Goal: Task Accomplishment & Management: Manage account settings

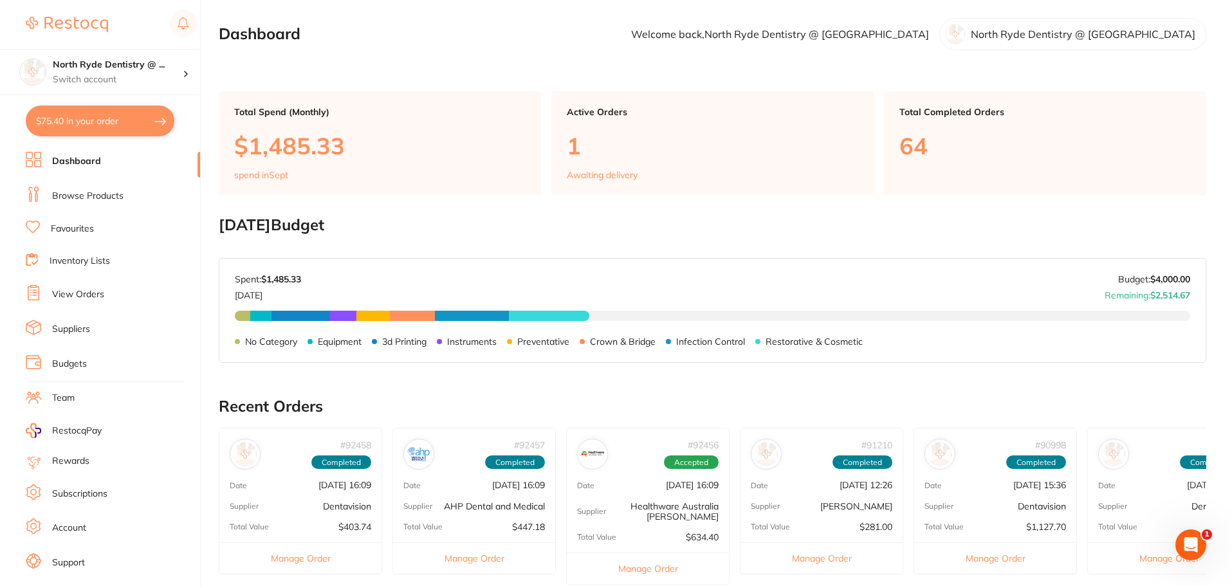
click at [87, 130] on button "$75.40 in your order" at bounding box center [100, 121] width 149 height 31
checkbox input "true"
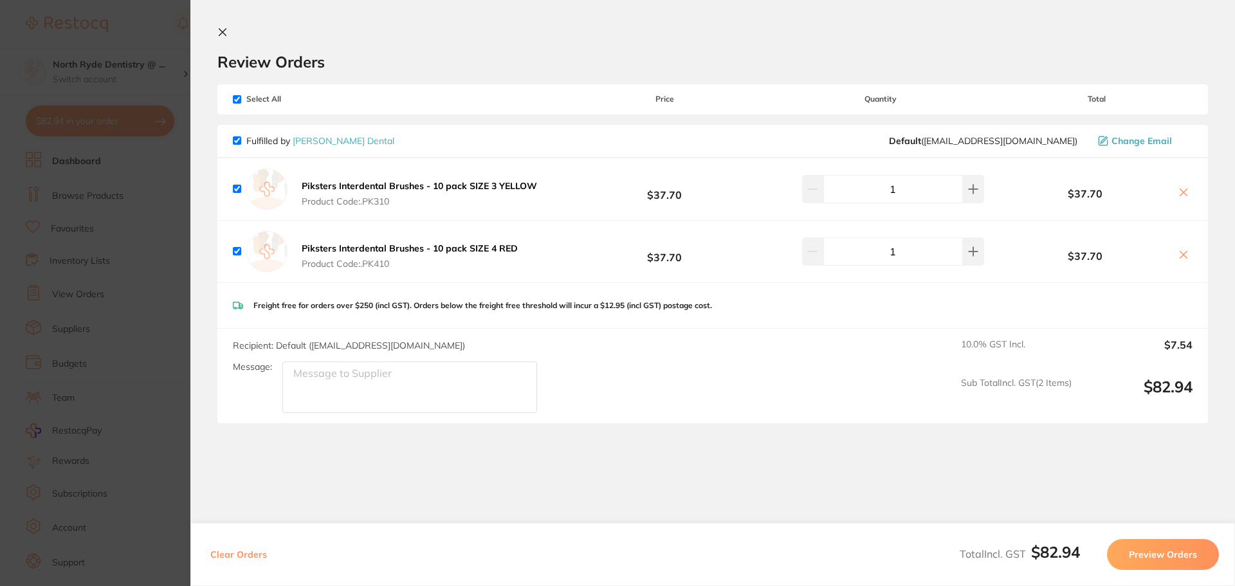
click at [68, 357] on section "Update RRP Set your pre negotiated price for this item. Item Agreed RRP (excl. …" at bounding box center [617, 293] width 1235 height 586
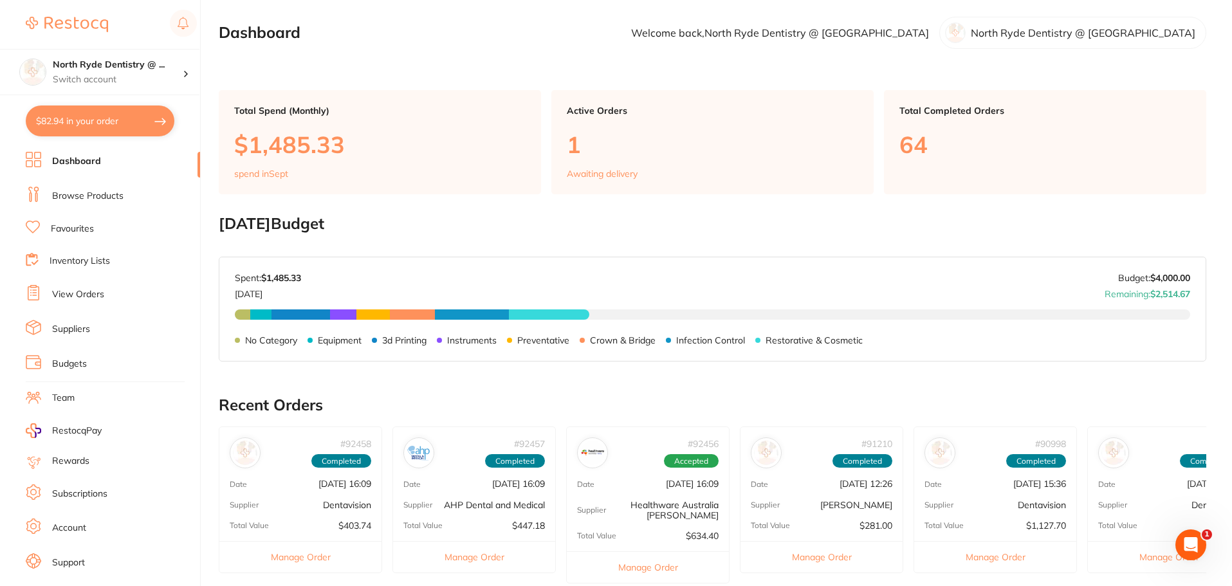
click at [80, 297] on link "View Orders" at bounding box center [78, 294] width 52 height 13
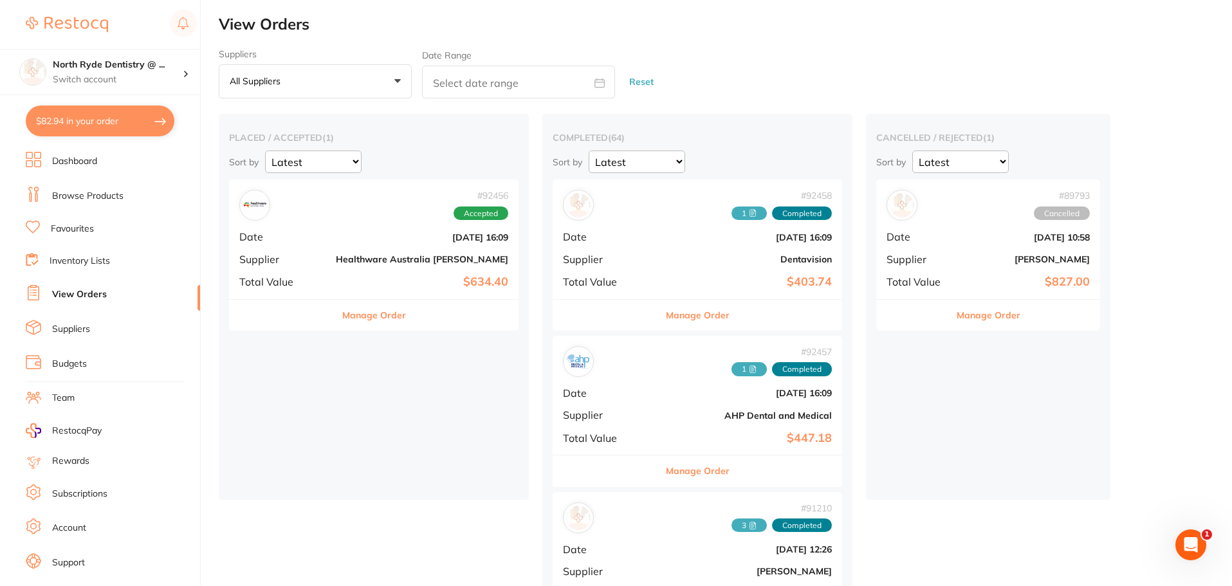
click at [317, 246] on div "# 92456 Accepted Date [DATE] 16:09 Supplier Healthware [GEOGRAPHIC_DATA] [PERSO…" at bounding box center [374, 238] width 290 height 119
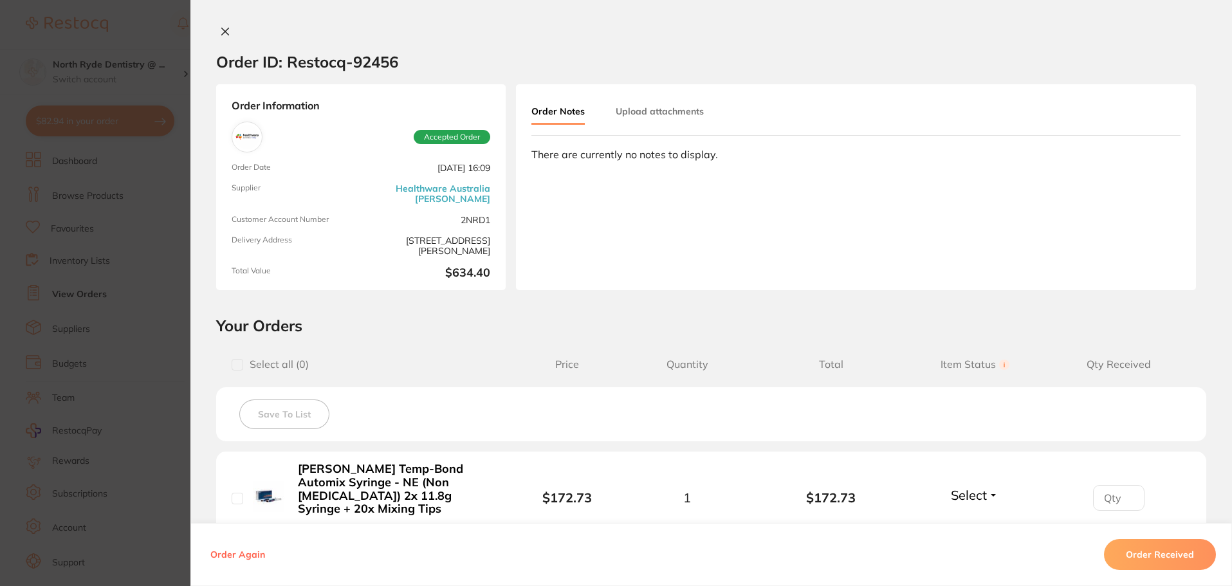
click at [220, 36] on icon at bounding box center [225, 31] width 10 height 10
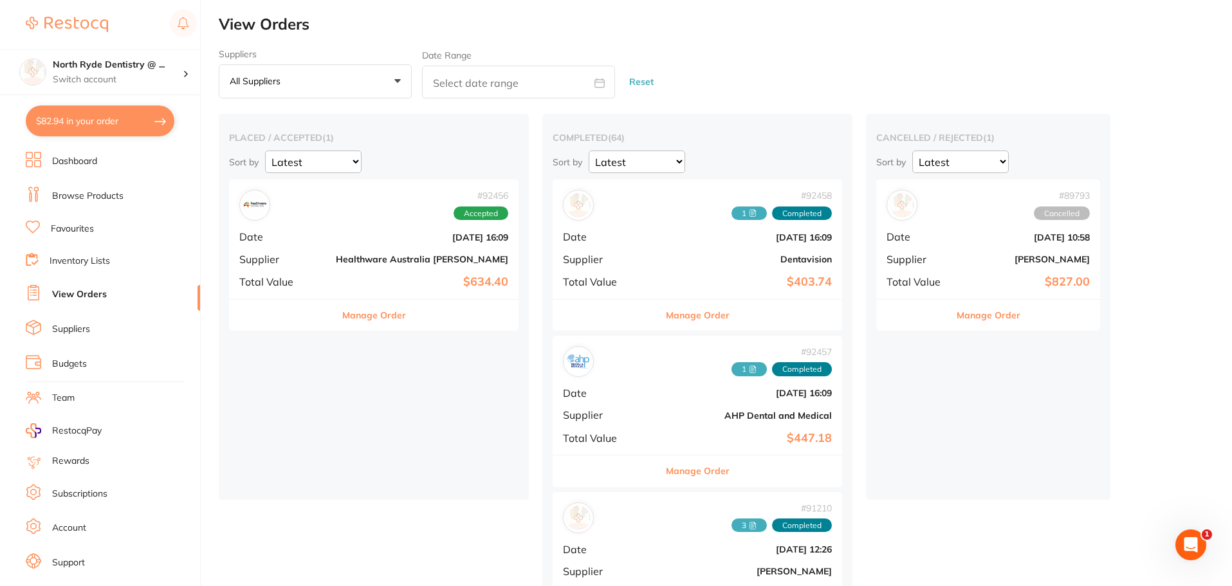
click at [80, 195] on link "Browse Products" at bounding box center [87, 196] width 71 height 13
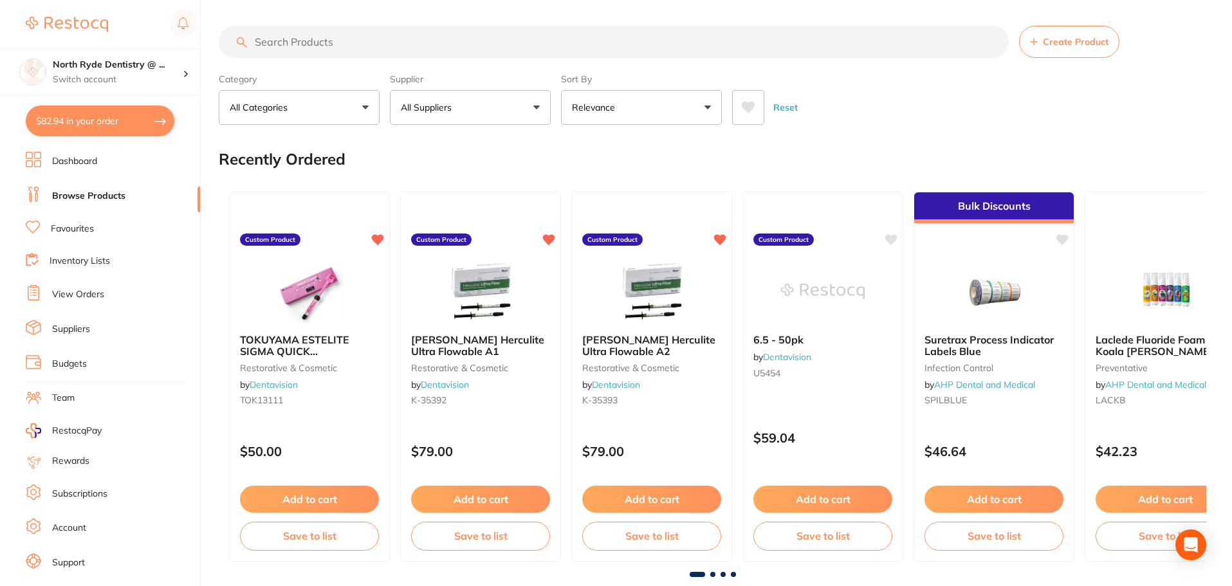
click at [91, 228] on link "Favourites" at bounding box center [72, 229] width 43 height 13
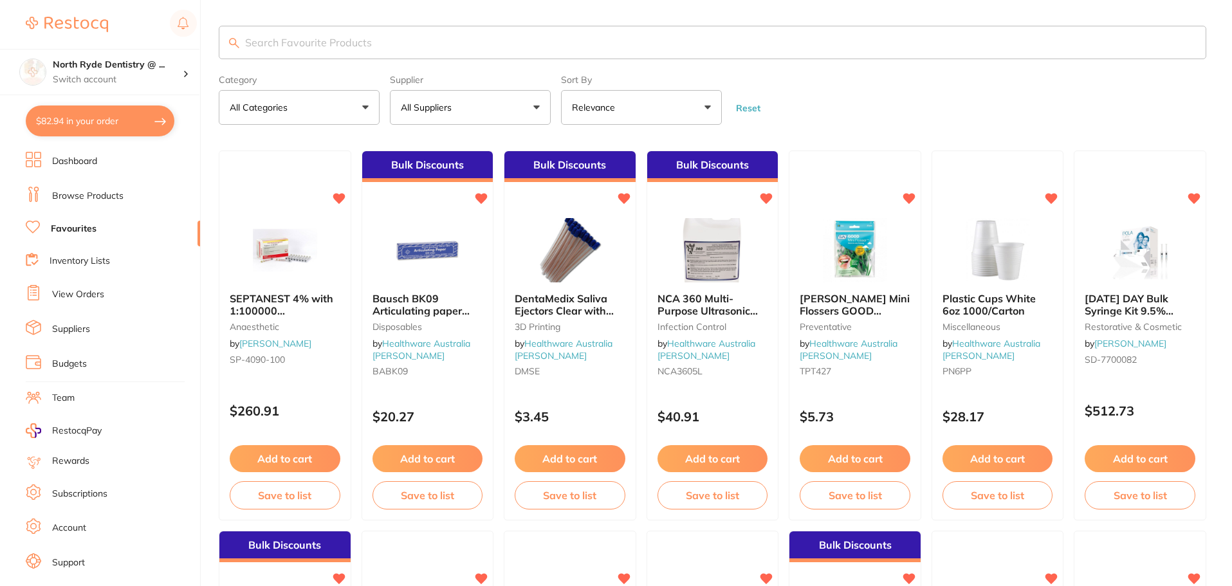
click at [318, 39] on input "search" at bounding box center [713, 42] width 988 height 33
type input "gowns"
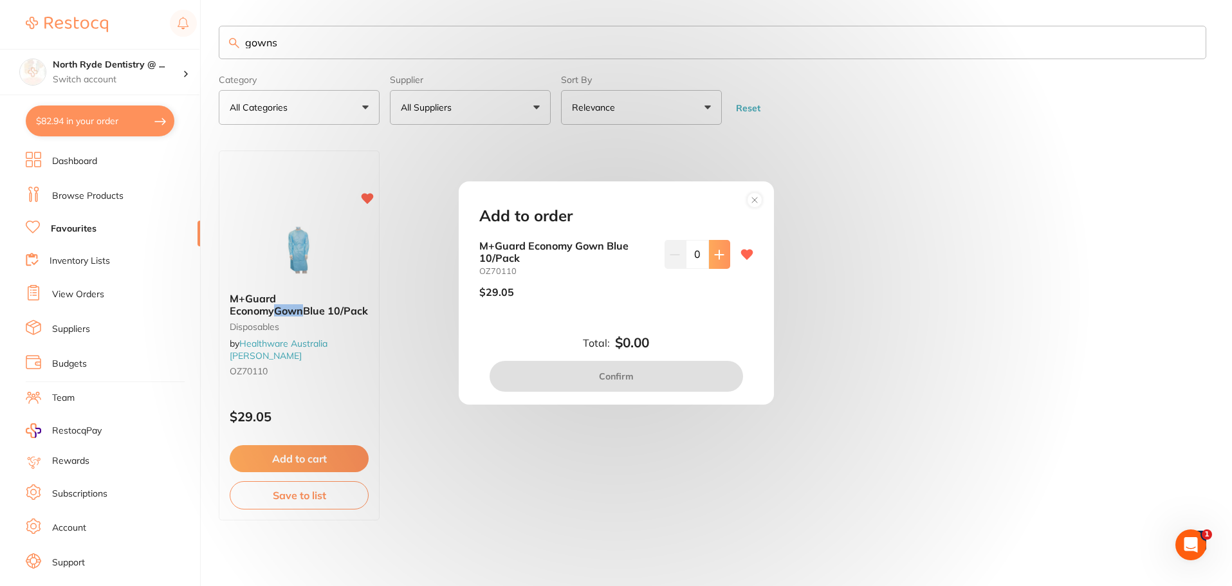
click at [719, 256] on icon at bounding box center [719, 255] width 10 height 10
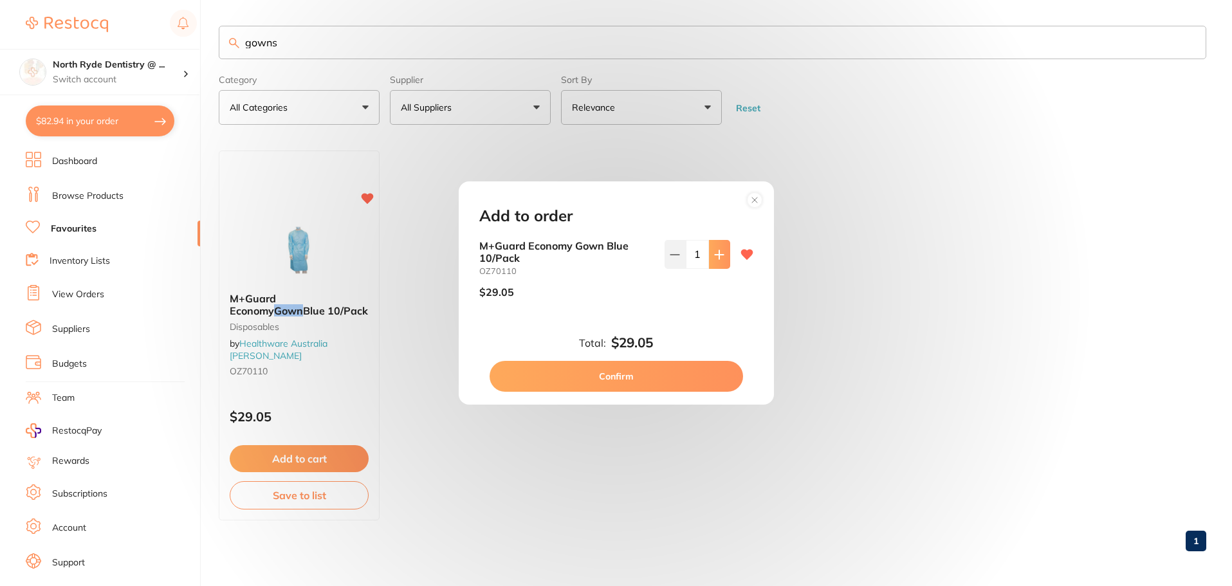
click at [719, 256] on icon at bounding box center [719, 255] width 10 height 10
type input "3"
click at [648, 378] on button "Confirm" at bounding box center [616, 376] width 253 height 31
checkbox input "false"
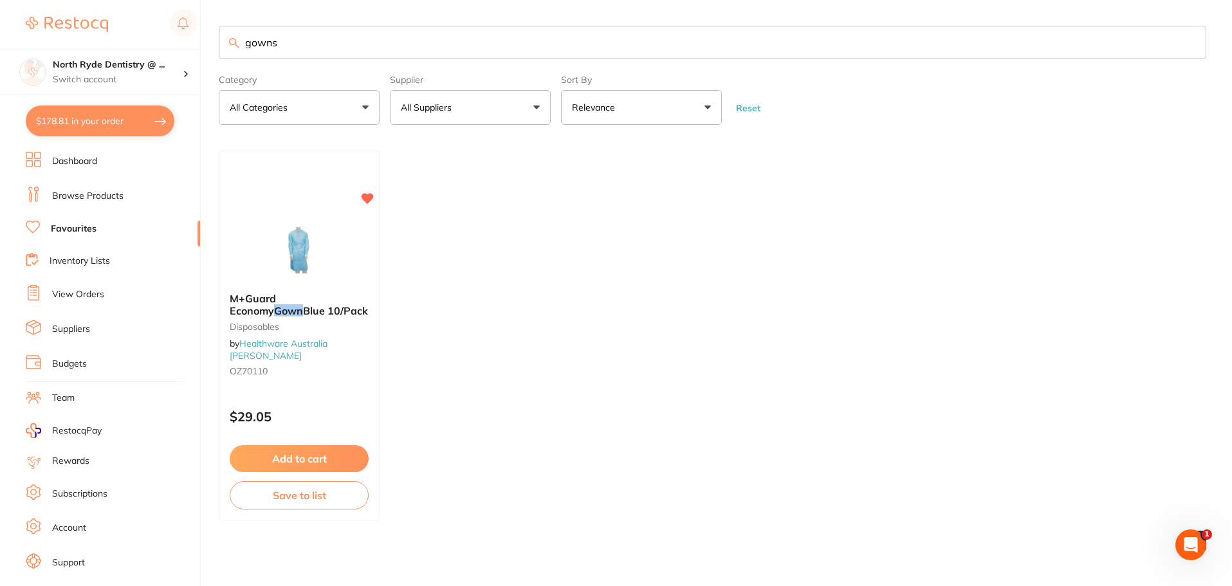
type textarea "Surgery is closed [DATE]"
click at [77, 131] on button "$178.81 in your order" at bounding box center [100, 121] width 149 height 31
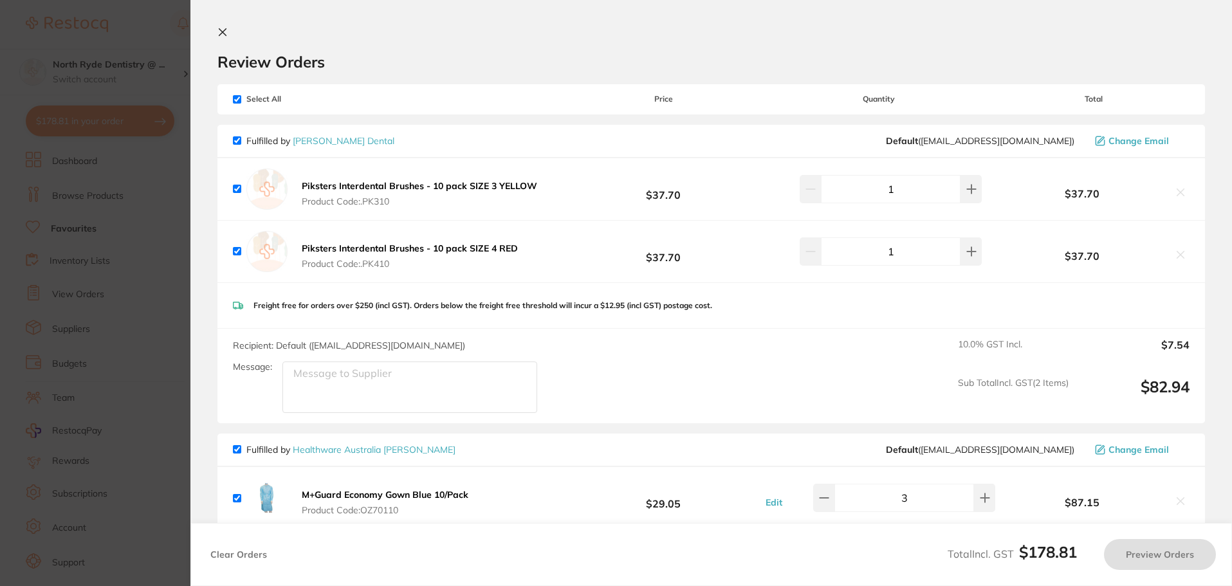
checkbox input "true"
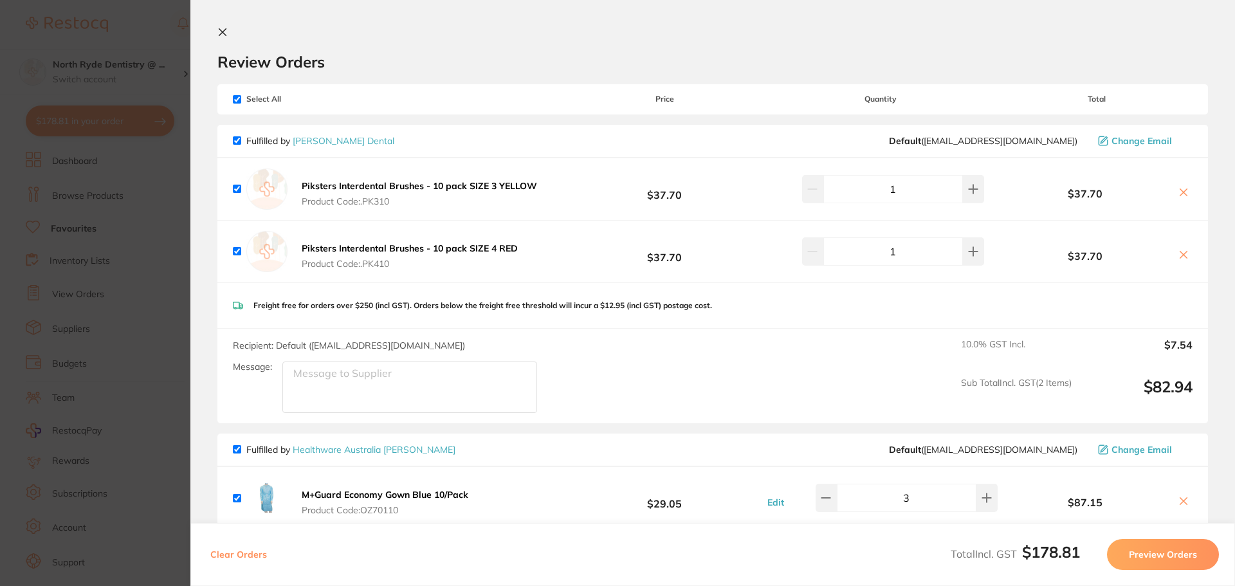
click at [216, 30] on section "Review Orders Your orders are being processed and we will notify you once we ha…" at bounding box center [712, 293] width 1045 height 586
click at [221, 32] on icon at bounding box center [222, 32] width 10 height 10
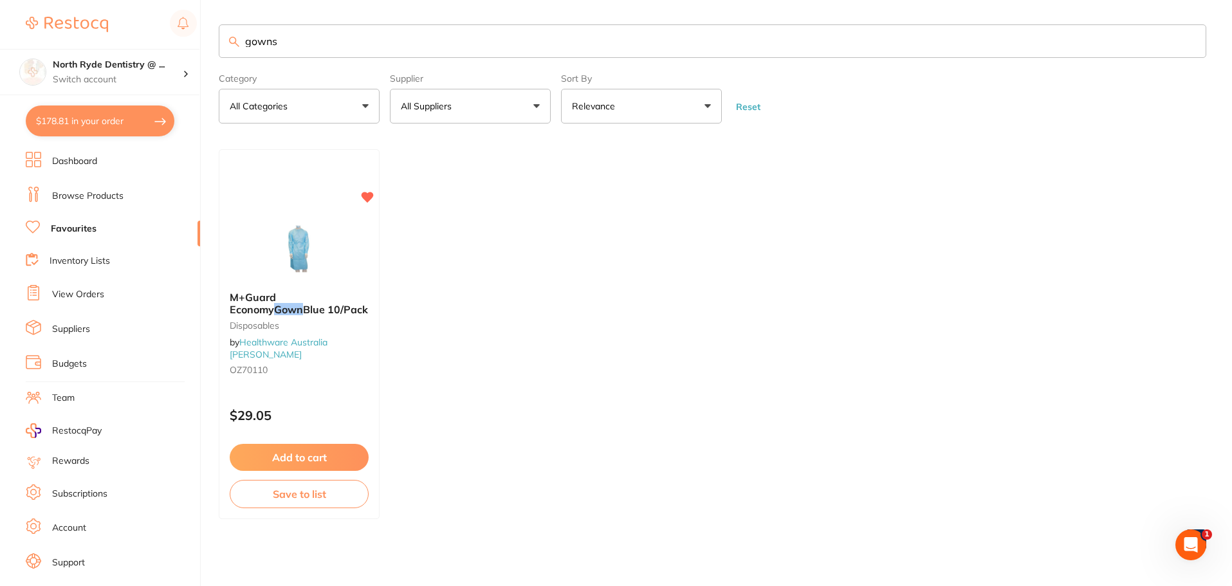
drag, startPoint x: 252, startPoint y: 41, endPoint x: 203, endPoint y: 39, distance: 49.6
click at [203, 39] on div "$178.81 North Ryde Dentistry @ ... Switch account North Ryde Dentistry @ [GEOGR…" at bounding box center [616, 292] width 1232 height 586
type input "pikster"
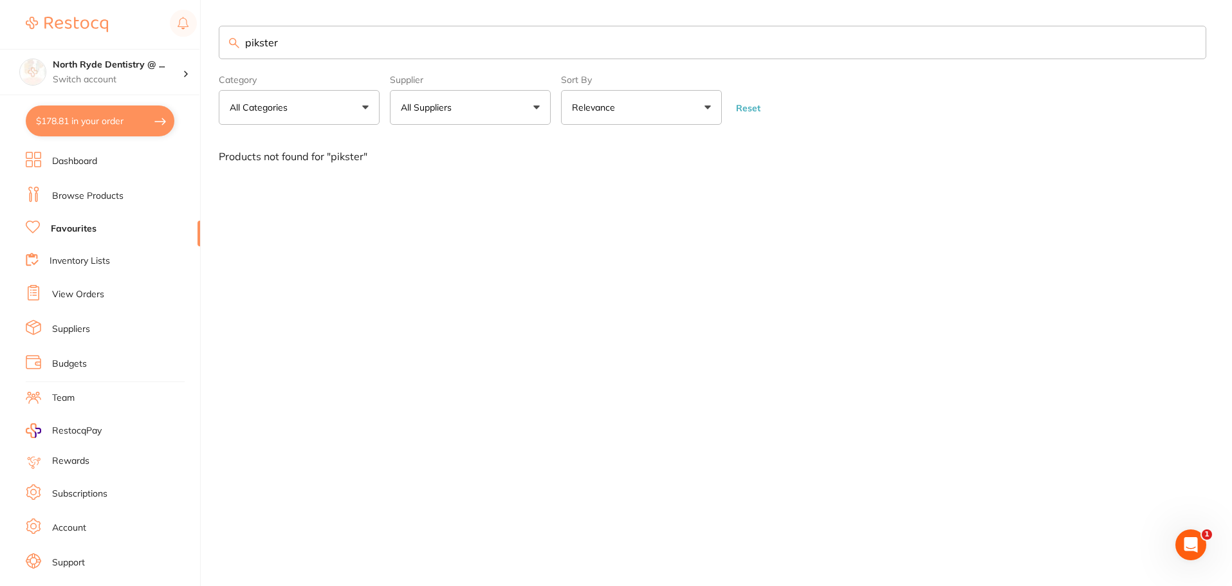
scroll to position [0, 0]
drag, startPoint x: 311, startPoint y: 46, endPoint x: 109, endPoint y: 42, distance: 202.0
click at [109, 42] on div "$178.81 North Ryde Dentistry @ ... Switch account [GEOGRAPHIC_DATA] Dentistry @…" at bounding box center [617, 293] width 1235 height 586
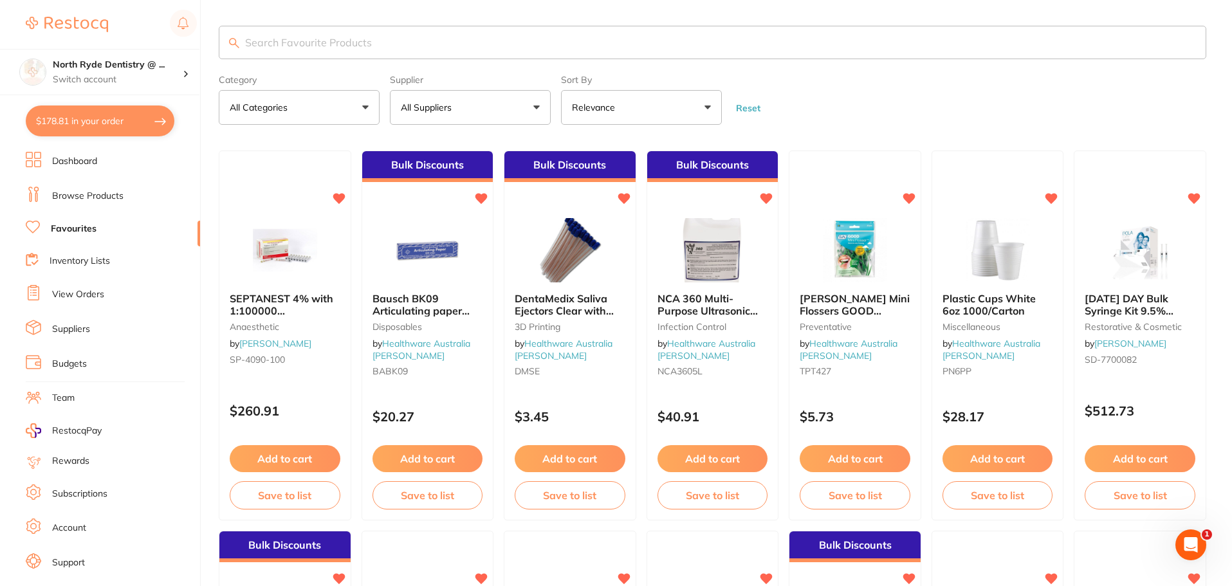
click at [309, 47] on input "search" at bounding box center [713, 42] width 988 height 33
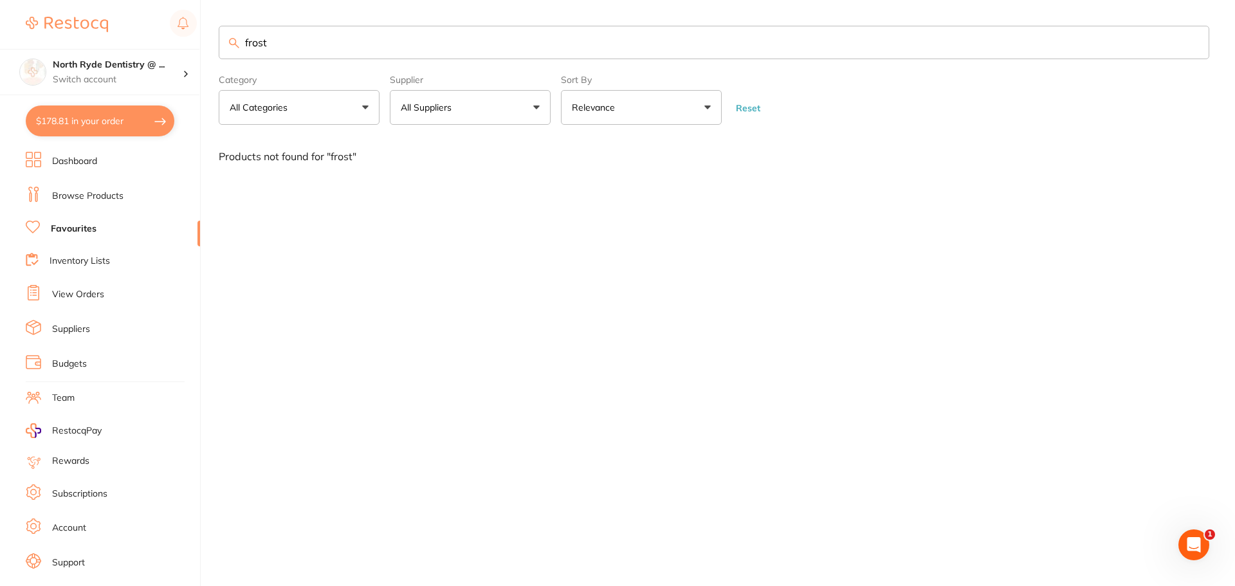
type input "frost"
click at [66, 188] on li "Browse Products" at bounding box center [113, 196] width 174 height 19
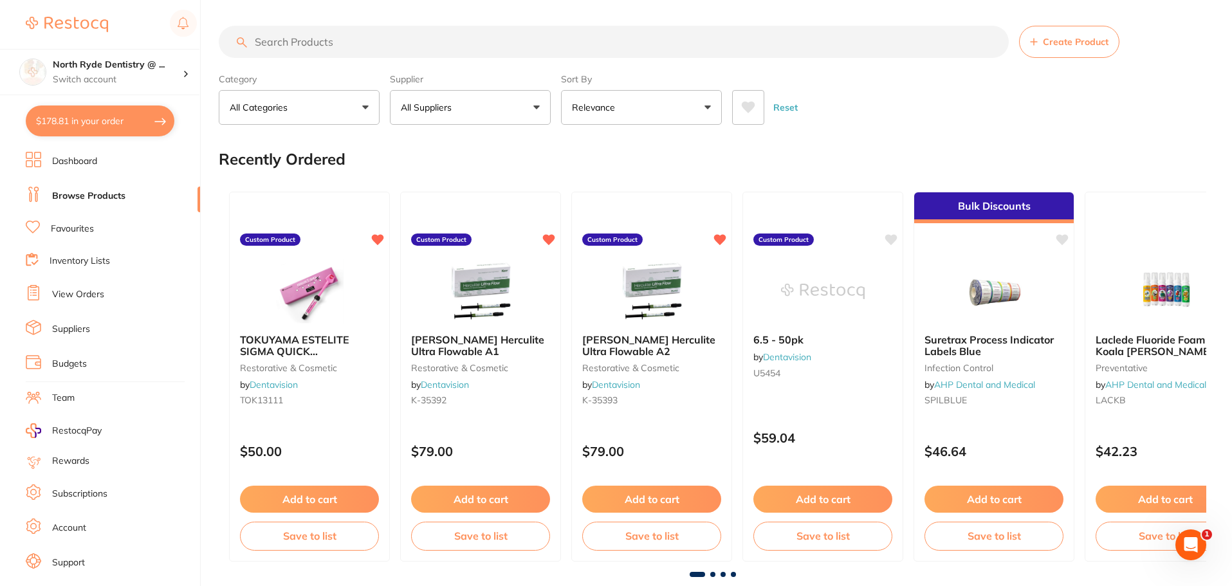
click at [277, 45] on input "search" at bounding box center [614, 42] width 790 height 32
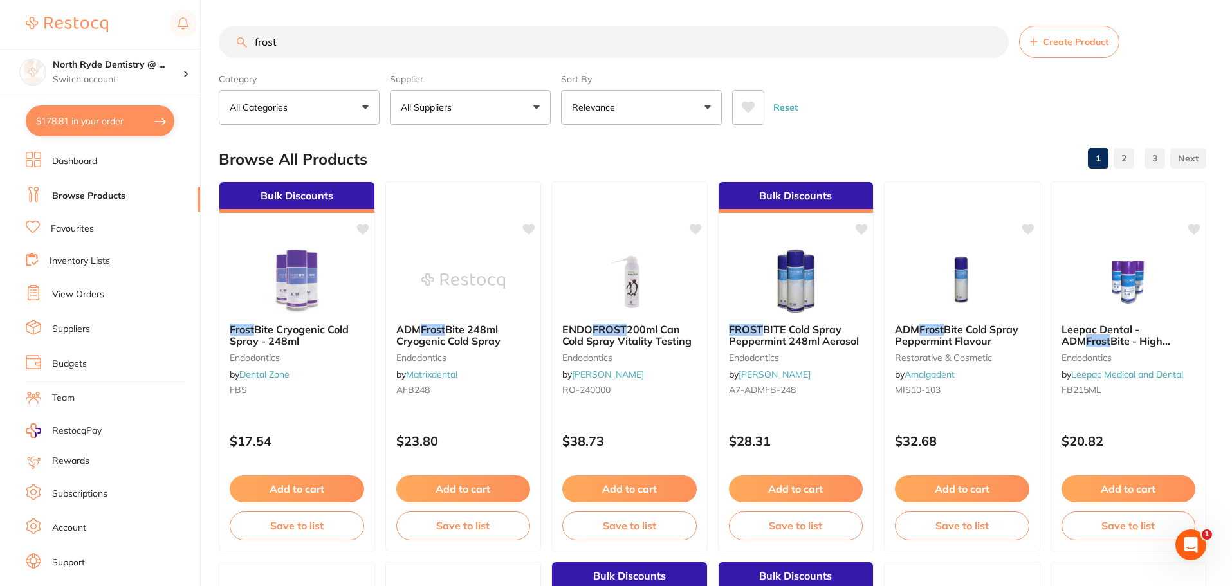
drag, startPoint x: 377, startPoint y: 50, endPoint x: 98, endPoint y: 32, distance: 279.8
click at [98, 32] on div "$178.81 North Ryde Dentistry @ ... Switch account North Ryde Dentistry @ [GEOGR…" at bounding box center [616, 293] width 1232 height 586
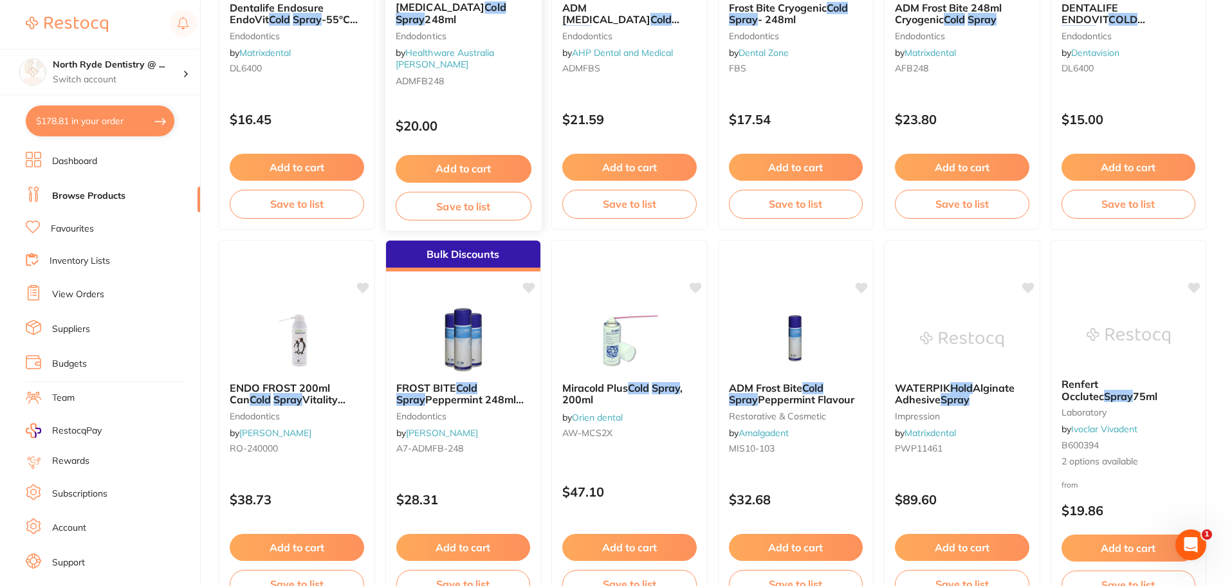
scroll to position [64, 0]
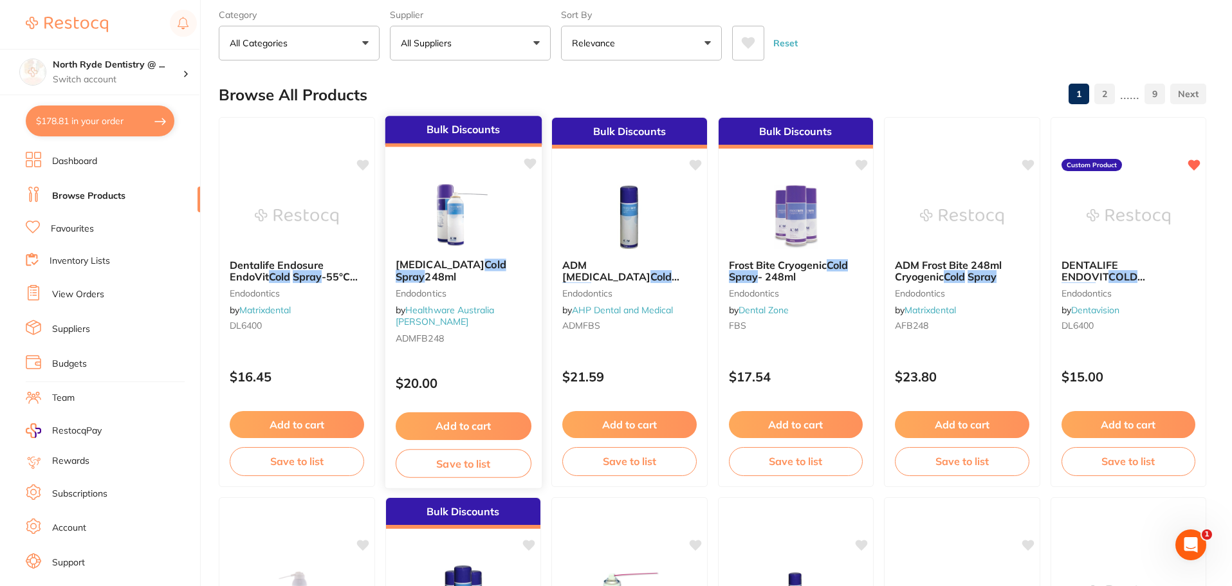
type input "cold spray"
click at [450, 425] on button "Add to cart" at bounding box center [463, 426] width 136 height 28
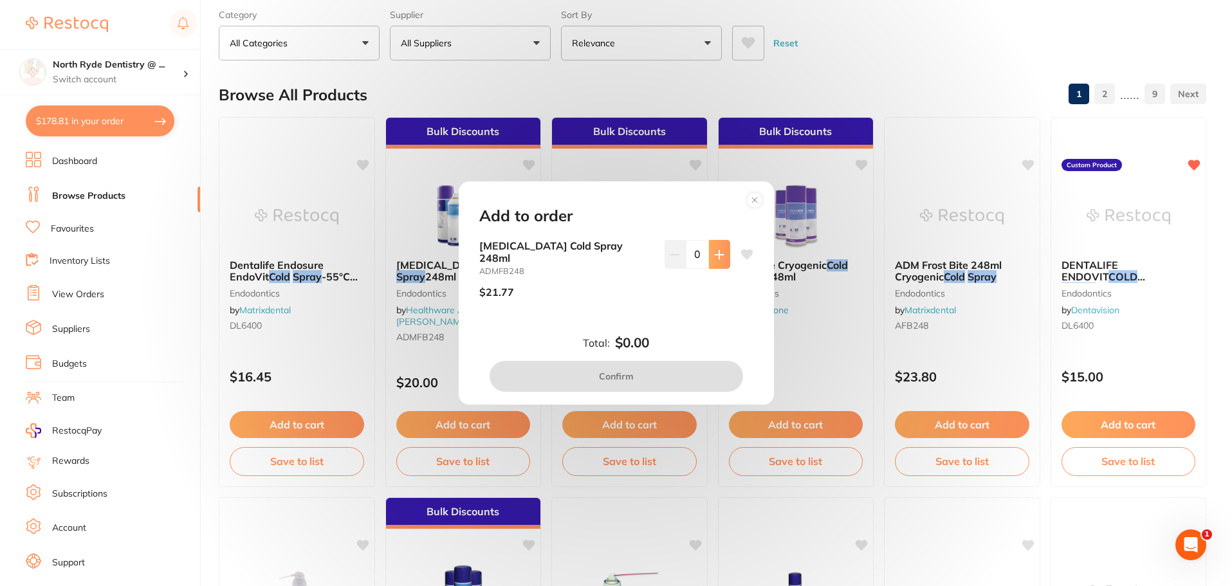
scroll to position [0, 0]
click at [724, 262] on button at bounding box center [719, 254] width 21 height 28
type input "1"
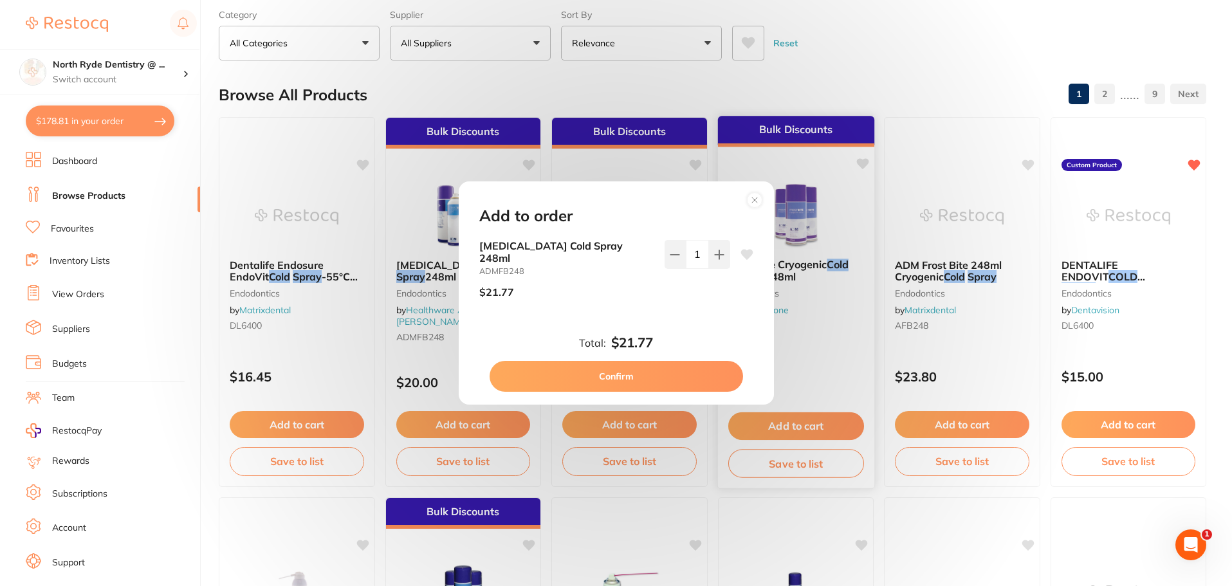
click at [752, 207] on circle at bounding box center [754, 199] width 15 height 15
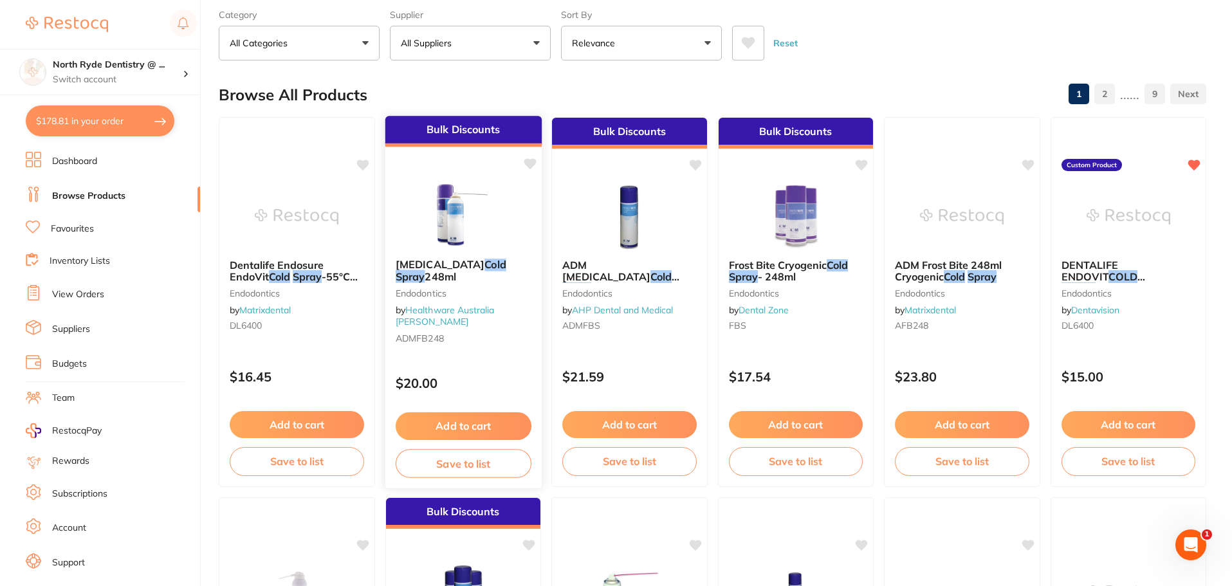
click at [467, 425] on button "Add to cart" at bounding box center [463, 426] width 136 height 28
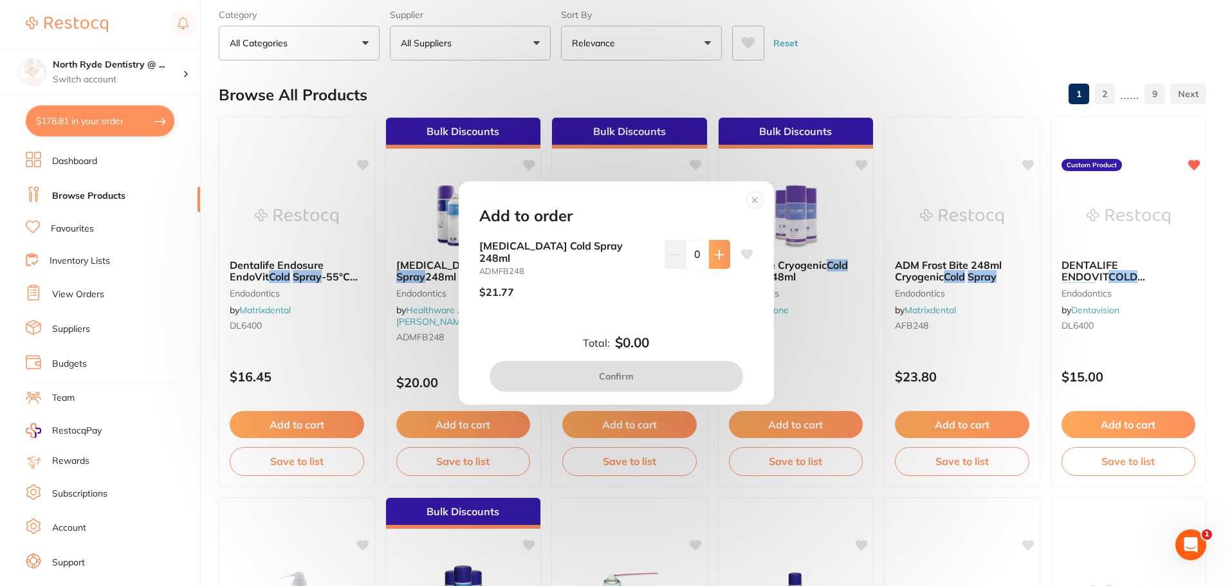
click at [715, 259] on icon at bounding box center [719, 254] width 8 height 8
type input "1"
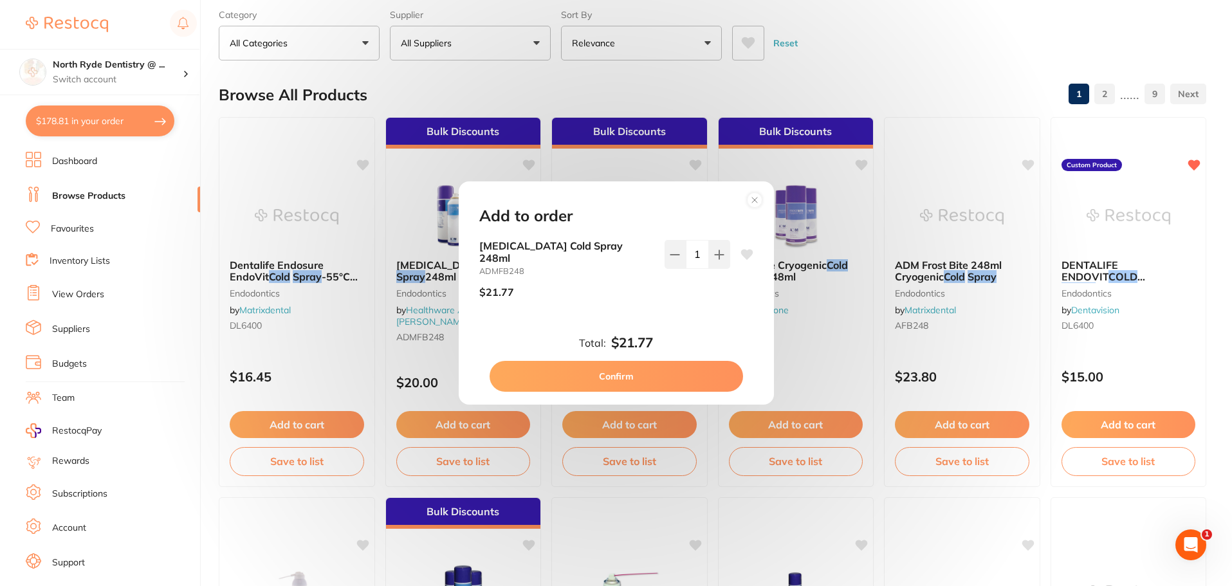
click at [602, 377] on button "Confirm" at bounding box center [616, 376] width 253 height 31
checkbox input "false"
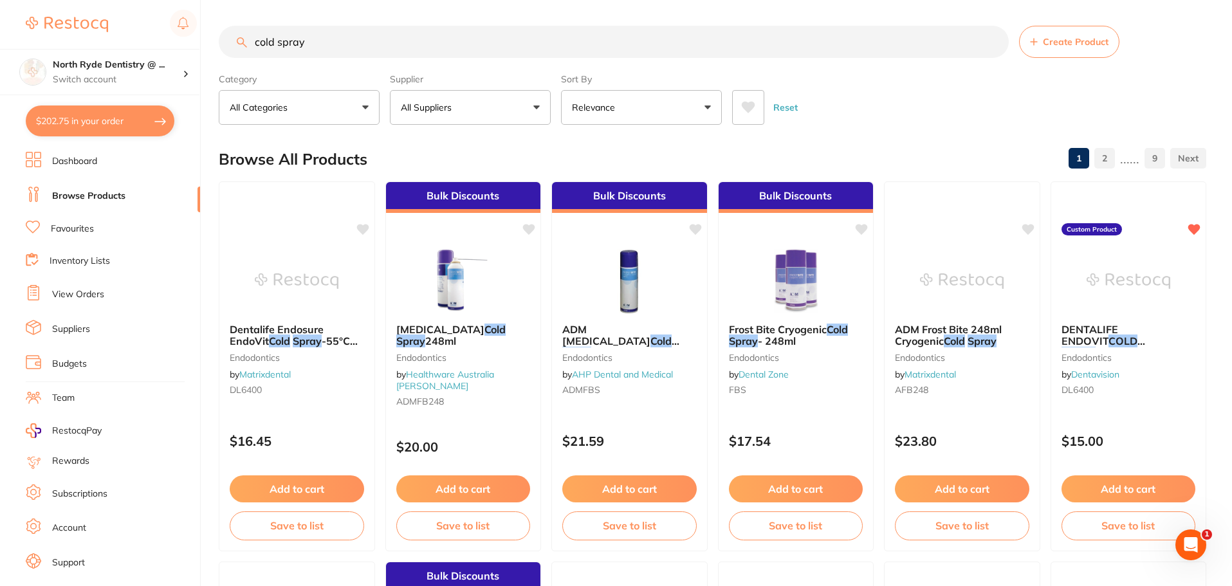
drag, startPoint x: 325, startPoint y: 49, endPoint x: 239, endPoint y: 45, distance: 86.3
click at [239, 45] on div "cold spray Create Product" at bounding box center [713, 42] width 988 height 32
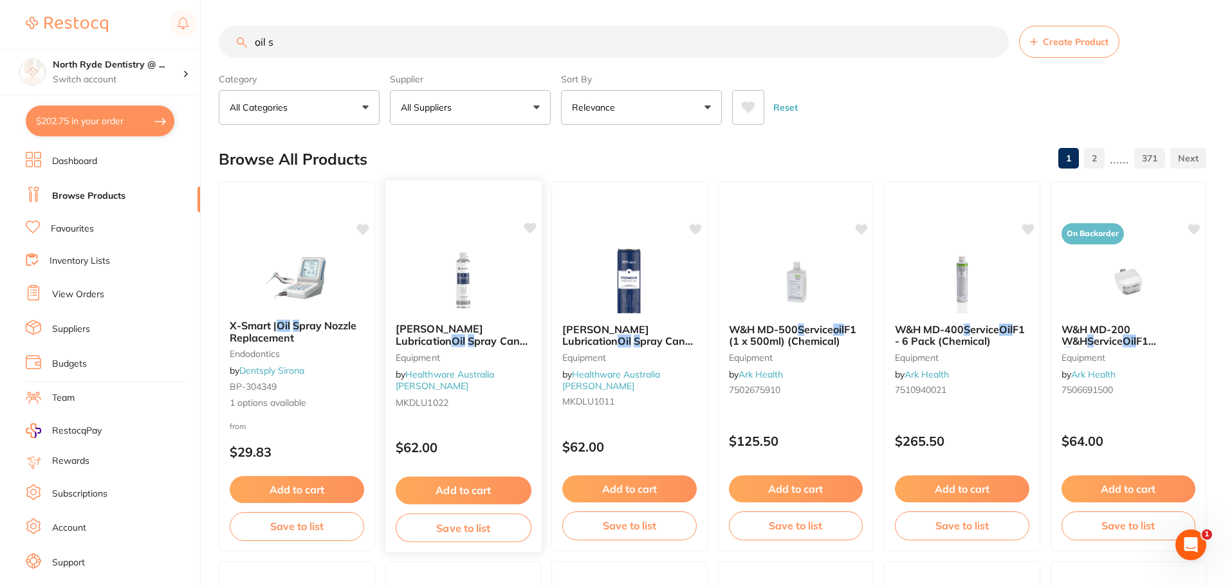
type input "oil s"
click at [505, 405] on div "[PERSON_NAME] Lubrication Oil S pray Can for KaVo QUATTROcare 500ml Equipment b…" at bounding box center [463, 368] width 156 height 110
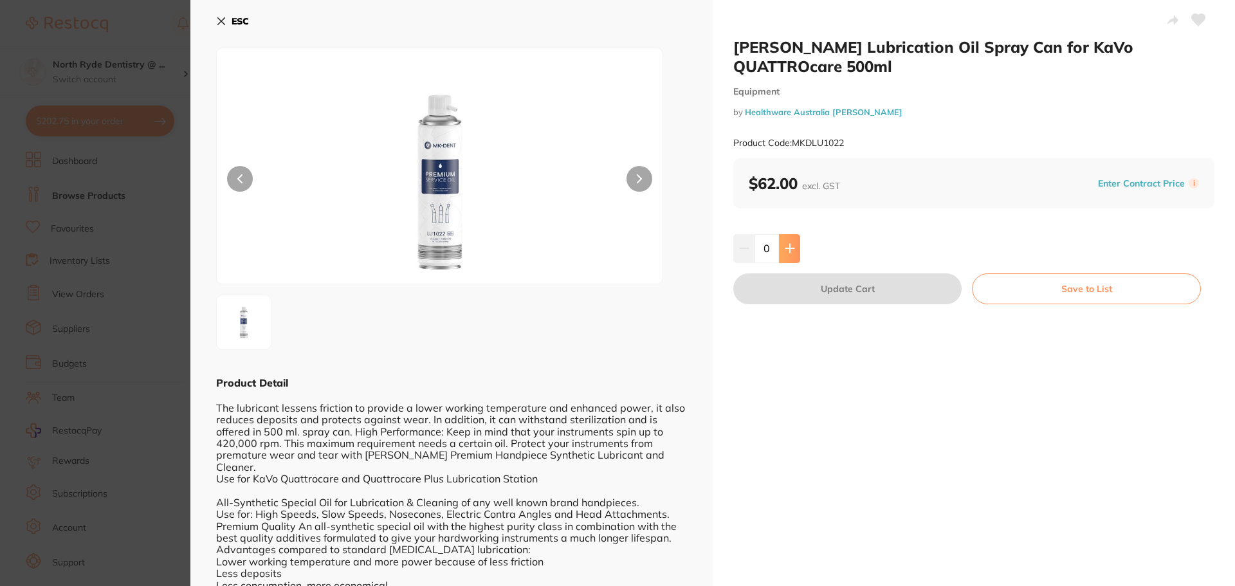
click at [788, 239] on button at bounding box center [789, 248] width 21 height 28
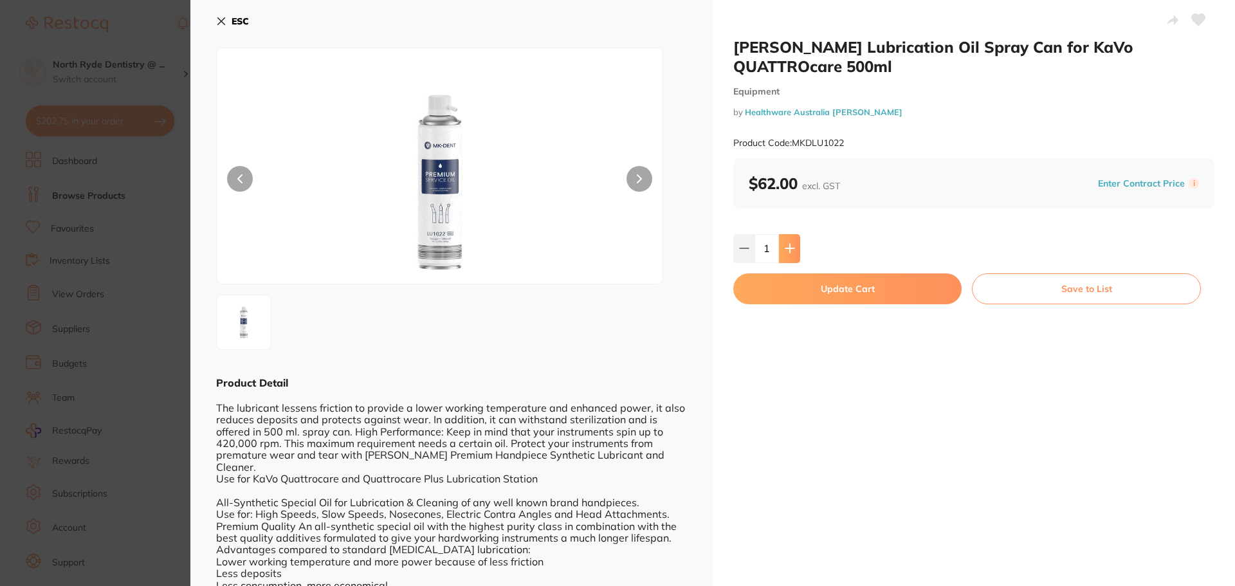
click at [788, 239] on button at bounding box center [789, 248] width 21 height 28
click at [791, 248] on icon at bounding box center [790, 248] width 8 height 8
click at [798, 255] on button at bounding box center [789, 248] width 21 height 28
type input "4"
click at [834, 295] on button "Update Cart" at bounding box center [847, 288] width 228 height 31
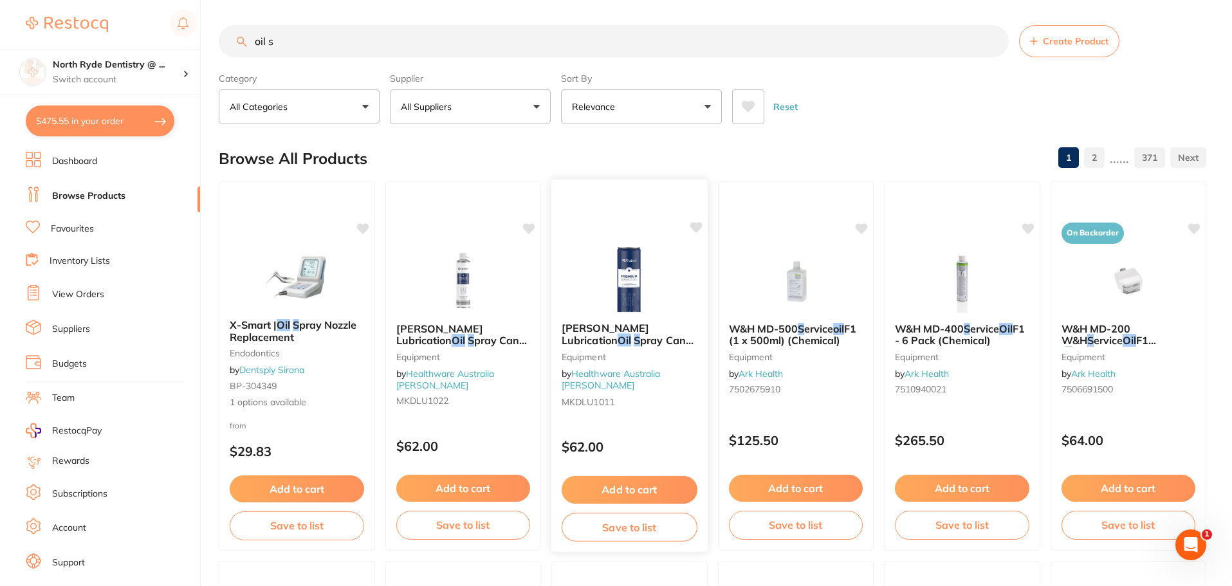
click at [639, 288] on img at bounding box center [629, 279] width 84 height 65
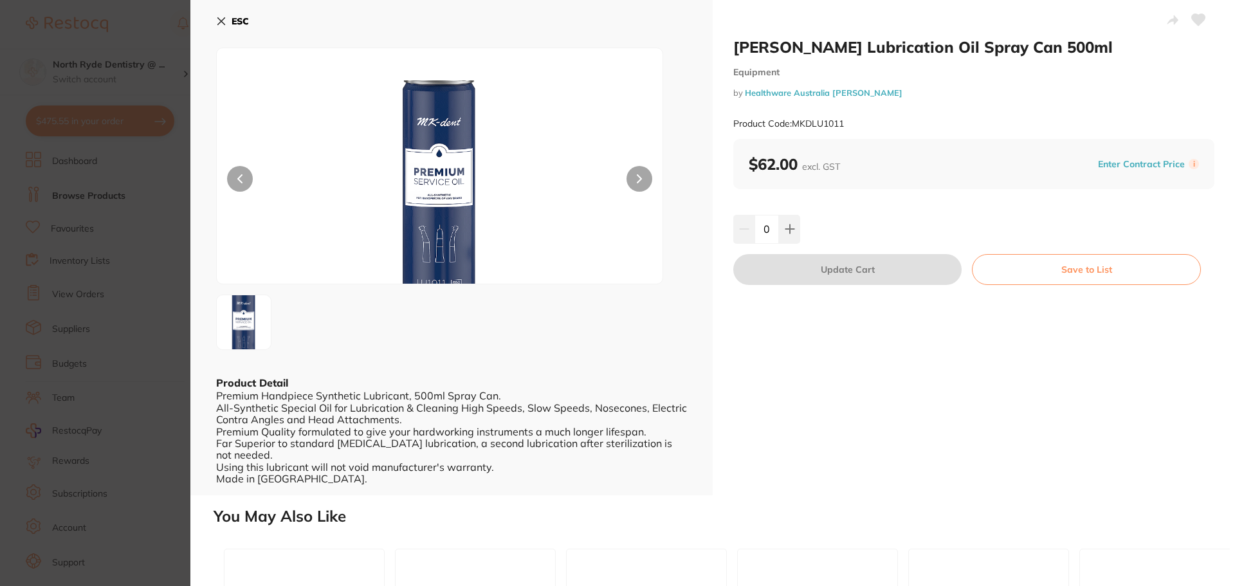
click at [221, 23] on icon at bounding box center [221, 21] width 10 height 10
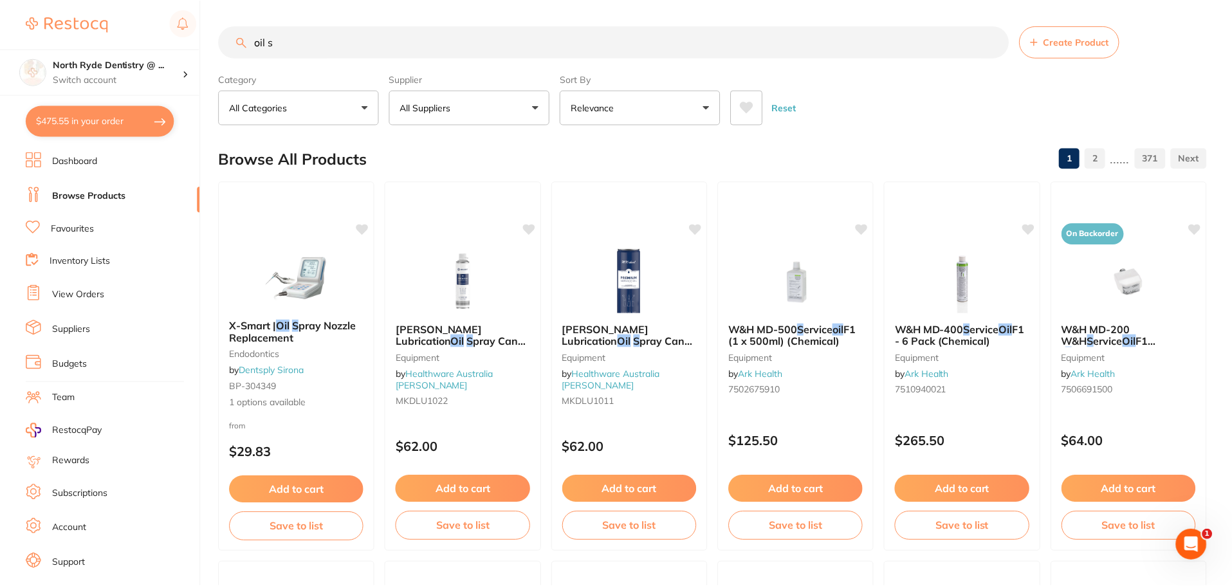
scroll to position [1, 0]
click at [471, 279] on img at bounding box center [463, 279] width 84 height 65
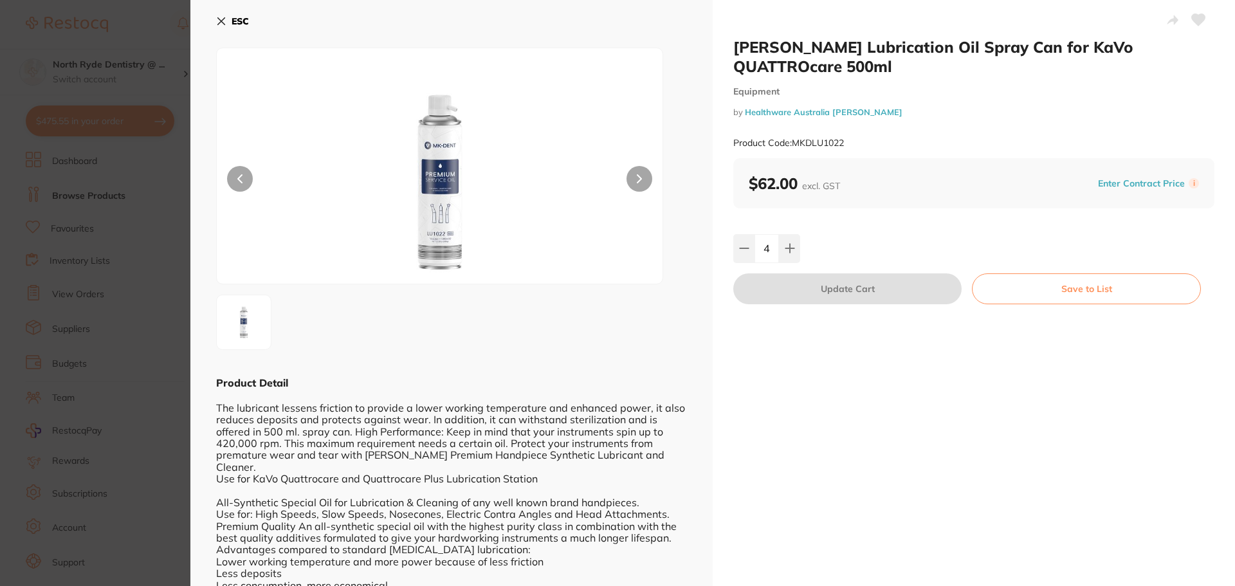
click at [442, 251] on img at bounding box center [440, 181] width 268 height 203
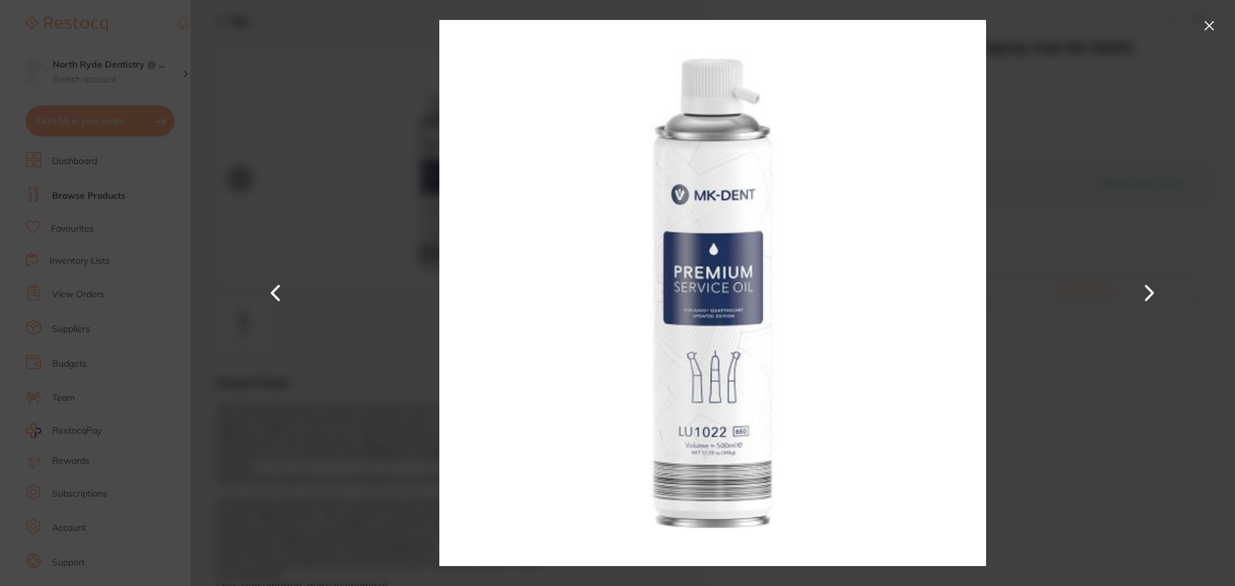
click at [1209, 27] on button at bounding box center [1209, 25] width 21 height 21
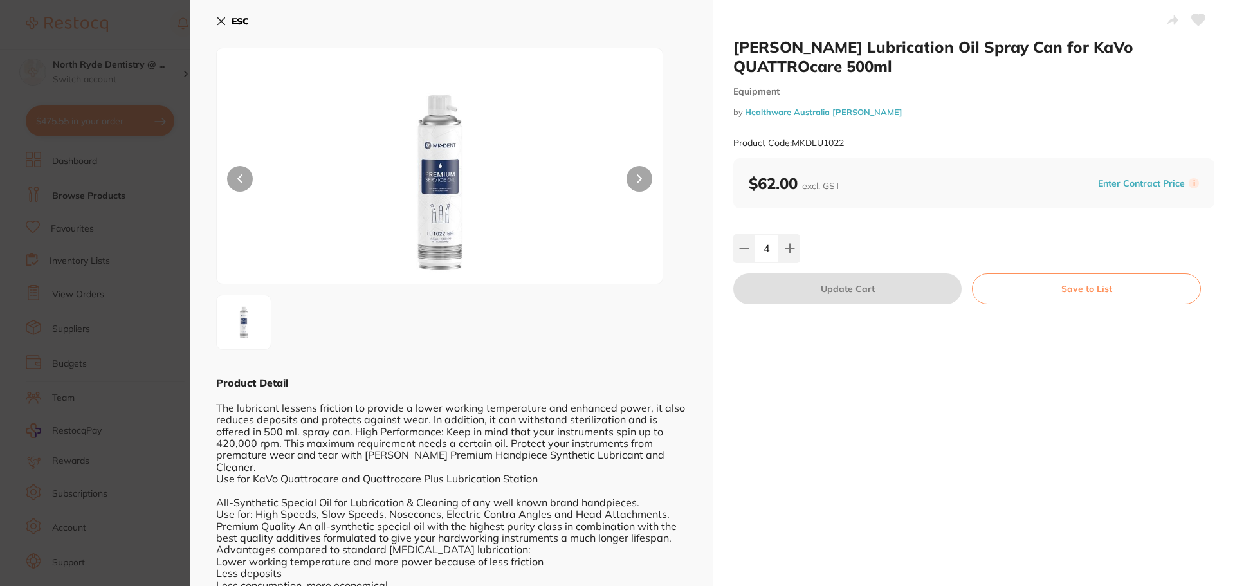
click at [225, 24] on icon at bounding box center [221, 21] width 7 height 7
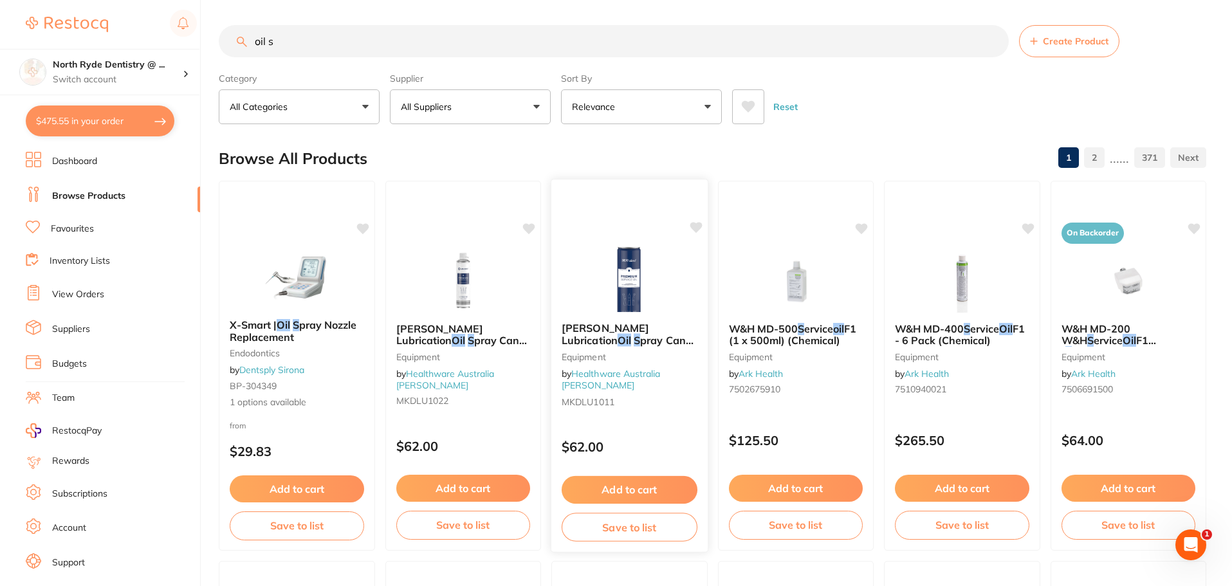
click at [672, 272] on div at bounding box center [629, 279] width 156 height 65
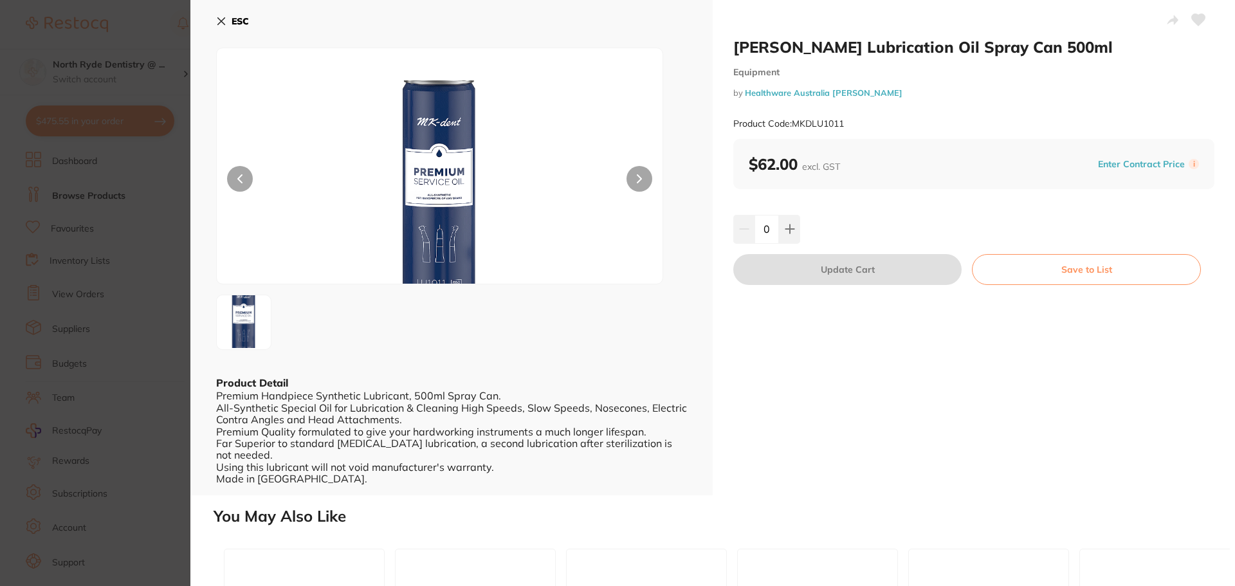
scroll to position [8, 0]
click at [213, 14] on div "ESC Product Detail Premium Handpiece Synthetic Lubricant, 500ml Spray Can. All-…" at bounding box center [451, 247] width 522 height 495
click at [223, 24] on icon at bounding box center [221, 21] width 10 height 10
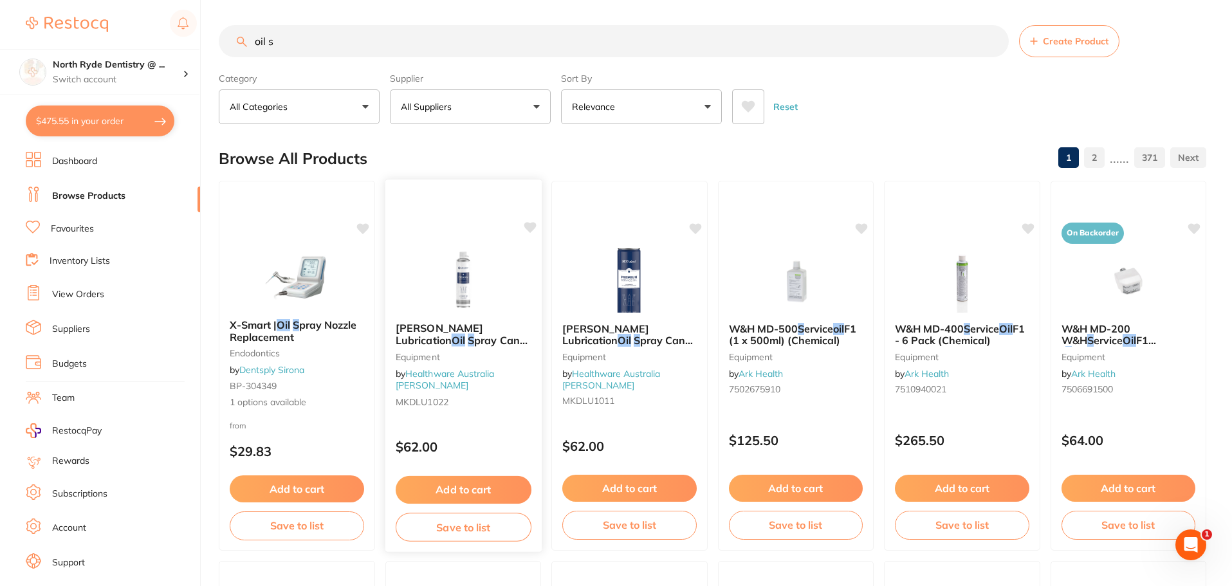
click at [459, 353] on small "Equipment" at bounding box center [463, 356] width 136 height 10
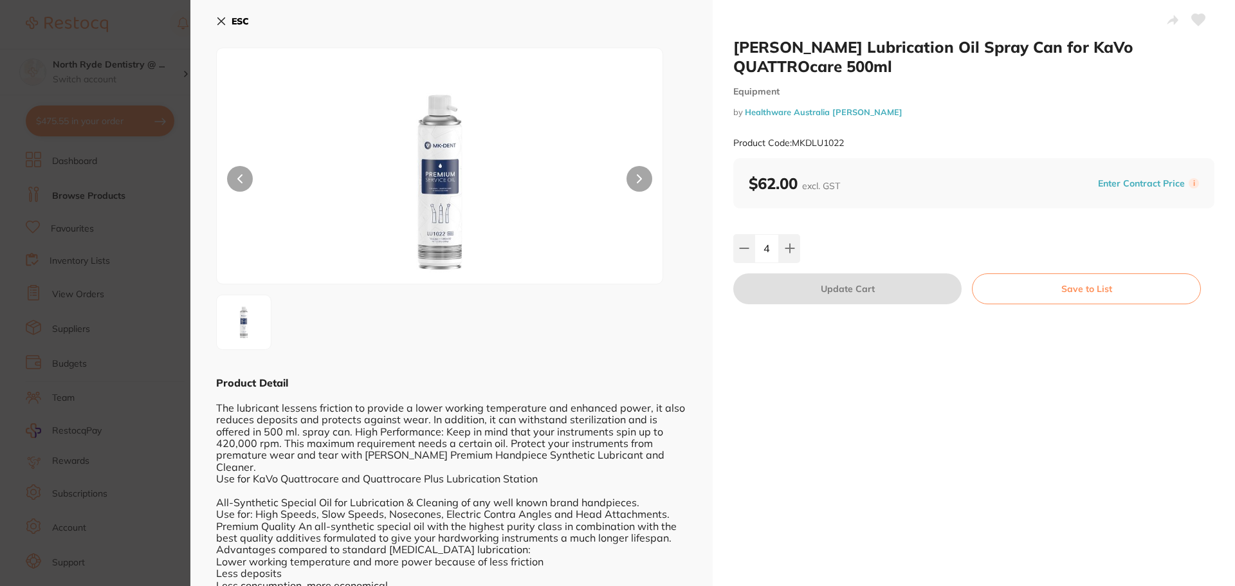
click at [224, 21] on icon at bounding box center [221, 21] width 10 height 10
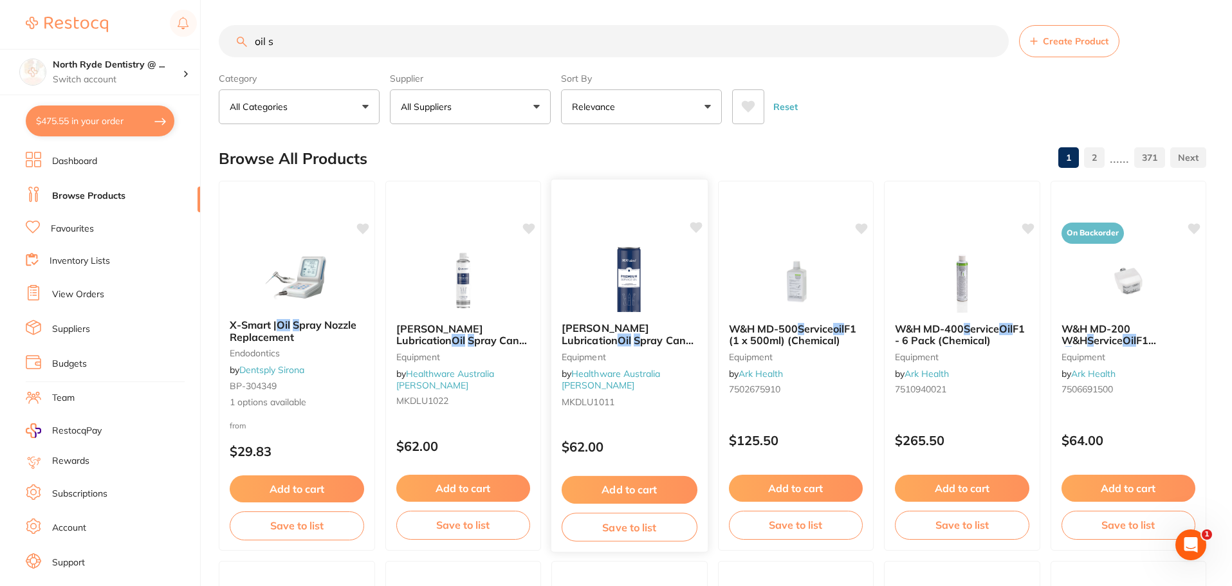
click at [624, 299] on img at bounding box center [629, 279] width 84 height 65
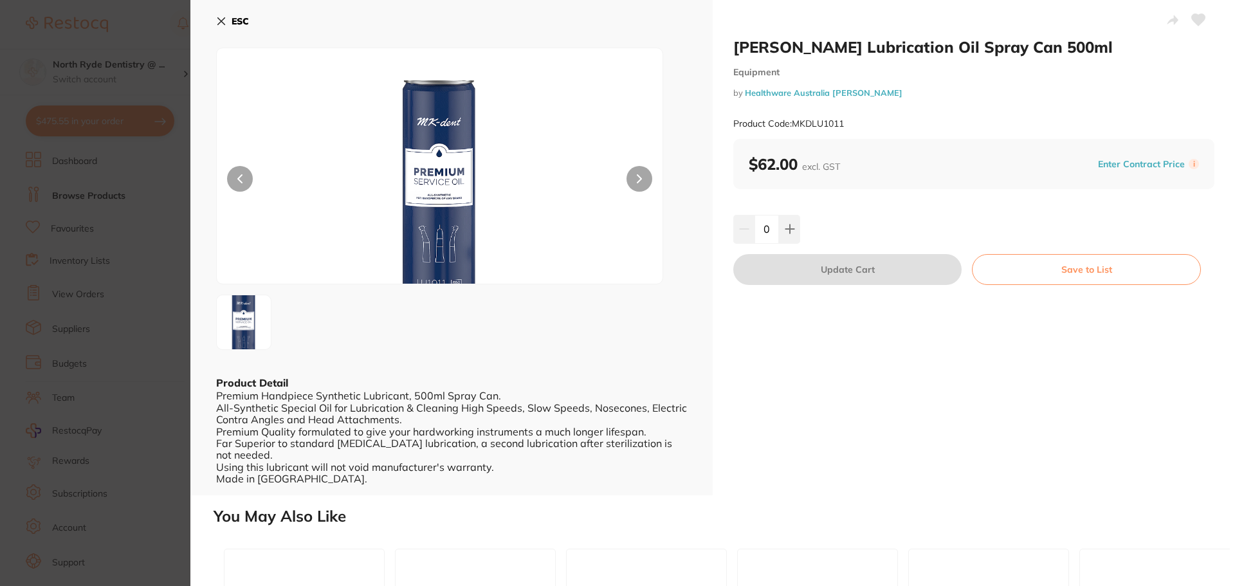
click at [446, 179] on img at bounding box center [440, 181] width 268 height 203
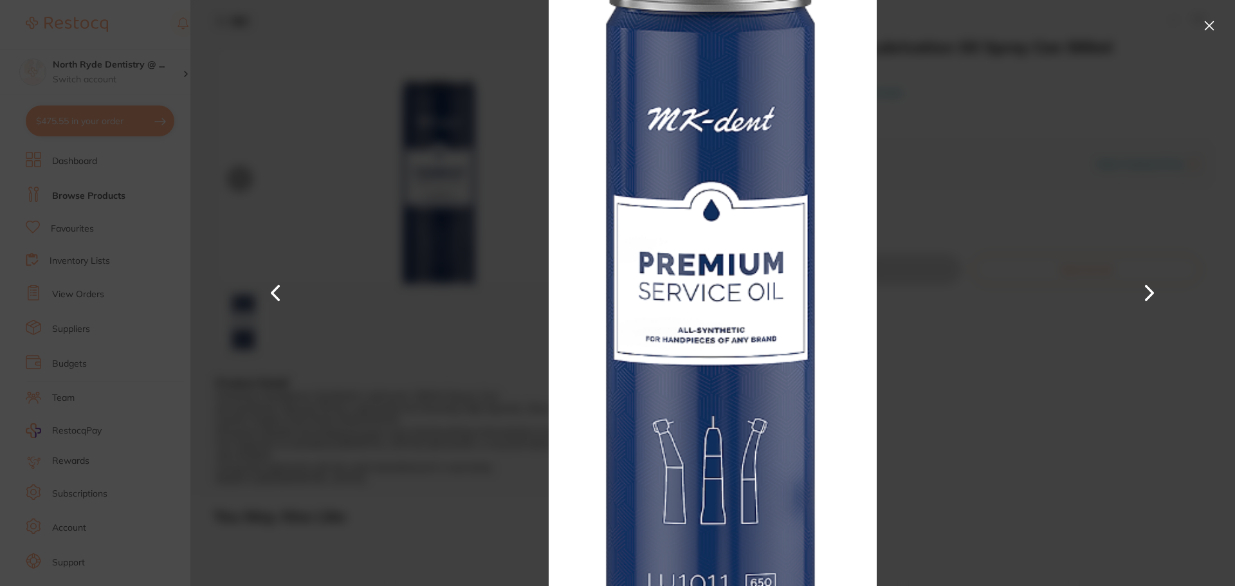
click at [938, 359] on img at bounding box center [712, 293] width 546 height 586
click at [1213, 30] on button at bounding box center [1209, 25] width 21 height 21
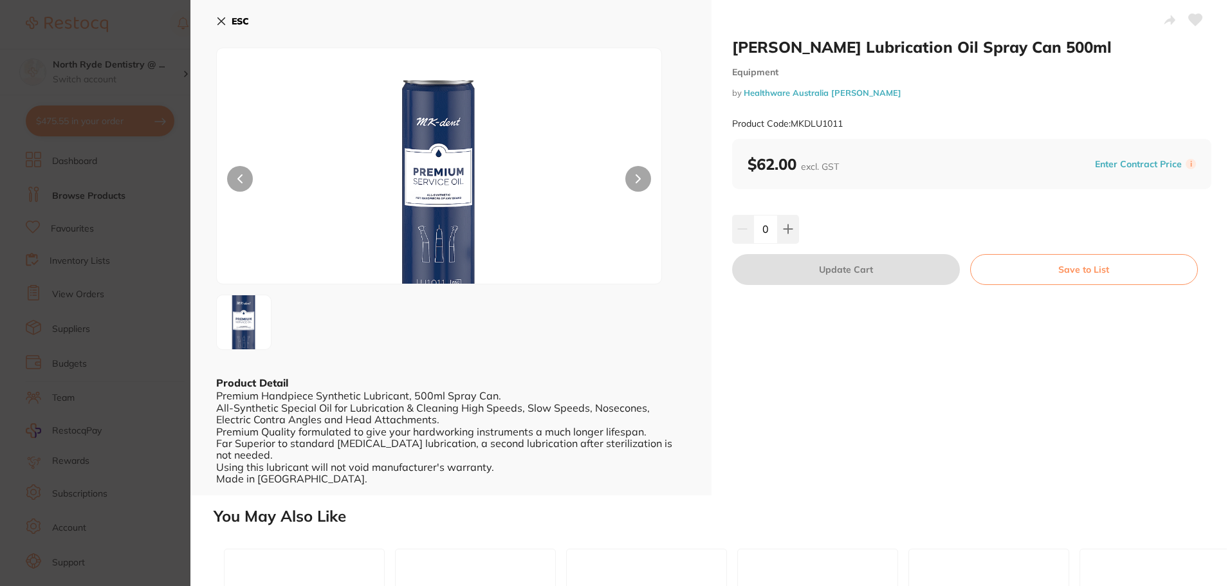
click at [218, 23] on icon at bounding box center [221, 21] width 7 height 7
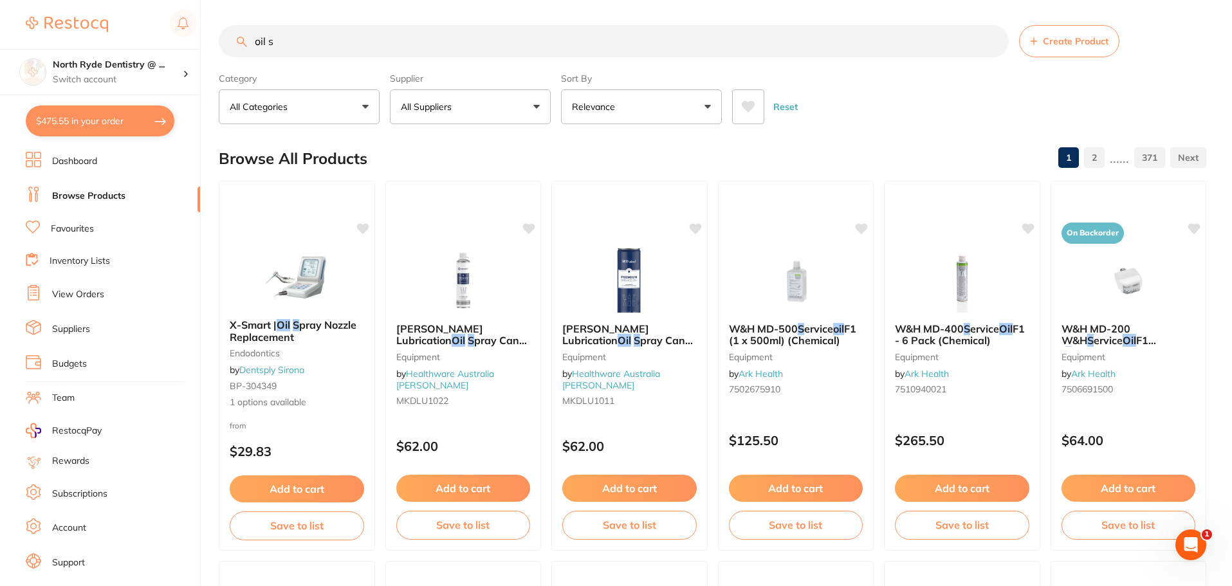
click at [94, 120] on button "$475.55 in your order" at bounding box center [100, 121] width 149 height 31
checkbox input "true"
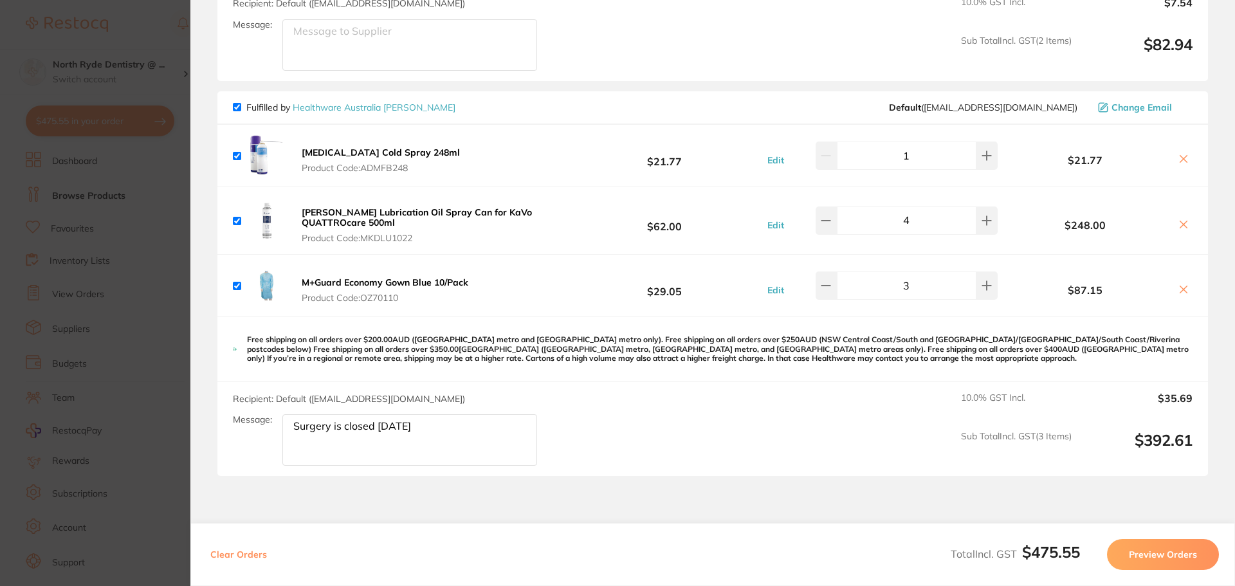
scroll to position [322, 0]
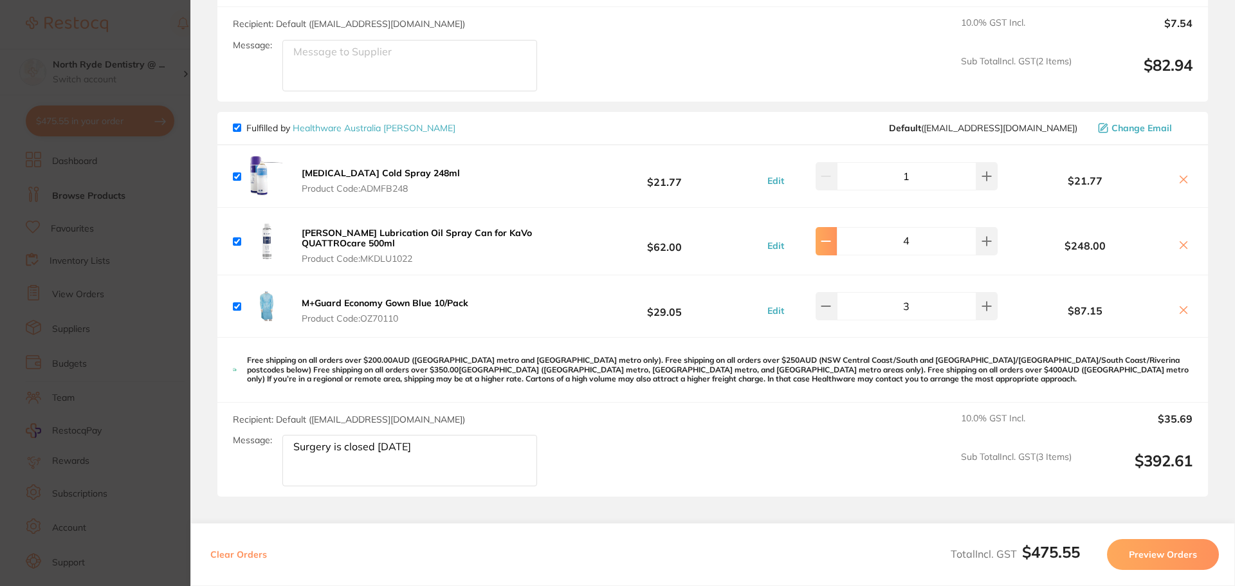
click at [831, 245] on icon at bounding box center [826, 241] width 10 height 10
type input "2"
drag, startPoint x: 564, startPoint y: 231, endPoint x: 311, endPoint y: 234, distance: 252.2
click at [311, 234] on button "MK-dent Lubrication Oil Spray Can for KaVo QUATTROcare 500ml Product Code: MKDL…" at bounding box center [433, 245] width 271 height 37
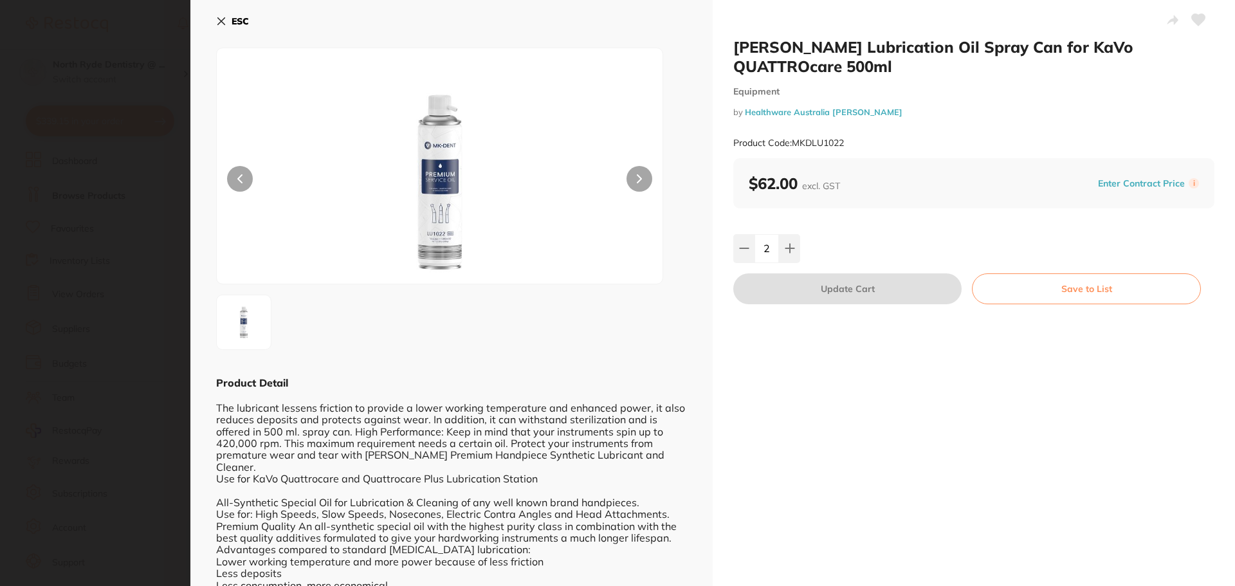
scroll to position [0, 0]
click at [220, 20] on icon at bounding box center [221, 21] width 7 height 7
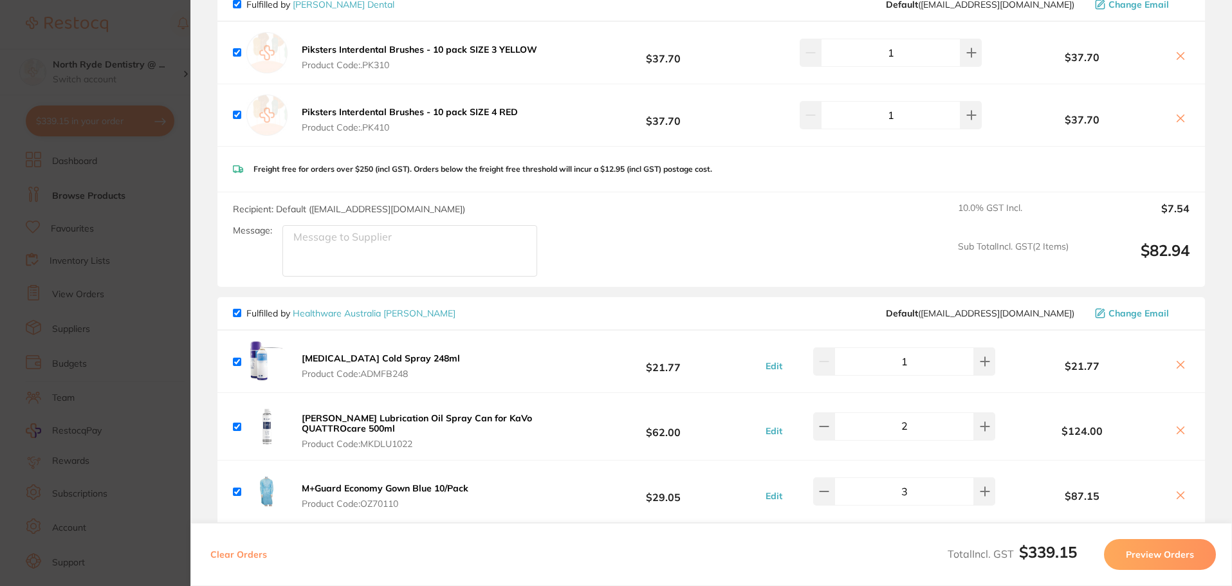
scroll to position [50, 0]
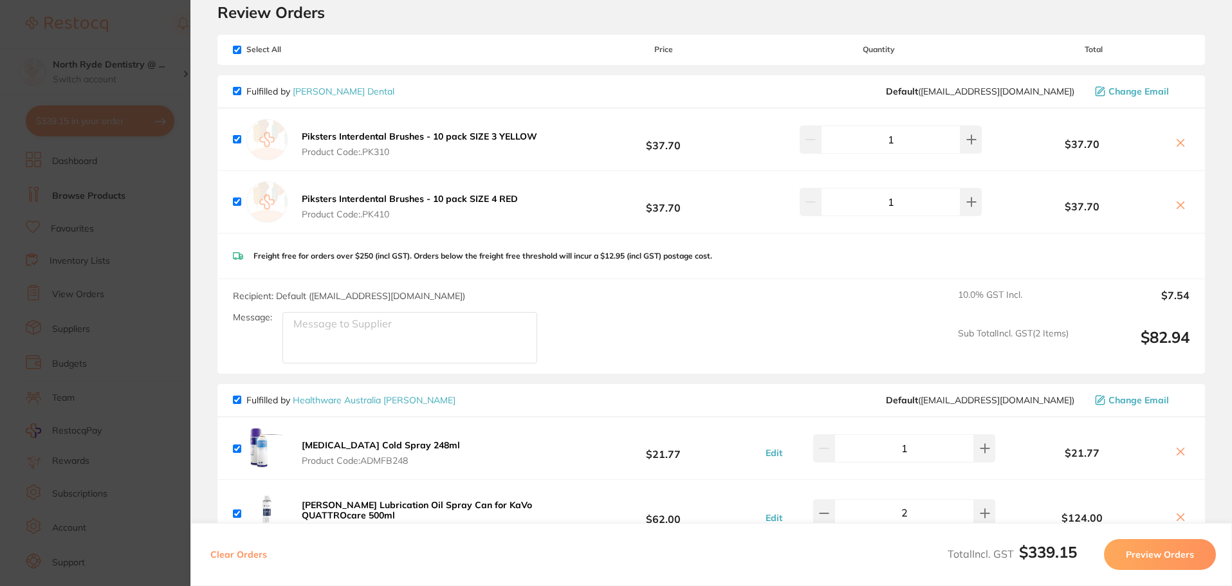
click at [236, 92] on input "checkbox" at bounding box center [237, 91] width 8 height 8
checkbox input "false"
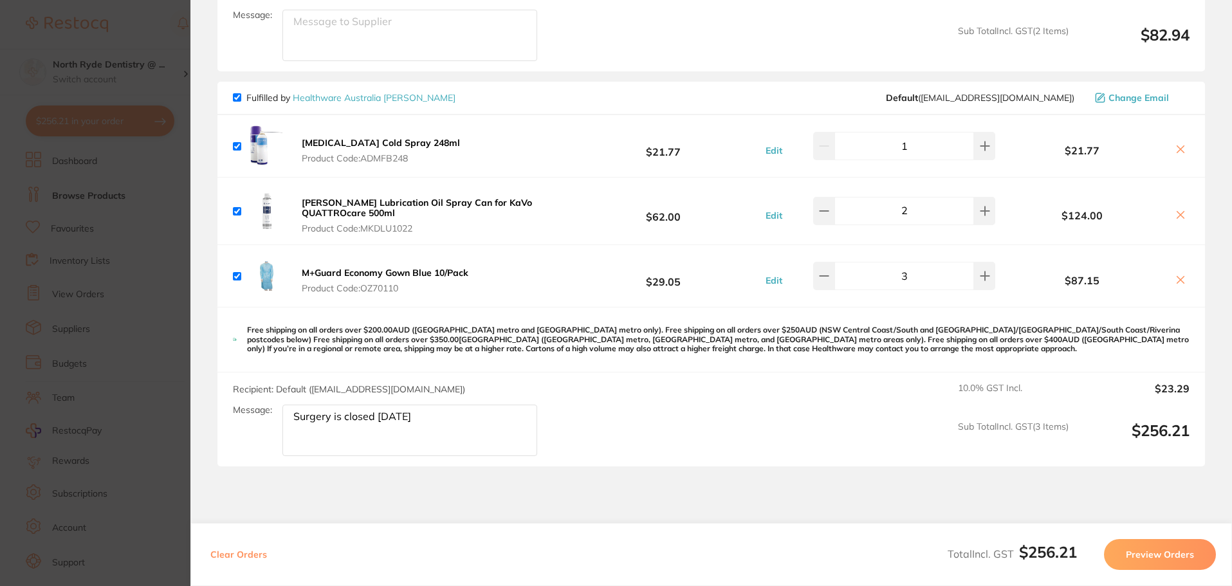
scroll to position [371, 0]
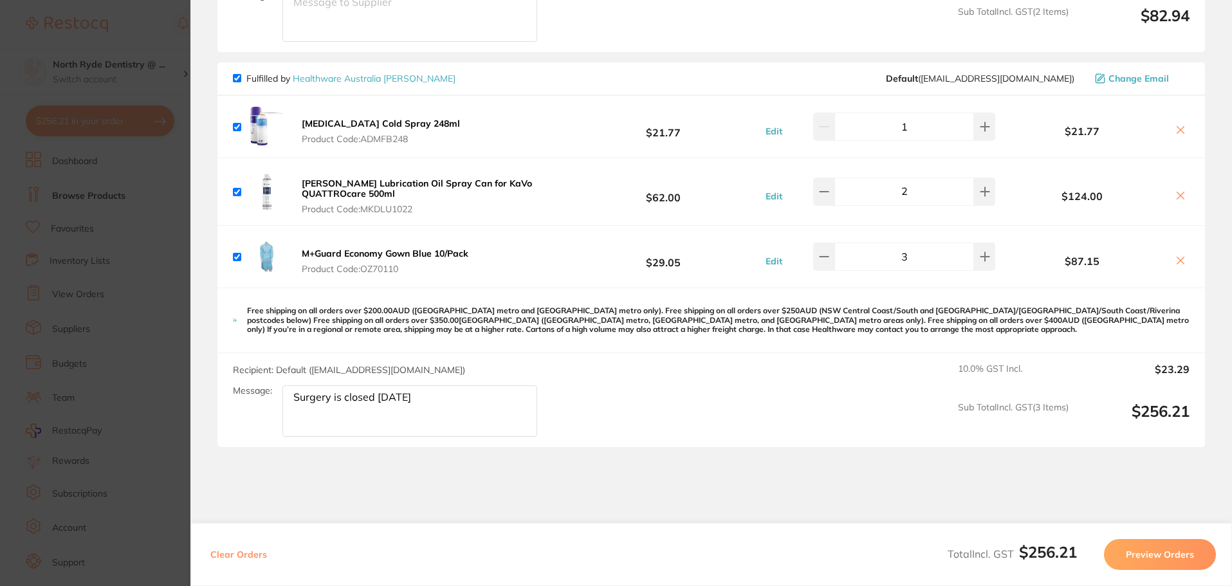
click at [1130, 558] on button "Preview Orders" at bounding box center [1160, 554] width 112 height 31
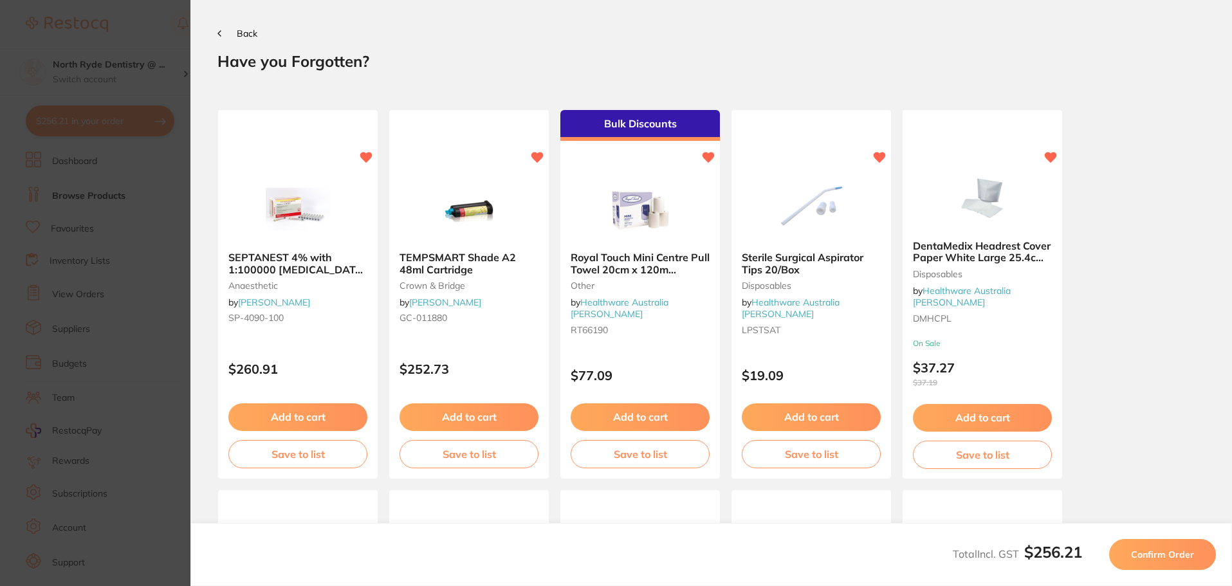
scroll to position [0, 0]
click at [1141, 551] on span "Confirm Order" at bounding box center [1162, 555] width 63 height 12
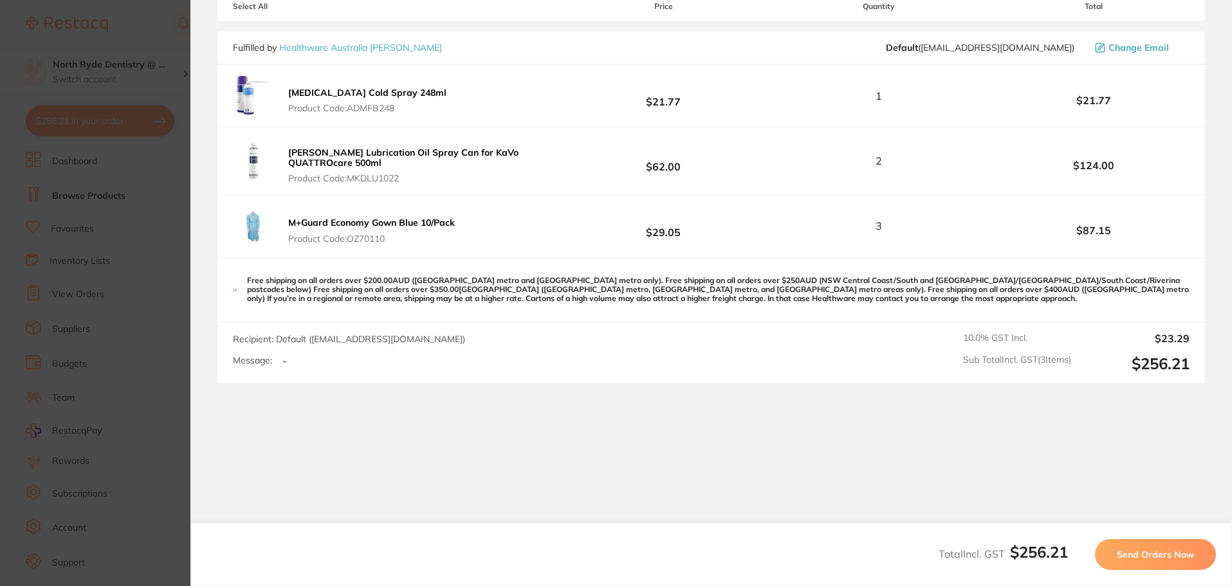
click at [1143, 556] on span "Send Orders Now" at bounding box center [1155, 555] width 77 height 12
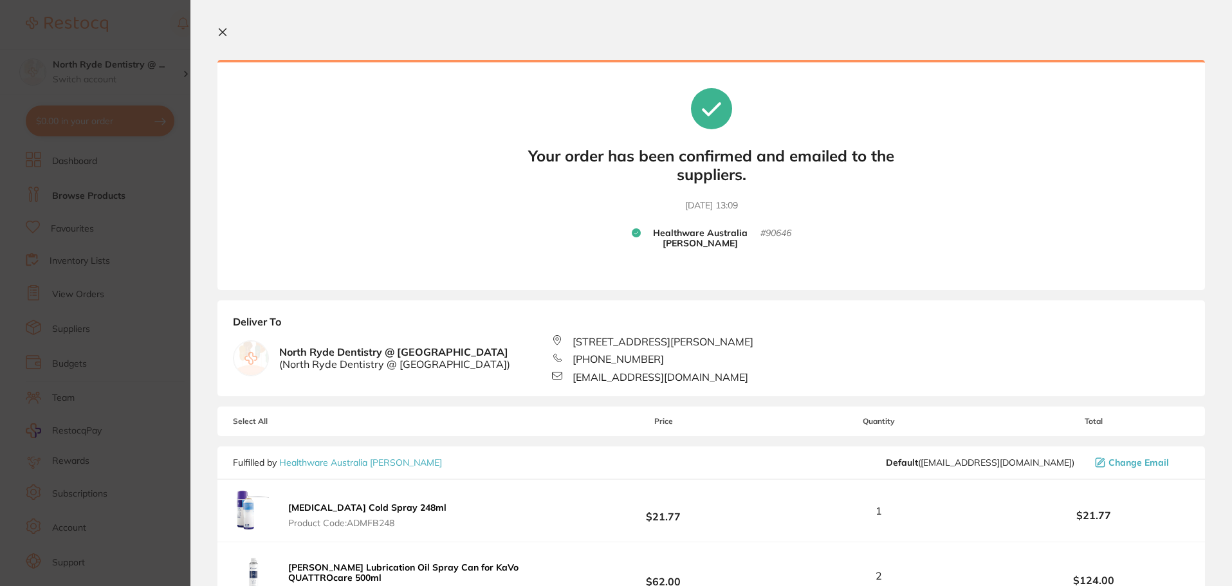
click at [217, 36] on icon at bounding box center [222, 32] width 10 height 10
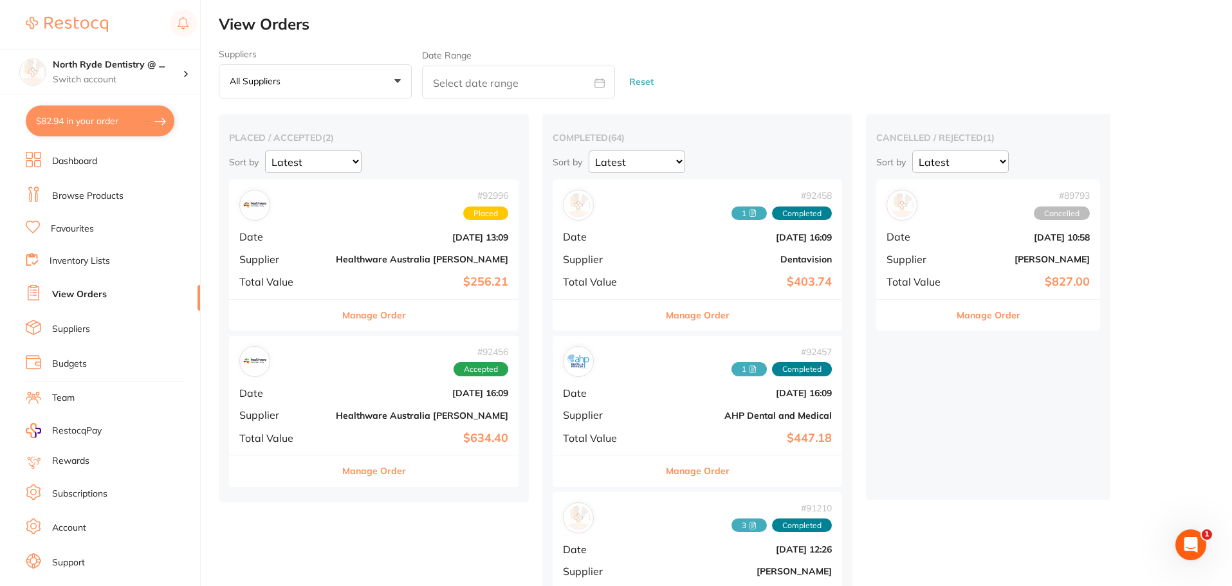
click at [80, 168] on li "Dashboard" at bounding box center [113, 161] width 174 height 19
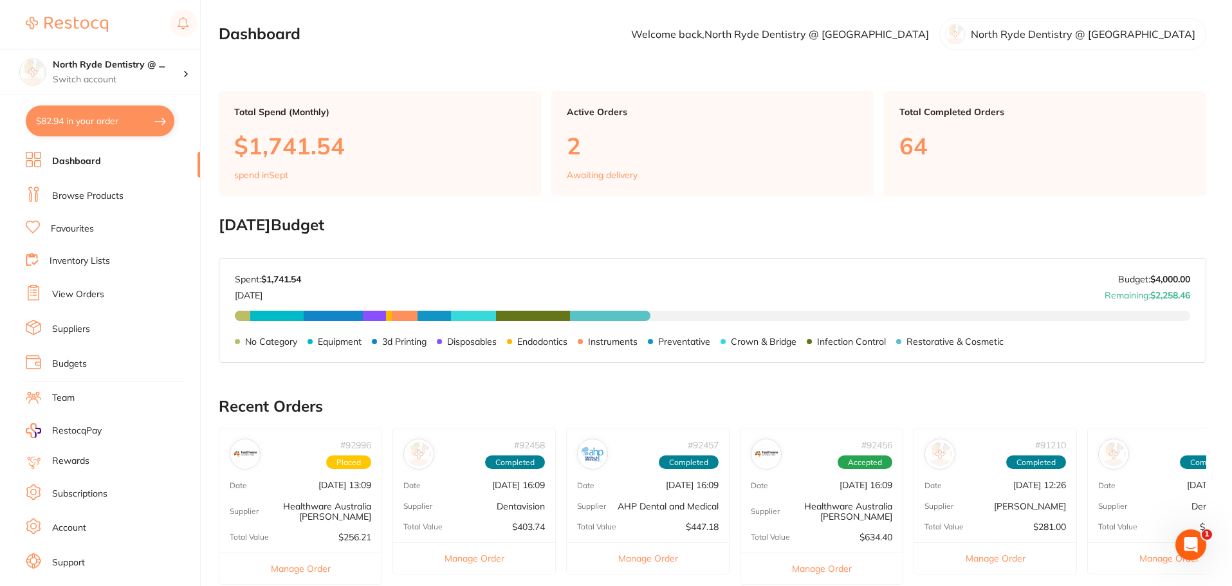
click at [87, 294] on link "View Orders" at bounding box center [78, 294] width 52 height 13
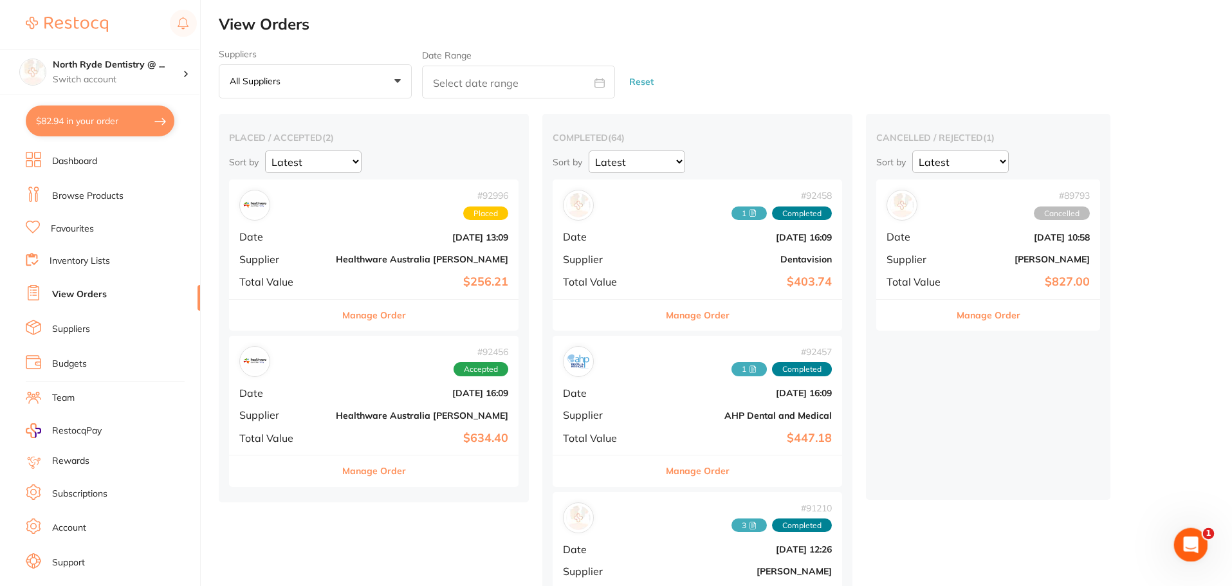
click at [1191, 554] on div "Open Intercom Messenger" at bounding box center [1189, 543] width 42 height 42
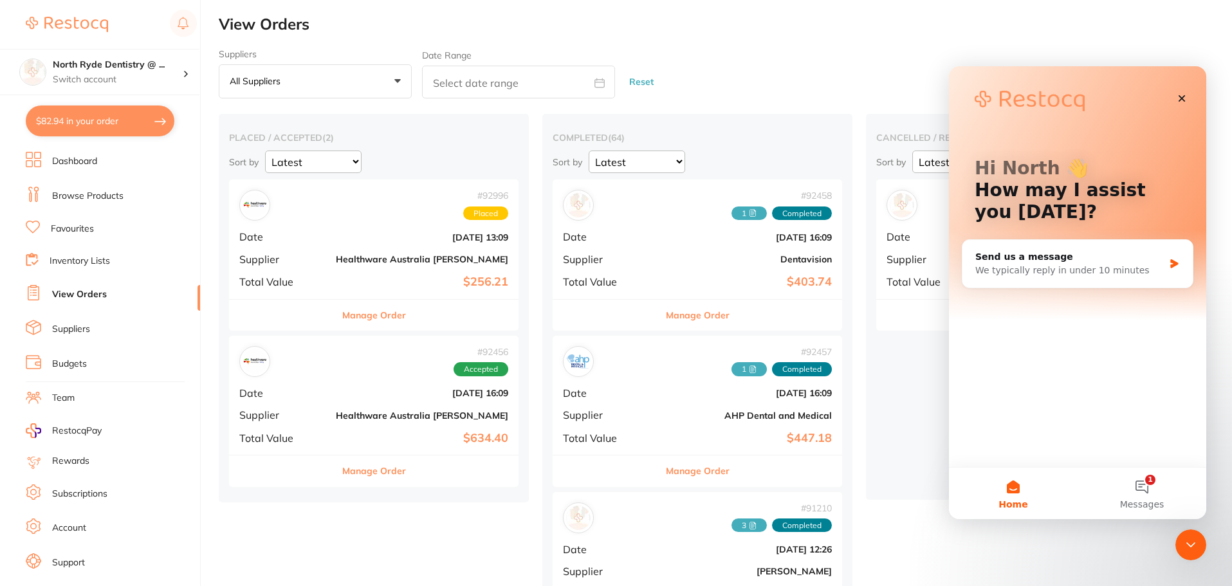
click at [882, 398] on div "cancelled / rejected ( 1 ) Sort by Latest Notification # 89793 Cancelled Date A…" at bounding box center [988, 307] width 244 height 386
click at [1176, 100] on div "Close" at bounding box center [1181, 98] width 23 height 23
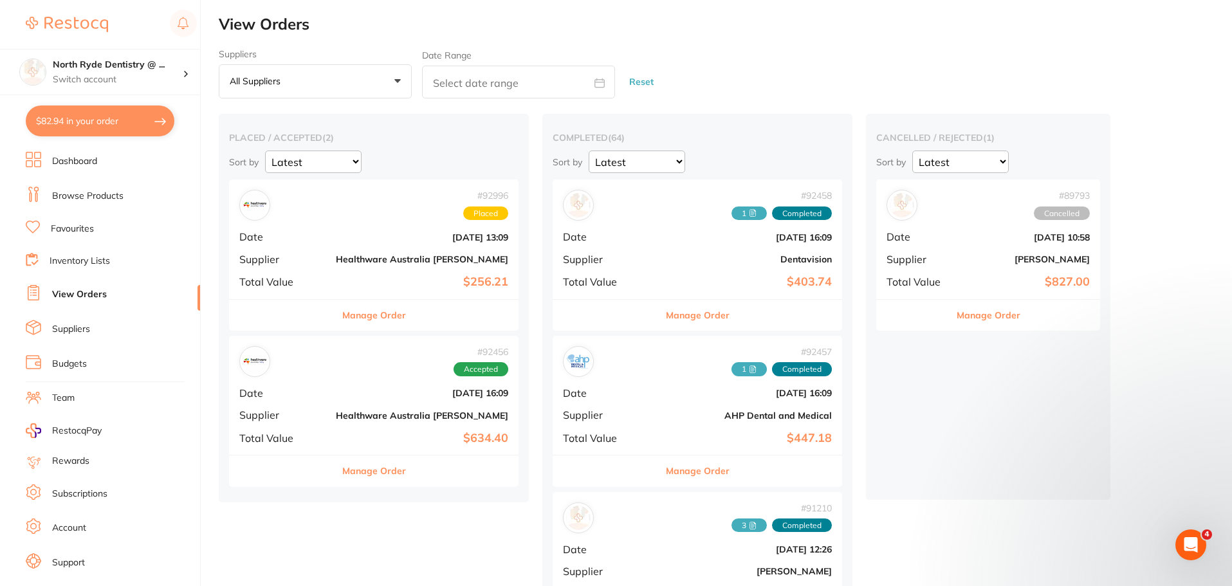
click at [78, 201] on link "Browse Products" at bounding box center [87, 196] width 71 height 13
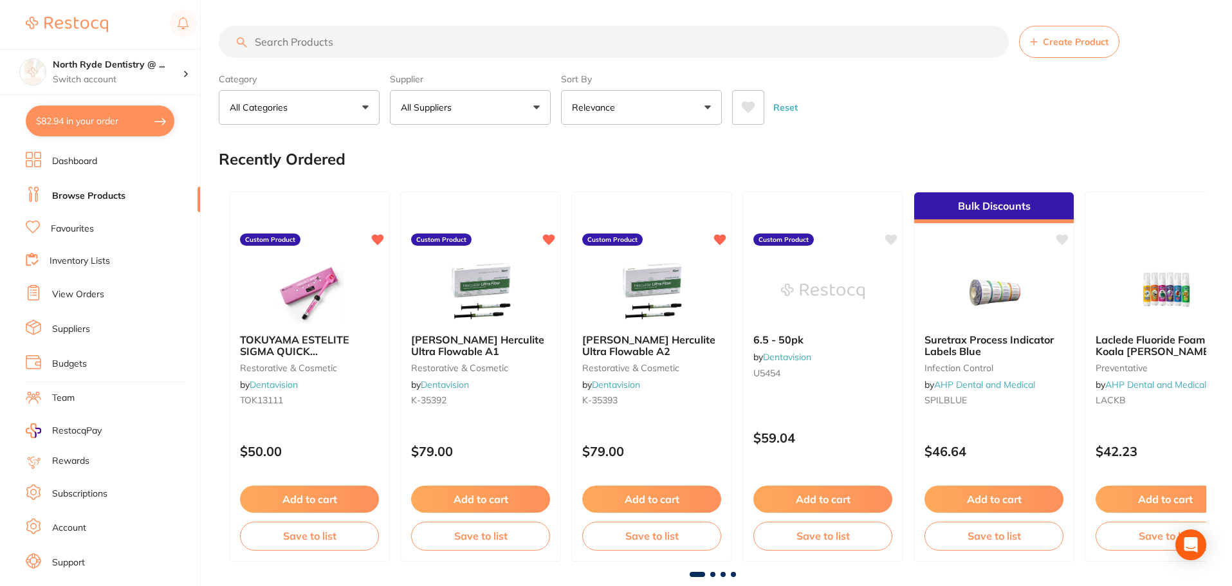
click at [1075, 43] on span "Create Product" at bounding box center [1076, 42] width 66 height 10
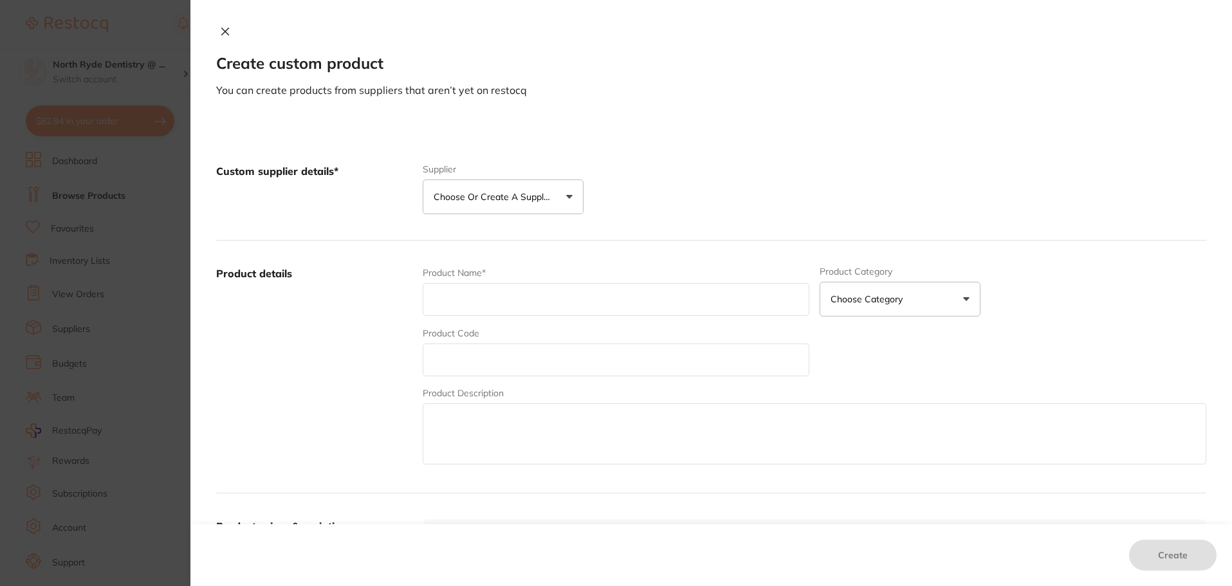
click at [504, 194] on p "Choose or create a supplier" at bounding box center [495, 196] width 122 height 13
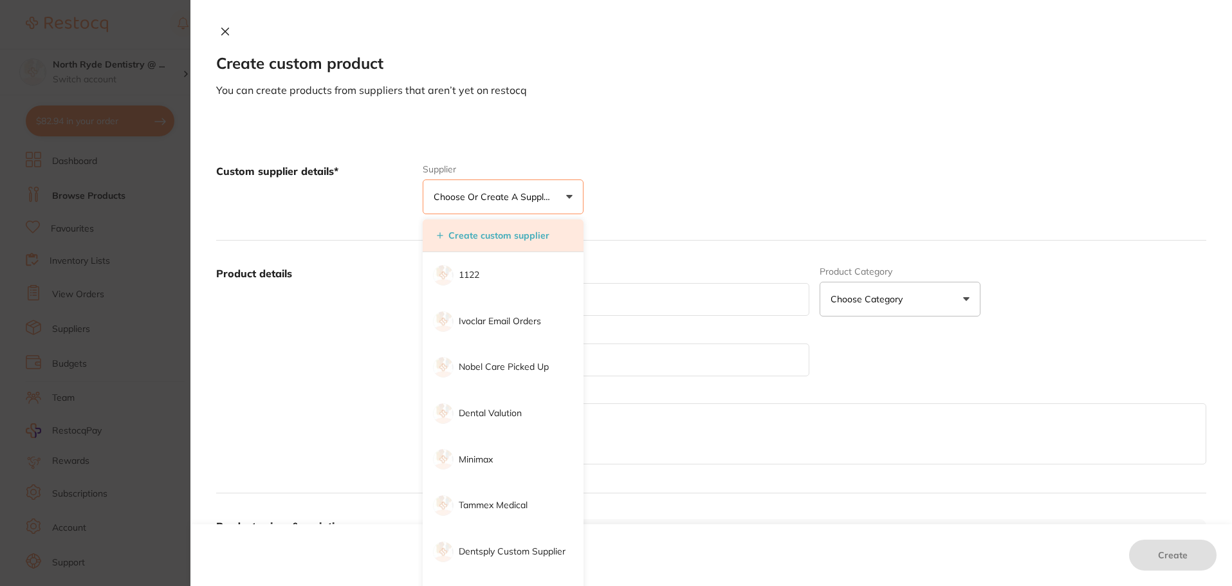
click at [475, 241] on button "Create custom supplier" at bounding box center [493, 236] width 120 height 12
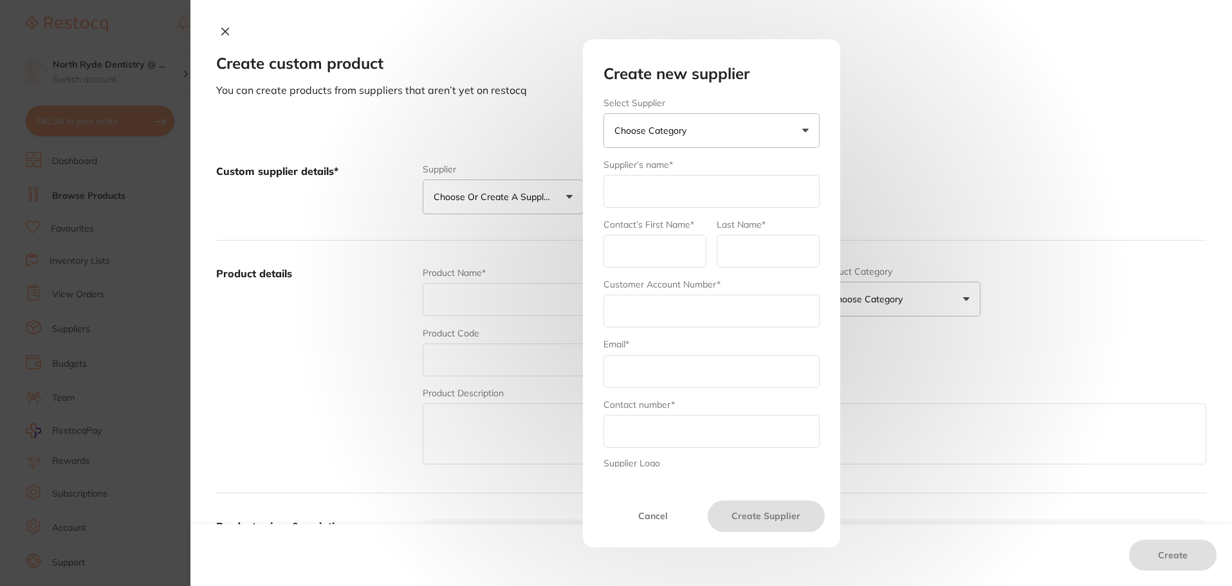
click at [635, 193] on input "text" at bounding box center [711, 191] width 216 height 33
type input "HealthyGums"
click at [632, 255] on input "text" at bounding box center [654, 251] width 103 height 33
type input "Philip"
type input "Song"
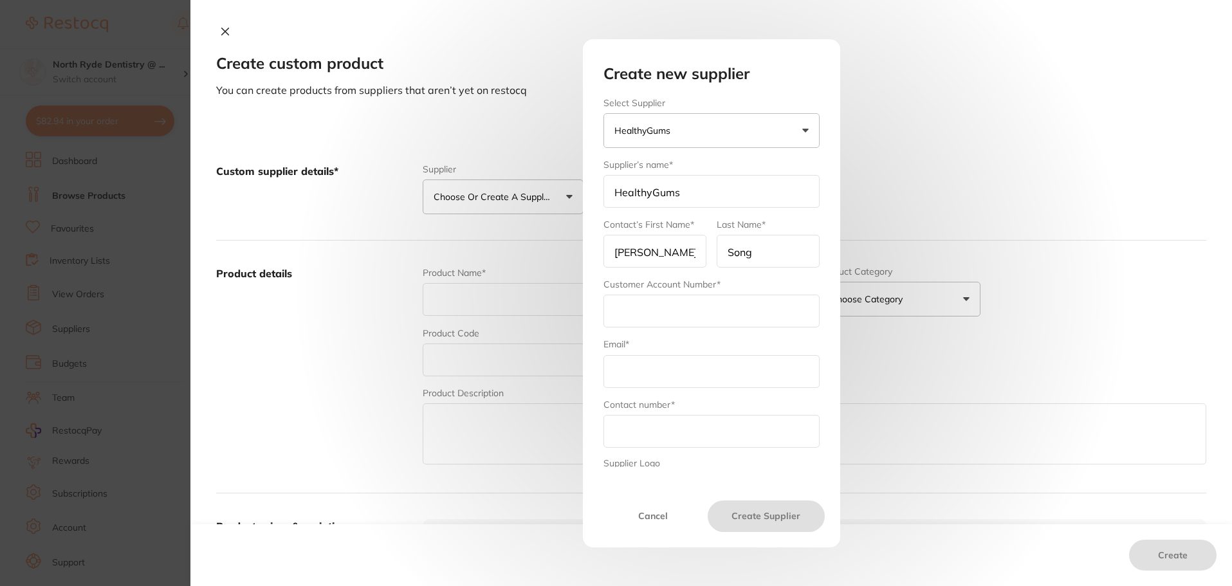
type input "[EMAIL_ADDRESS][DOMAIN_NAME]"
type input "0280901102"
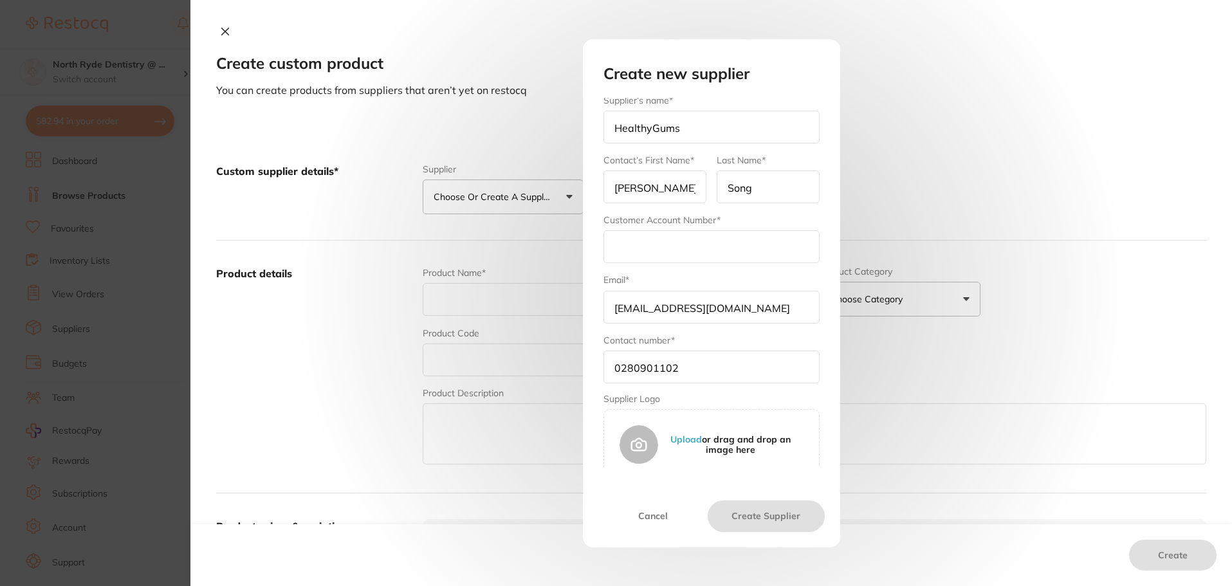
scroll to position [79, 0]
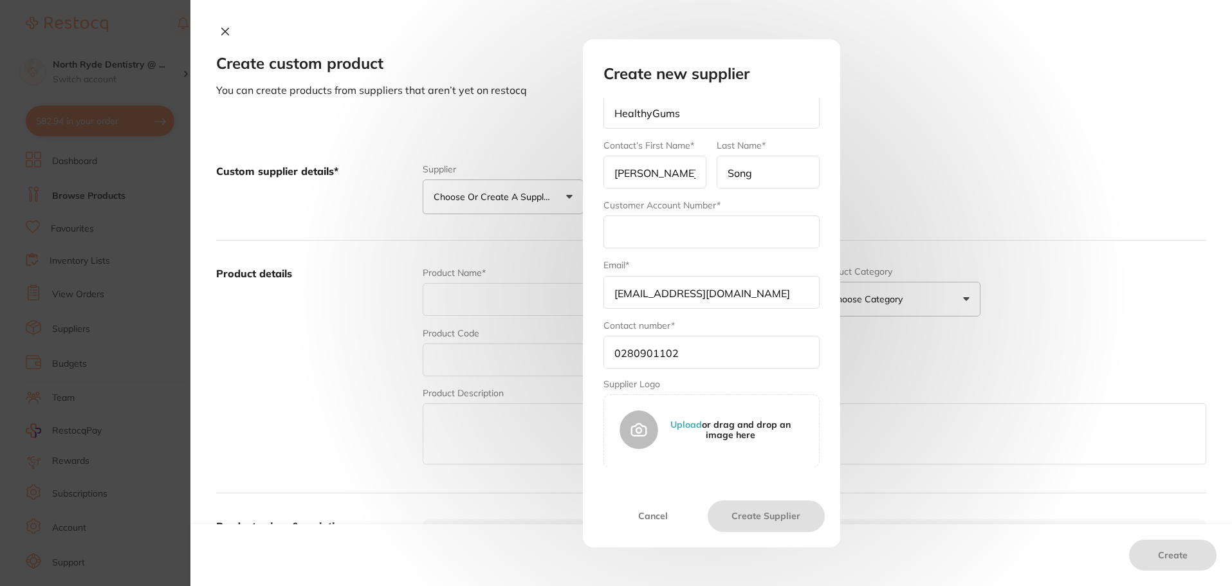
click at [625, 226] on input "text" at bounding box center [711, 232] width 216 height 33
type input "North Ryde Dentistry"
click at [760, 522] on button "Create Supplier" at bounding box center [766, 516] width 116 height 31
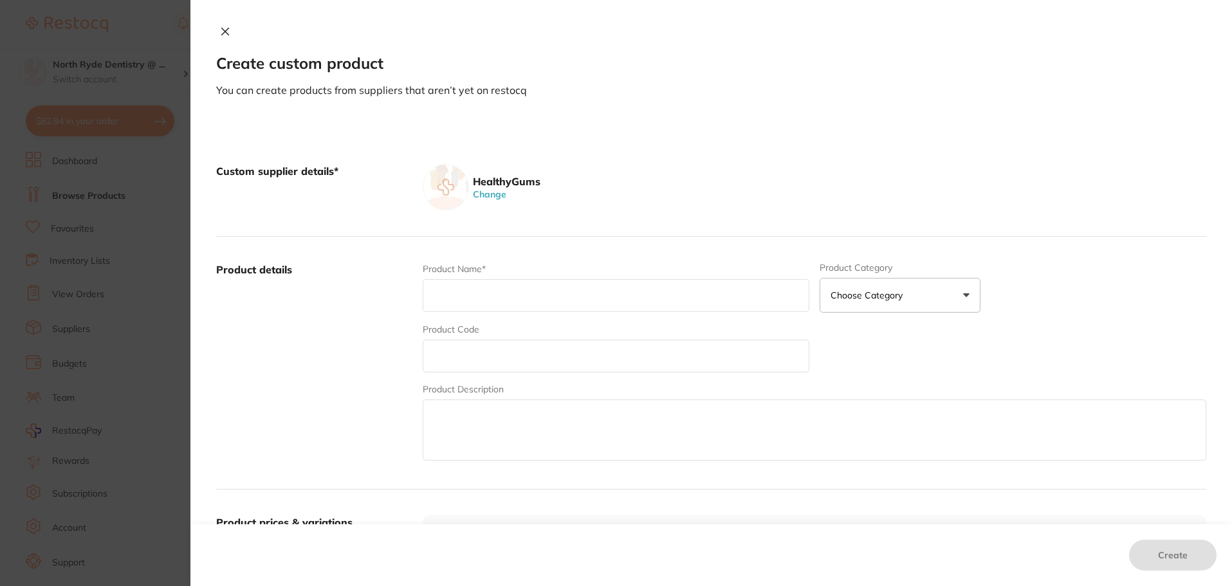
click at [464, 290] on input "text" at bounding box center [616, 295] width 387 height 33
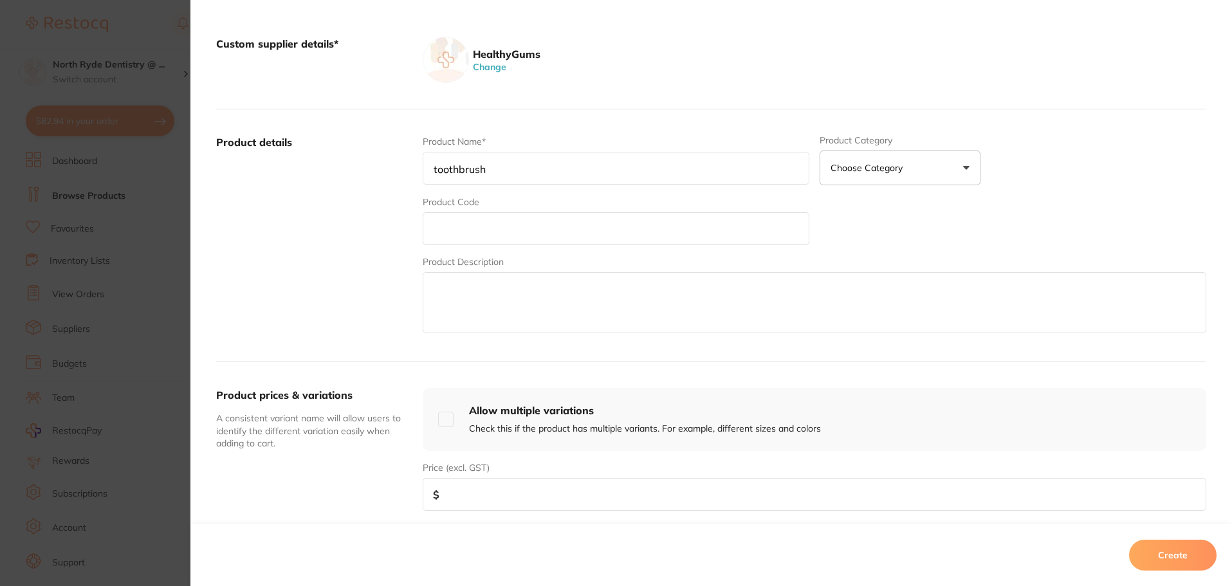
scroll to position [129, 0]
type input "toothbrush"
click at [466, 494] on input "number" at bounding box center [815, 493] width 784 height 33
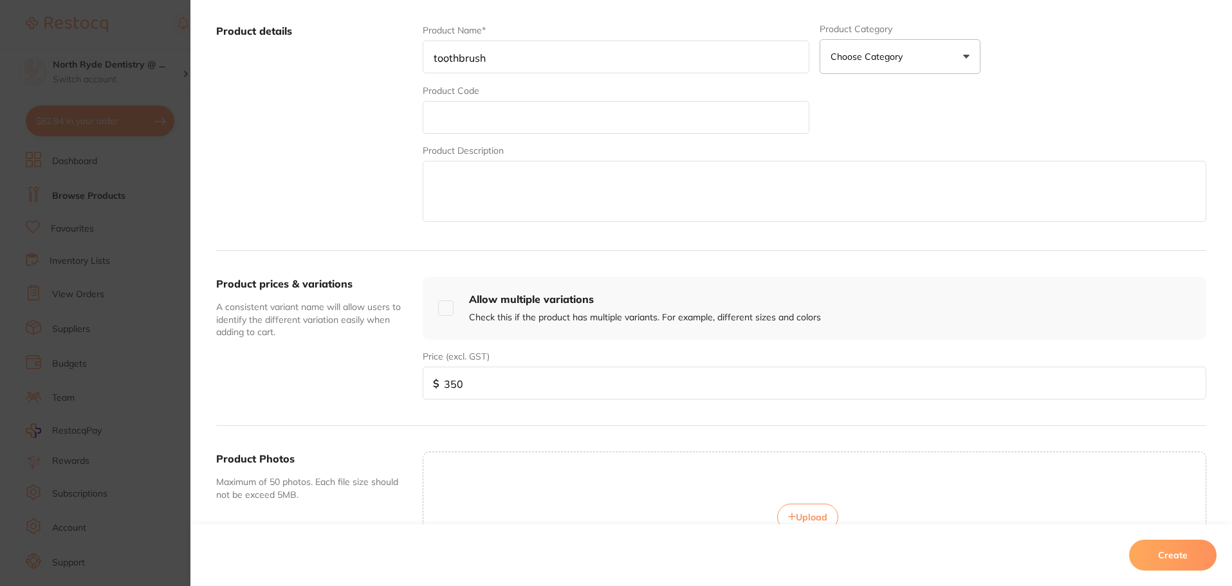
scroll to position [257, 0]
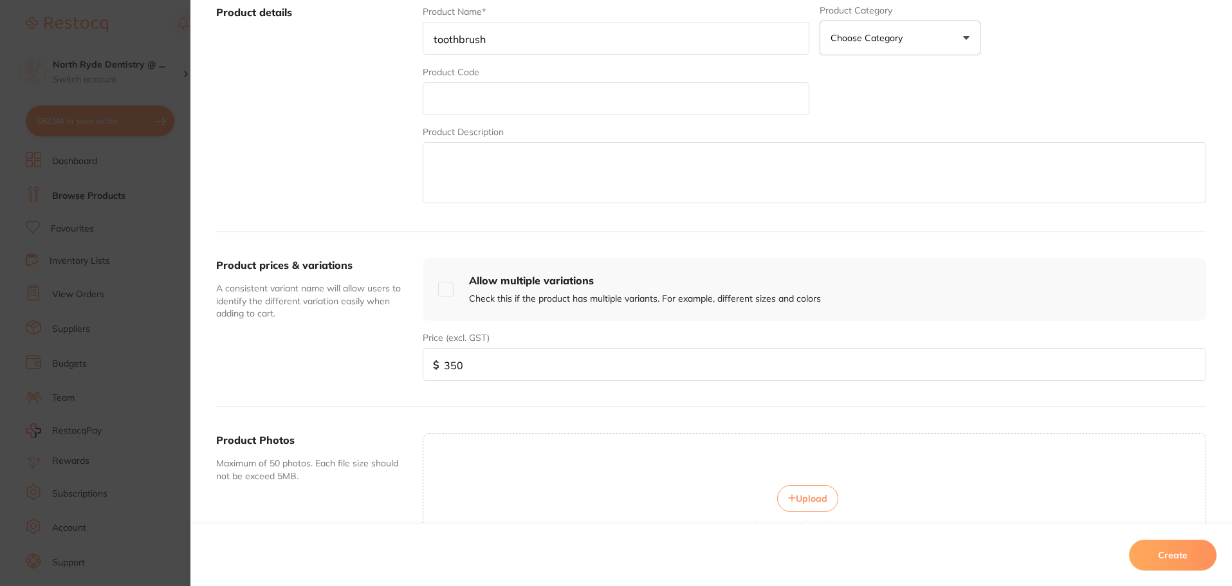
type input "350"
click at [1171, 549] on button "Create" at bounding box center [1172, 555] width 87 height 31
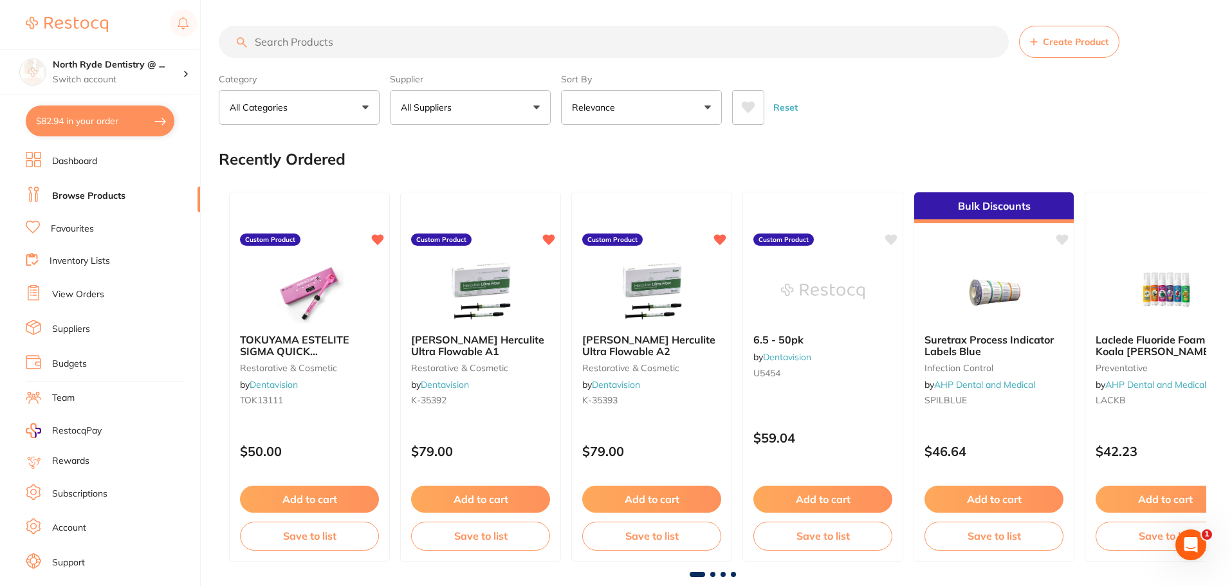
click at [302, 48] on input "search" at bounding box center [614, 42] width 790 height 32
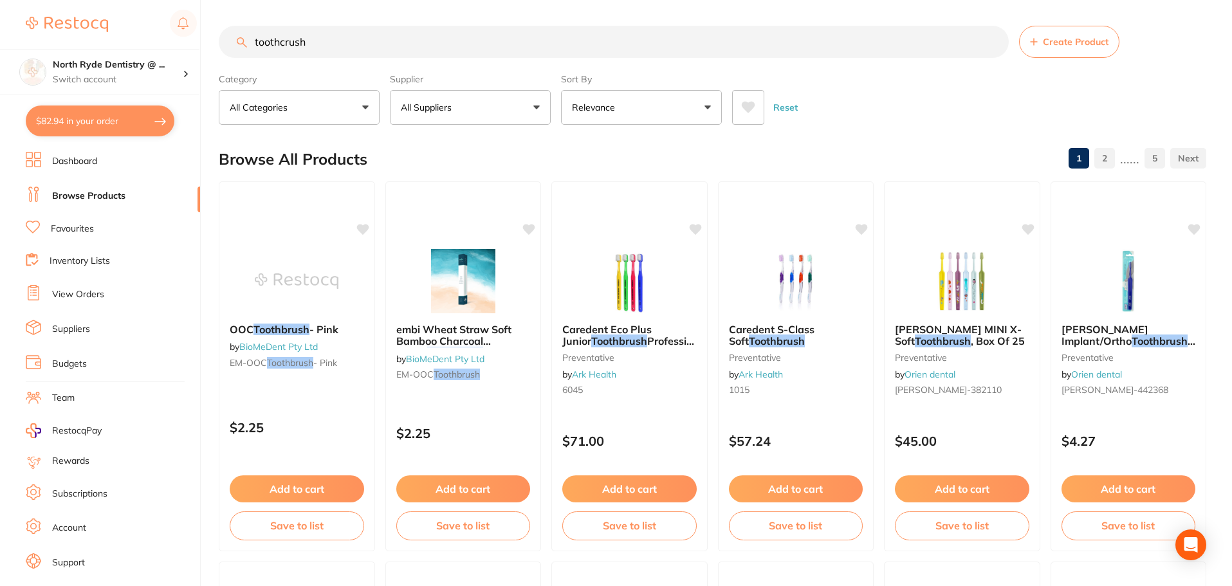
click at [287, 39] on input "toothcrush" at bounding box center [614, 42] width 790 height 32
click at [284, 46] on input "toothcrush" at bounding box center [614, 42] width 790 height 32
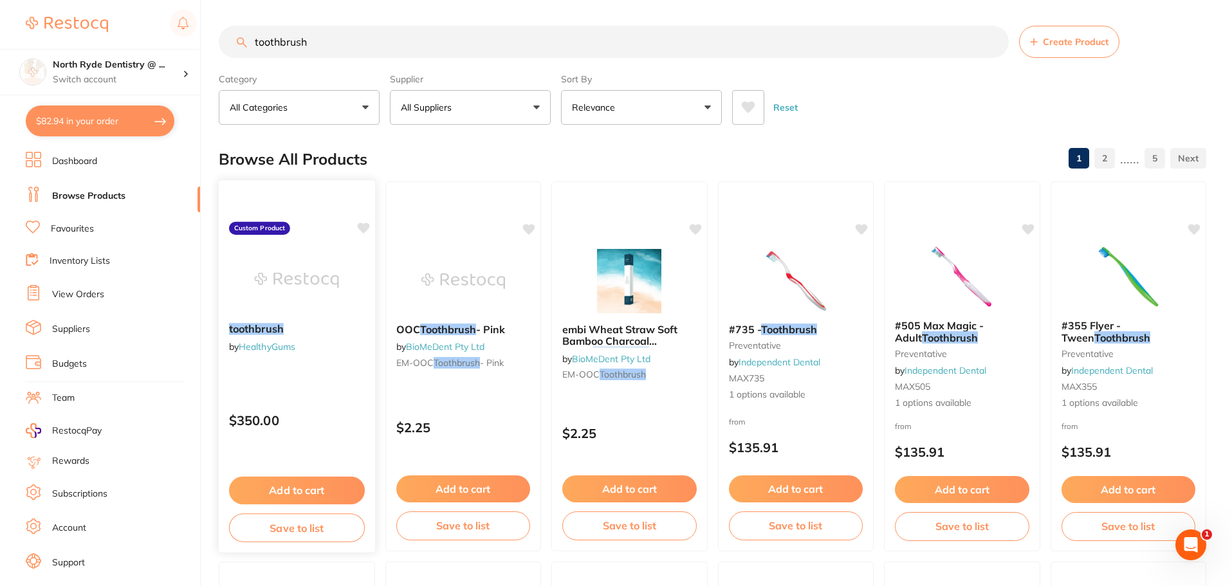
type input "toothbrush"
click at [327, 296] on img at bounding box center [297, 280] width 84 height 65
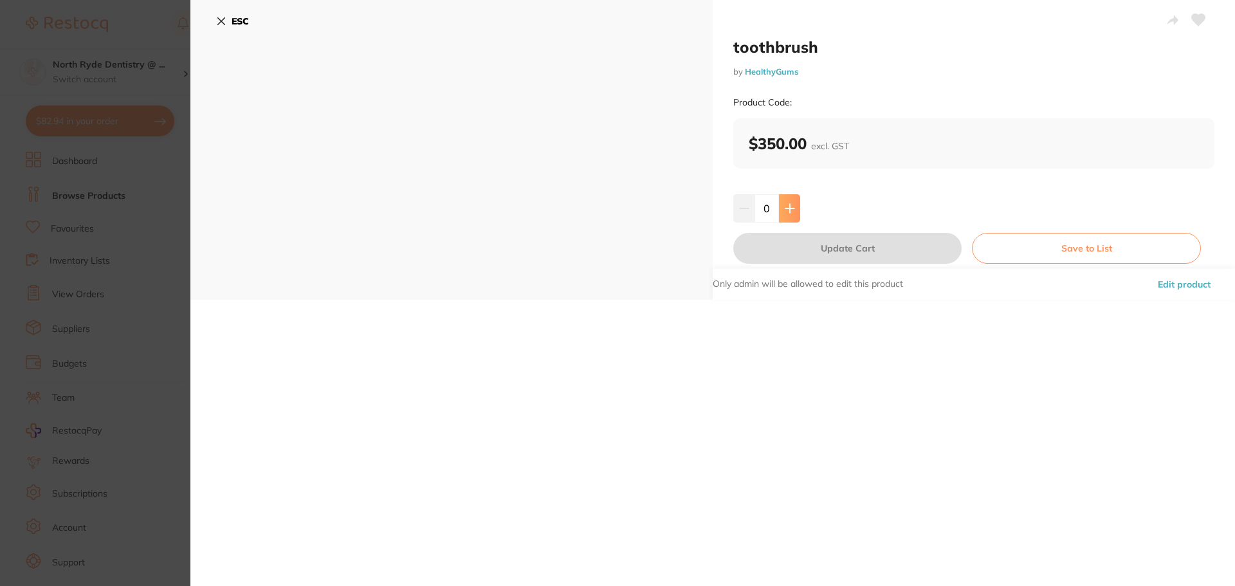
click at [789, 210] on icon at bounding box center [790, 208] width 10 height 10
type input "1"
click at [1043, 240] on button "Save to List" at bounding box center [1086, 248] width 229 height 31
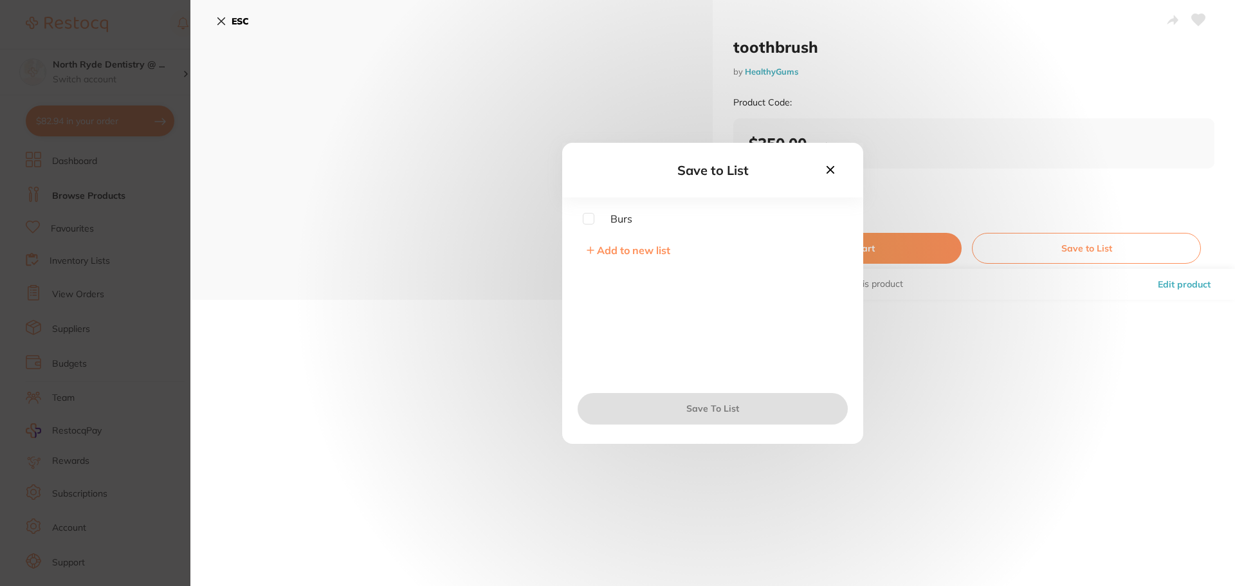
click at [831, 170] on icon at bounding box center [831, 169] width 8 height 8
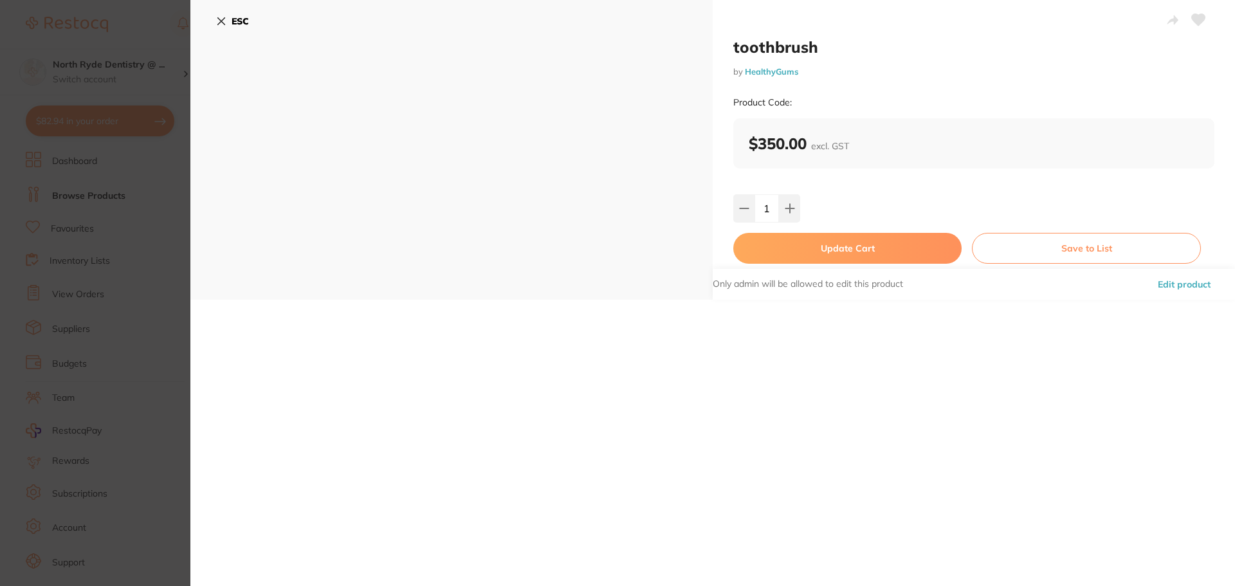
click at [842, 253] on button "Update Cart" at bounding box center [847, 248] width 228 height 31
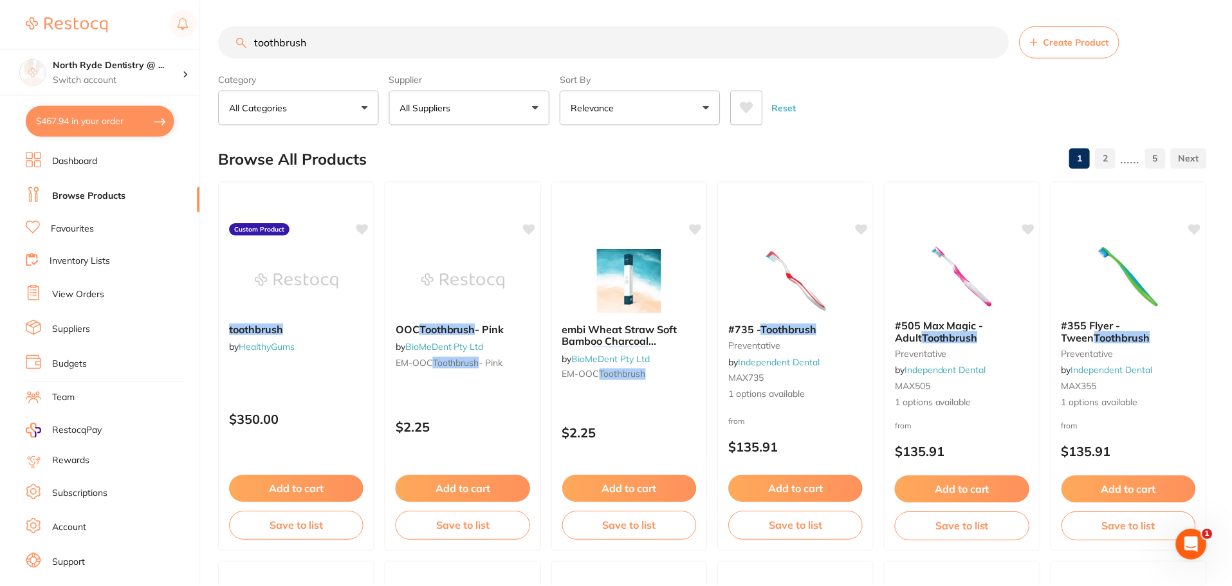
scroll to position [1, 0]
click at [107, 131] on button "$467.94 in your order" at bounding box center [100, 121] width 149 height 31
checkbox input "true"
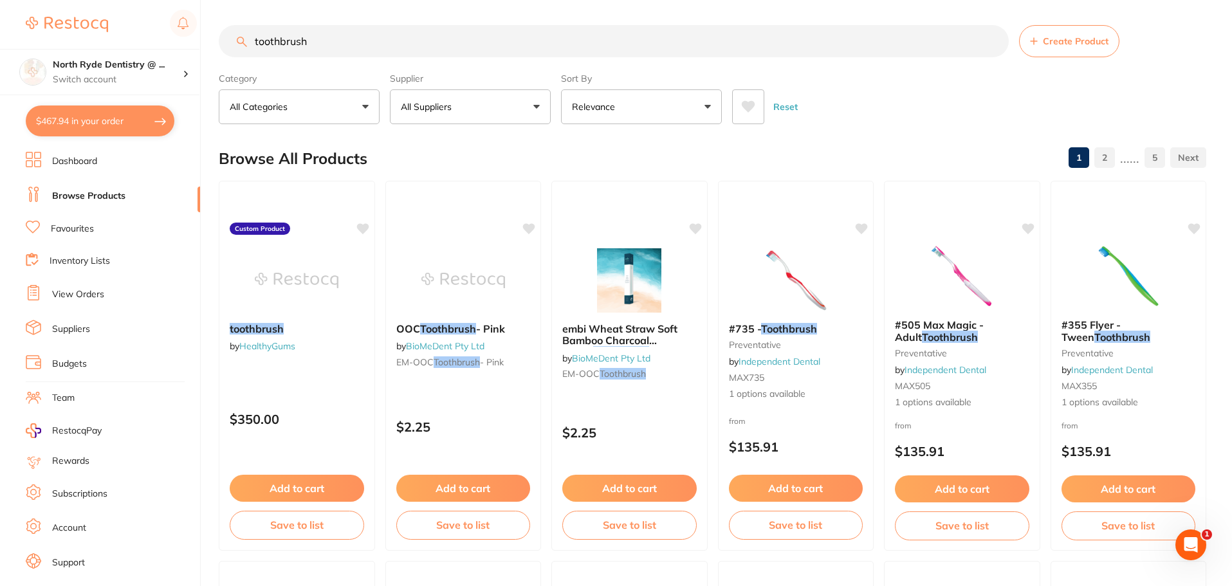
checkbox input "true"
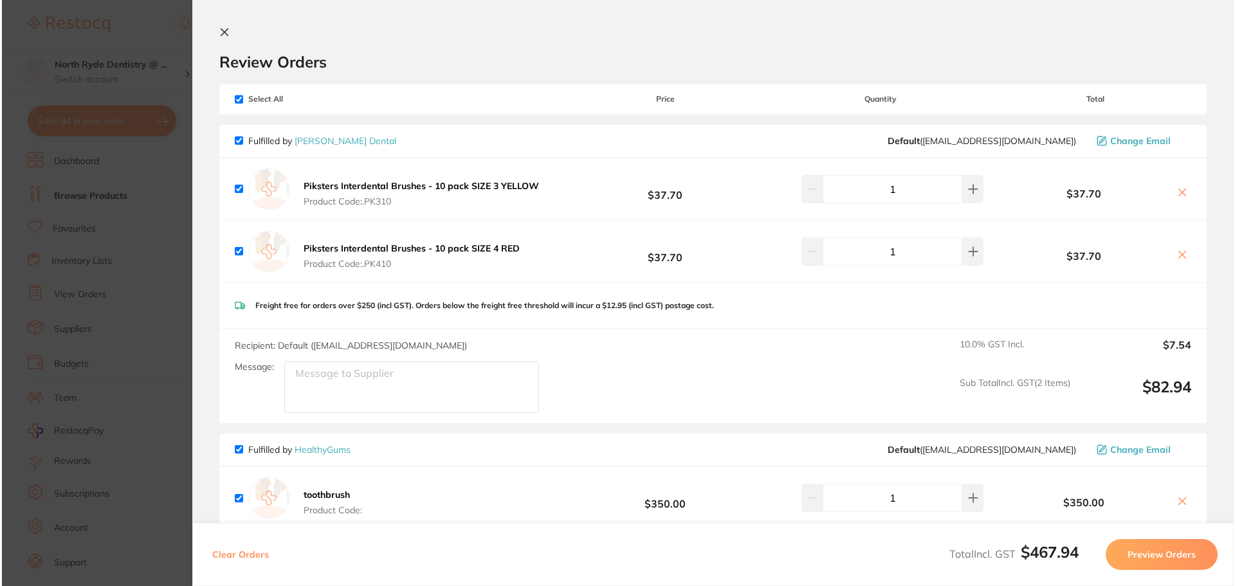
scroll to position [0, 0]
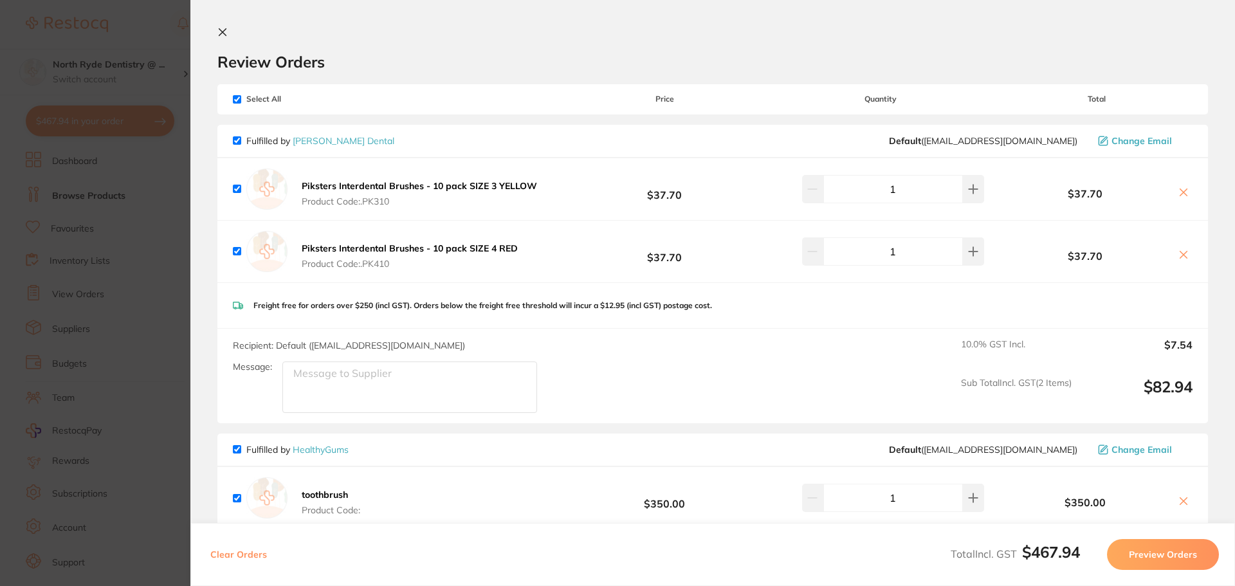
click at [236, 99] on input "checkbox" at bounding box center [237, 99] width 8 height 8
checkbox input "false"
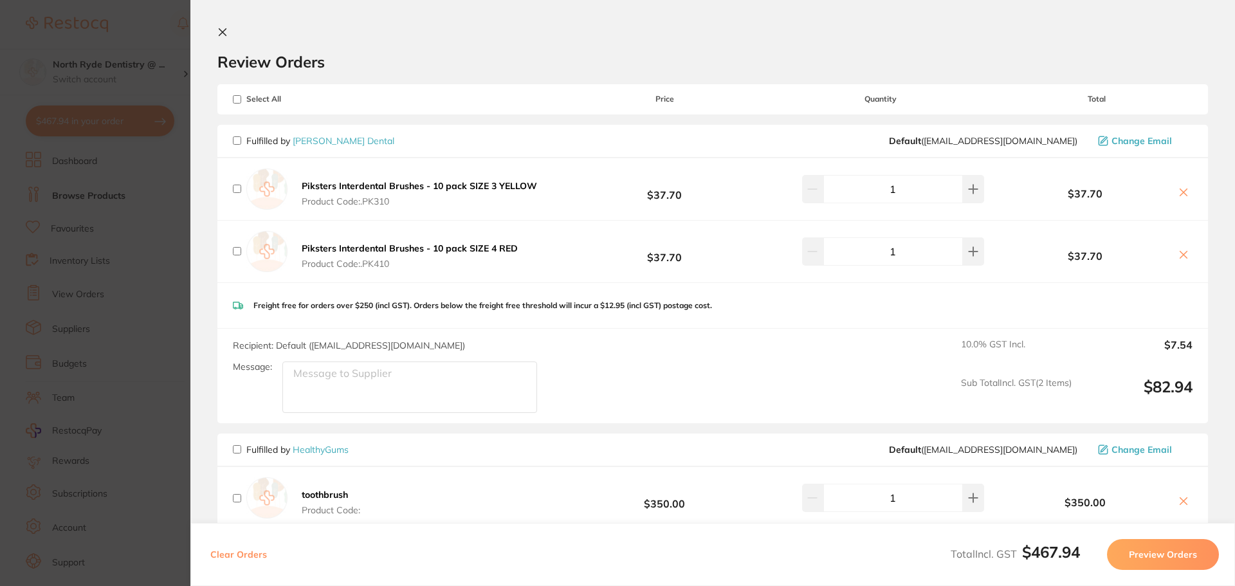
checkbox input "false"
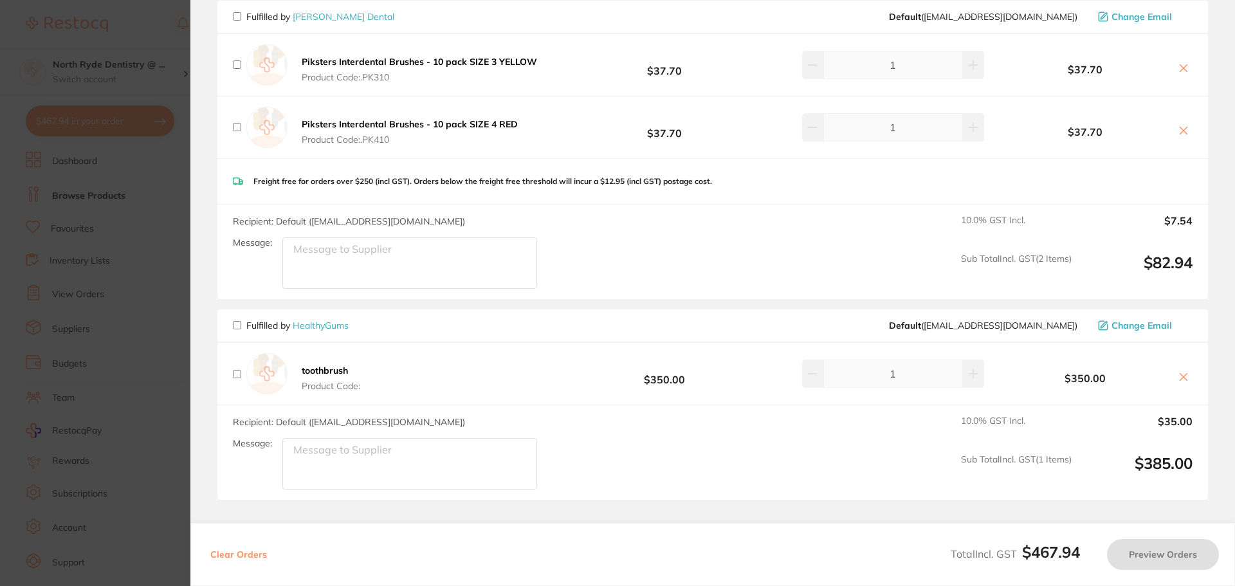
scroll to position [129, 0]
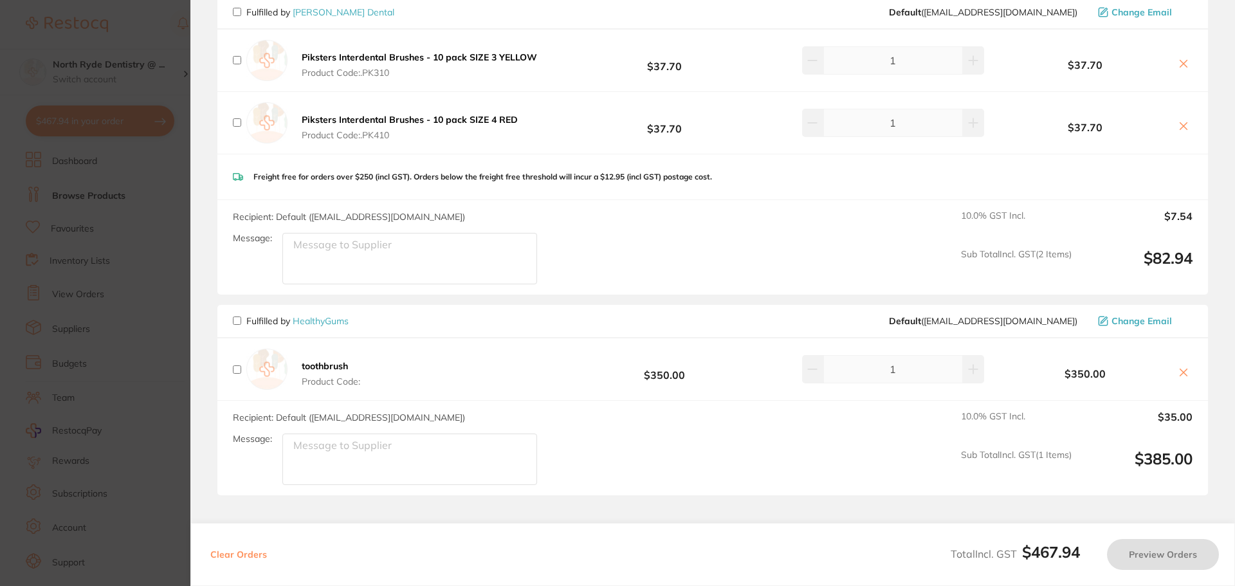
click at [235, 321] on input "checkbox" at bounding box center [237, 321] width 8 height 8
checkbox input "true"
click at [1185, 373] on icon at bounding box center [1184, 372] width 10 height 10
click at [59, 165] on section "Update RRP Set your pre negotiated price for this item. Item Agreed RRP (excl. …" at bounding box center [617, 293] width 1235 height 586
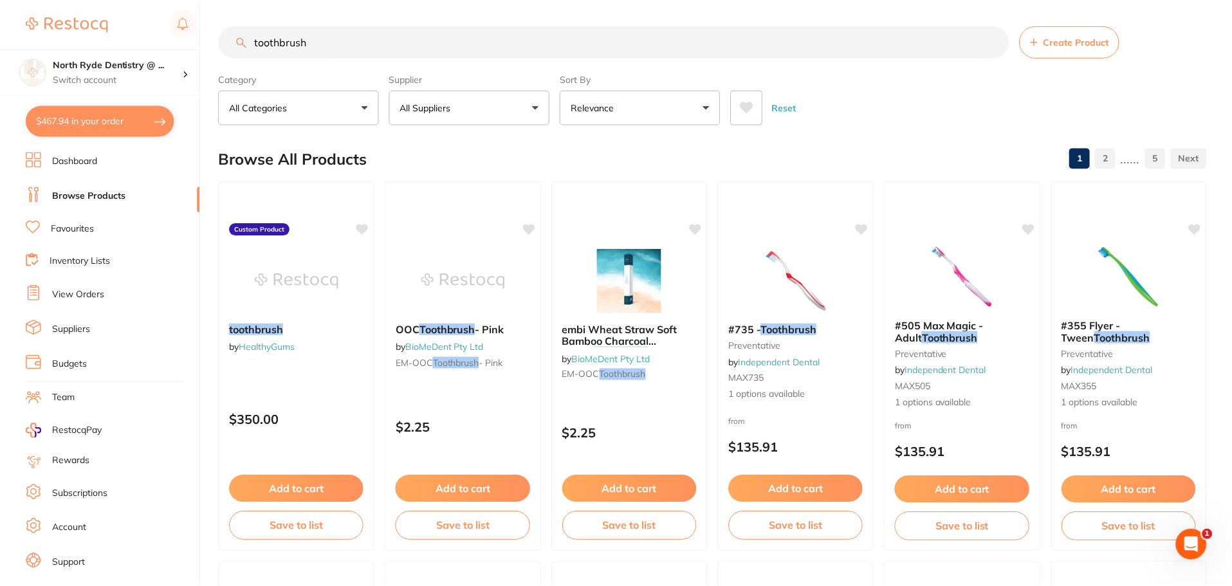
scroll to position [1, 0]
click at [92, 130] on button "$467.94 in your order" at bounding box center [100, 121] width 149 height 31
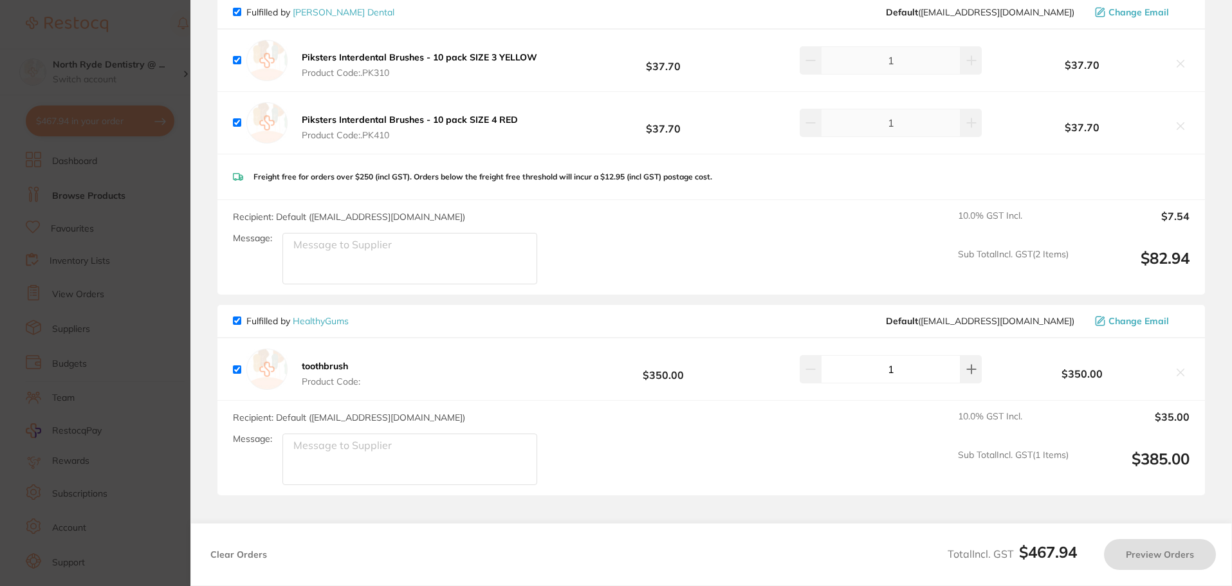
checkbox input "true"
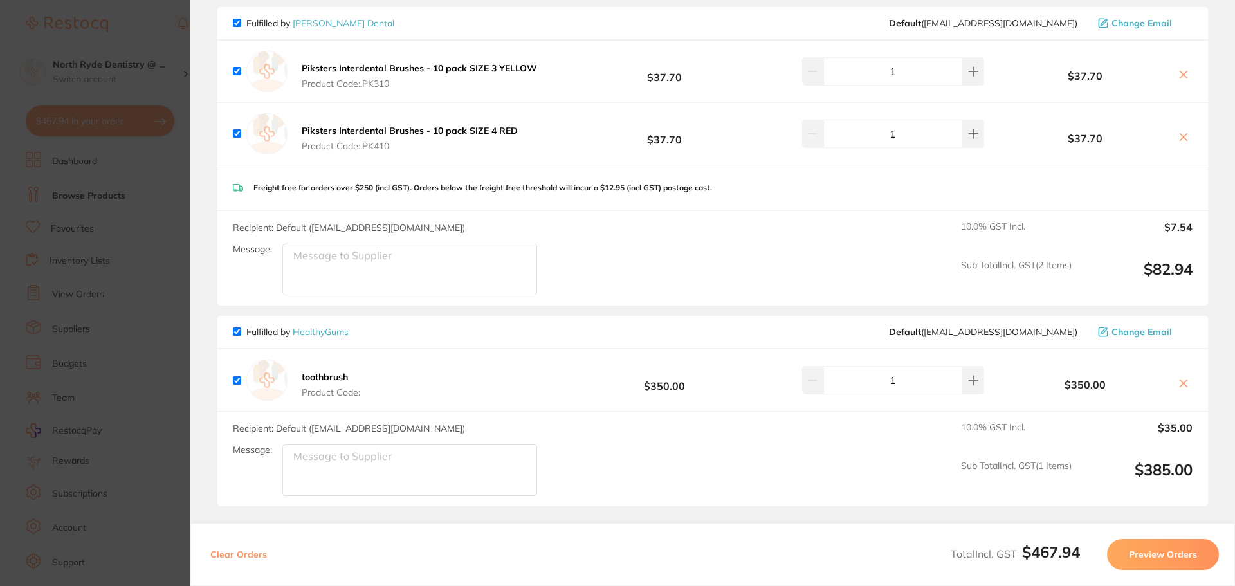
click at [1175, 390] on button at bounding box center [1184, 385] width 18 height 14
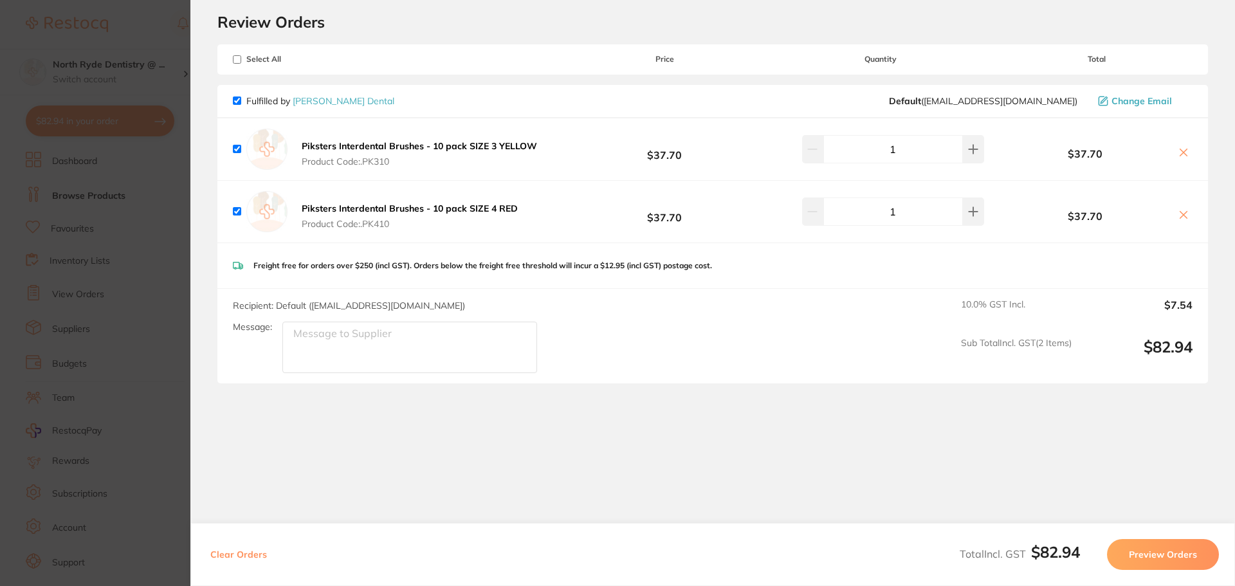
scroll to position [40, 0]
checkbox input "true"
click at [55, 193] on section "Update RRP Set your pre negotiated price for this item. Item Agreed RRP (excl. …" at bounding box center [617, 293] width 1235 height 586
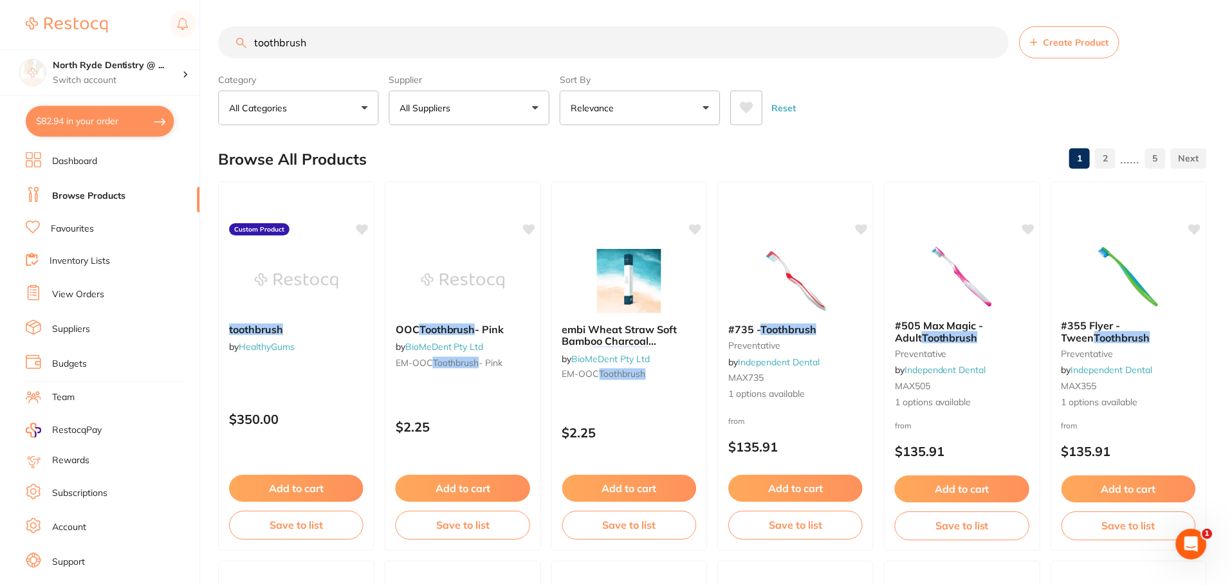
scroll to position [1, 0]
click at [282, 270] on img at bounding box center [297, 279] width 84 height 65
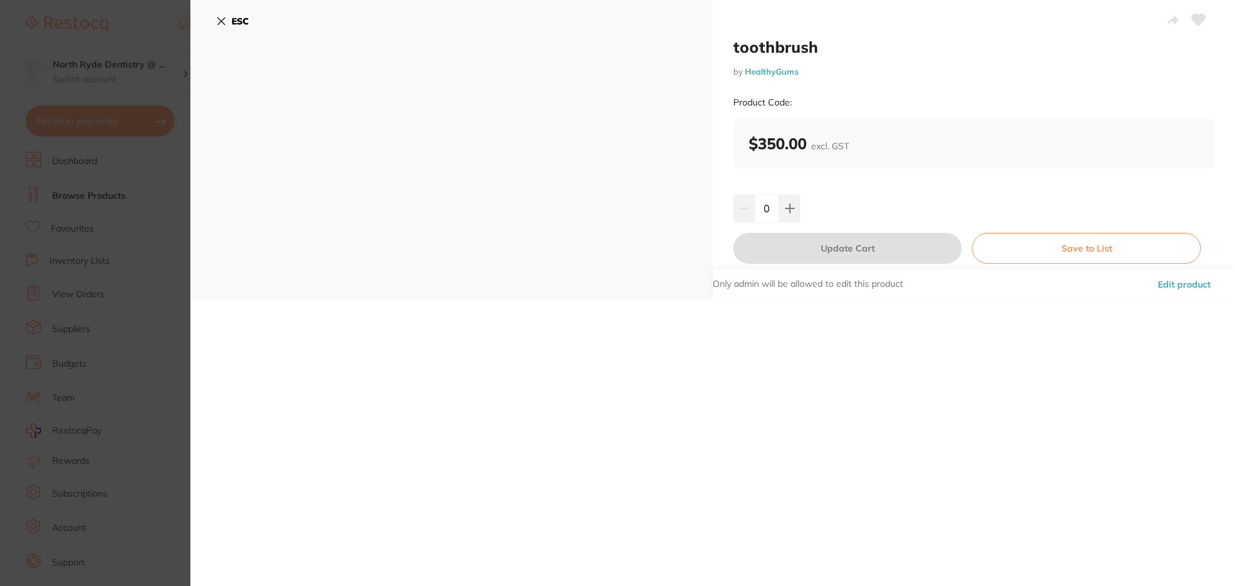
click at [1177, 280] on button "Edit product" at bounding box center [1184, 284] width 60 height 31
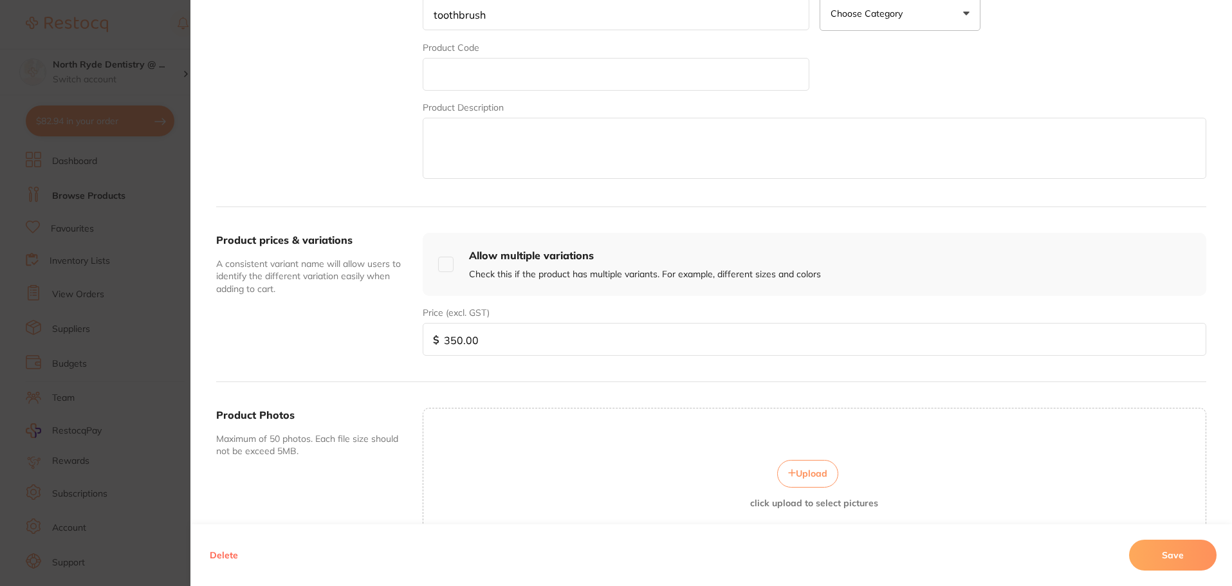
drag, startPoint x: 481, startPoint y: 346, endPoint x: 381, endPoint y: 342, distance: 99.2
click at [381, 342] on div "Product prices & variations A consistent variant name will allow users to ident…" at bounding box center [711, 294] width 990 height 175
type input "318.18"
click at [1143, 550] on button "Save" at bounding box center [1172, 555] width 87 height 31
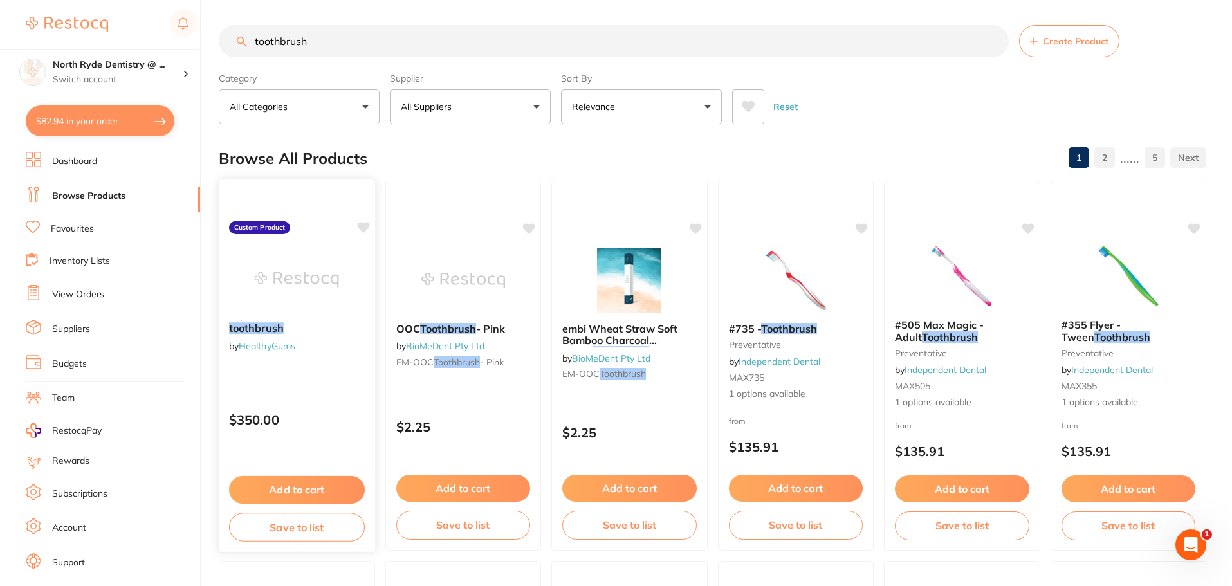
click at [287, 493] on button "Add to cart" at bounding box center [297, 490] width 136 height 28
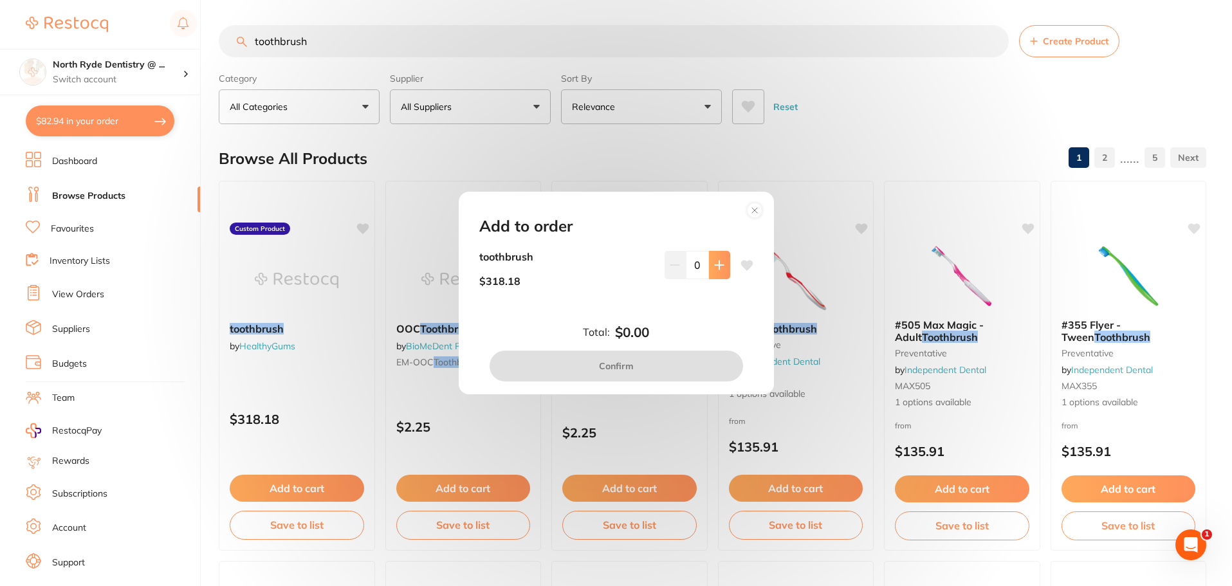
click at [714, 268] on icon at bounding box center [719, 265] width 10 height 10
type input "1"
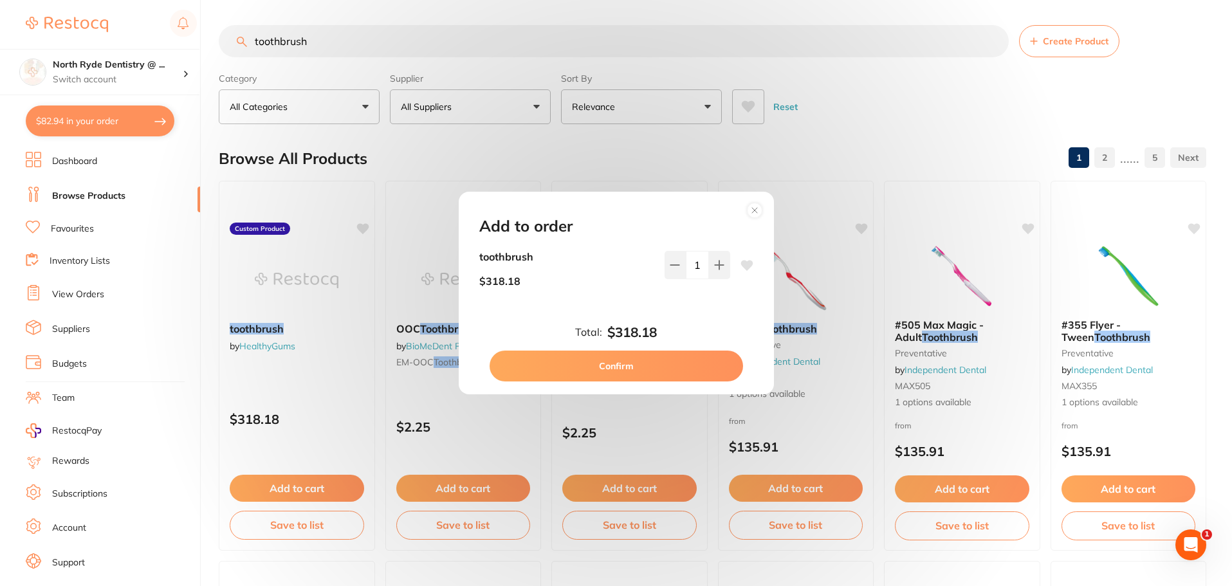
click at [625, 369] on button "Confirm" at bounding box center [616, 366] width 253 height 31
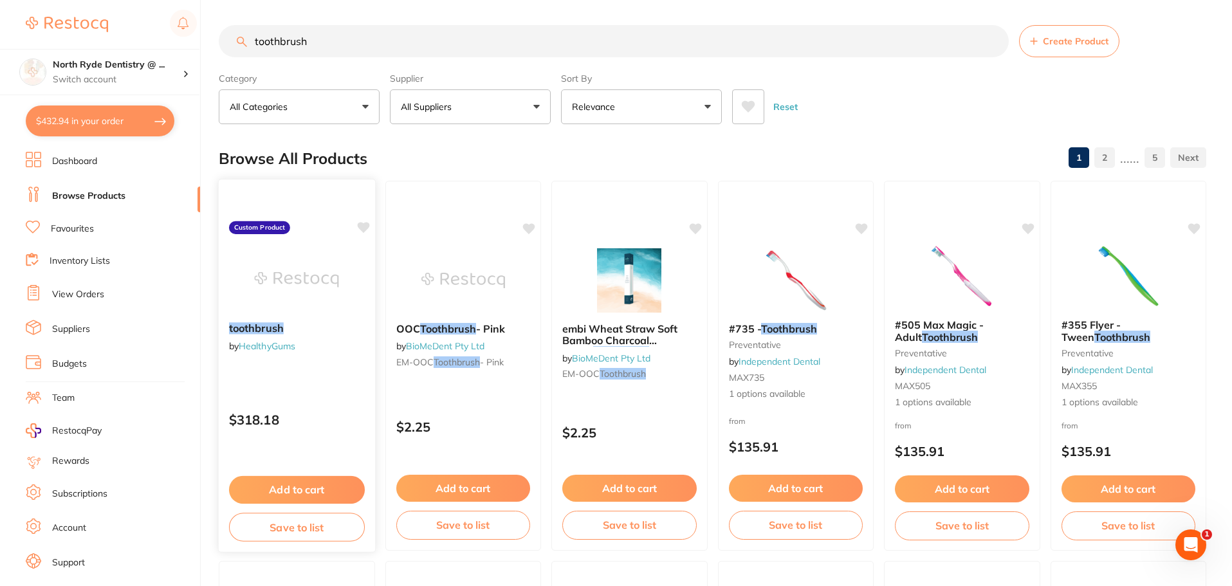
scroll to position [118, 0]
click at [78, 129] on button "$432.94 in your order" at bounding box center [100, 121] width 149 height 31
checkbox input "true"
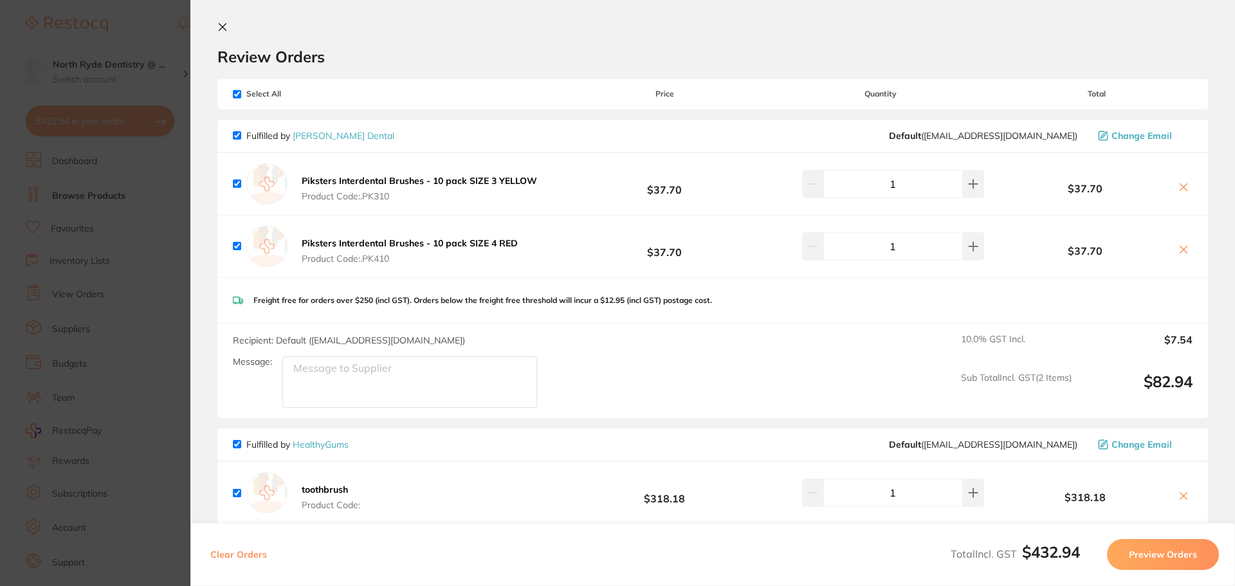
scroll to position [0, 0]
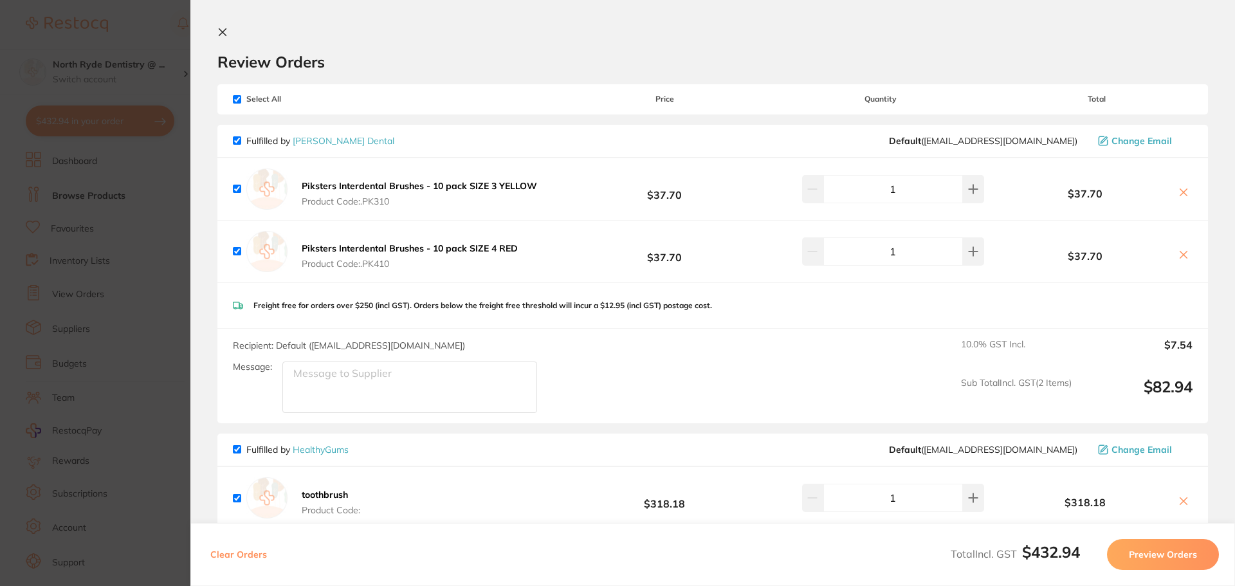
click at [238, 103] on input "checkbox" at bounding box center [237, 99] width 8 height 8
checkbox input "false"
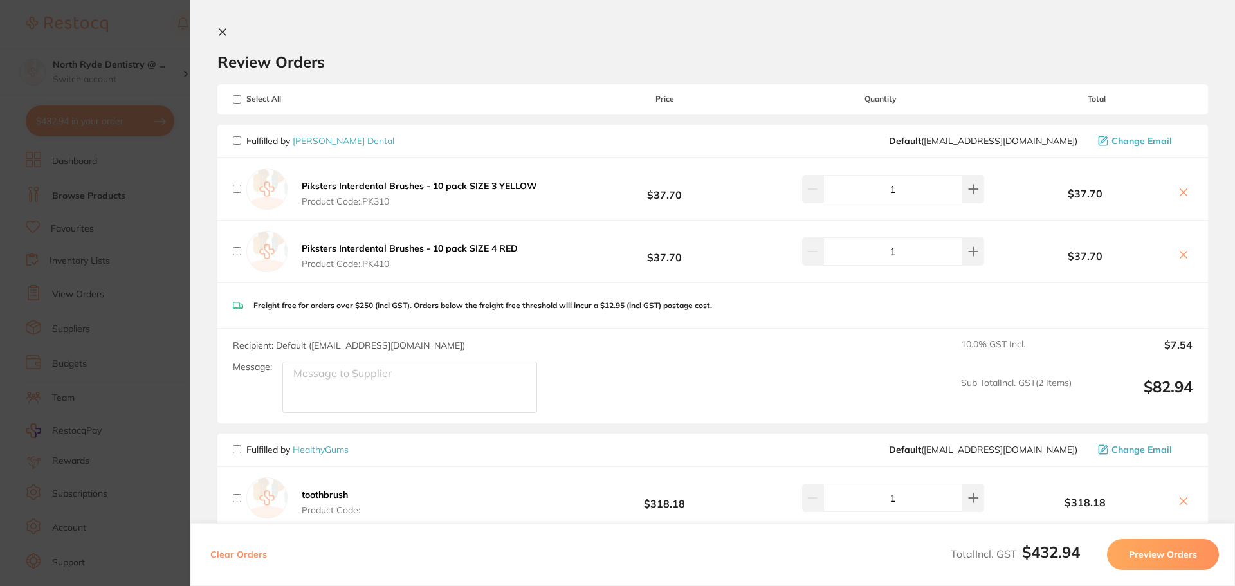
checkbox input "false"
click at [234, 449] on input "checkbox" at bounding box center [237, 449] width 8 height 8
checkbox input "true"
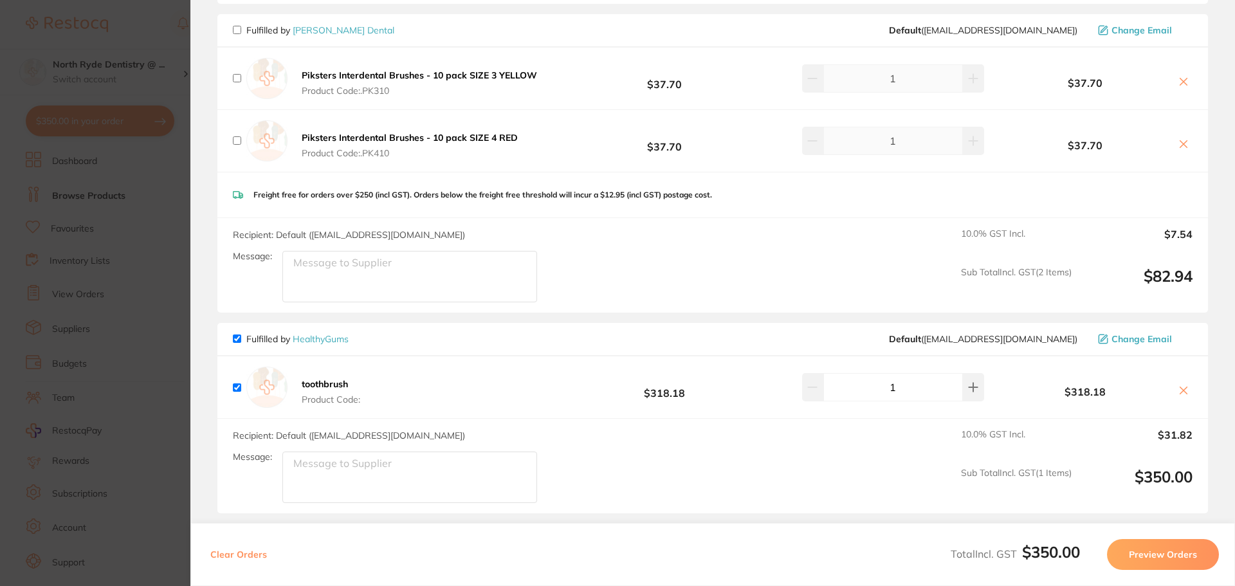
scroll to position [241, 0]
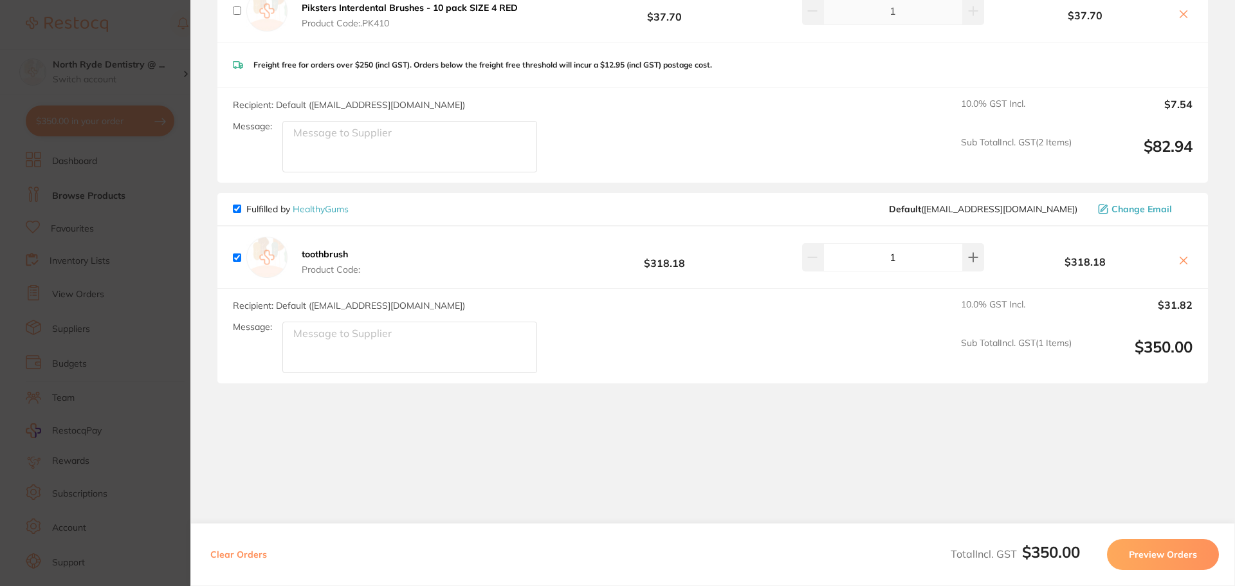
click at [1131, 546] on button "Preview Orders" at bounding box center [1163, 554] width 112 height 31
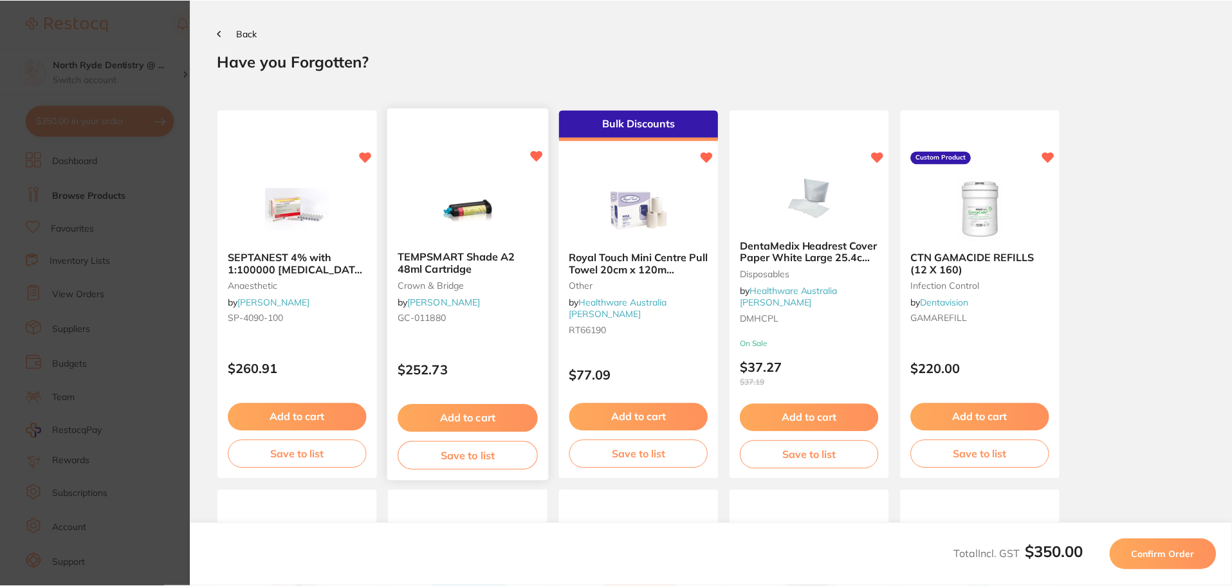
scroll to position [0, 0]
click at [1139, 553] on span "Confirm Order" at bounding box center [1165, 555] width 63 height 12
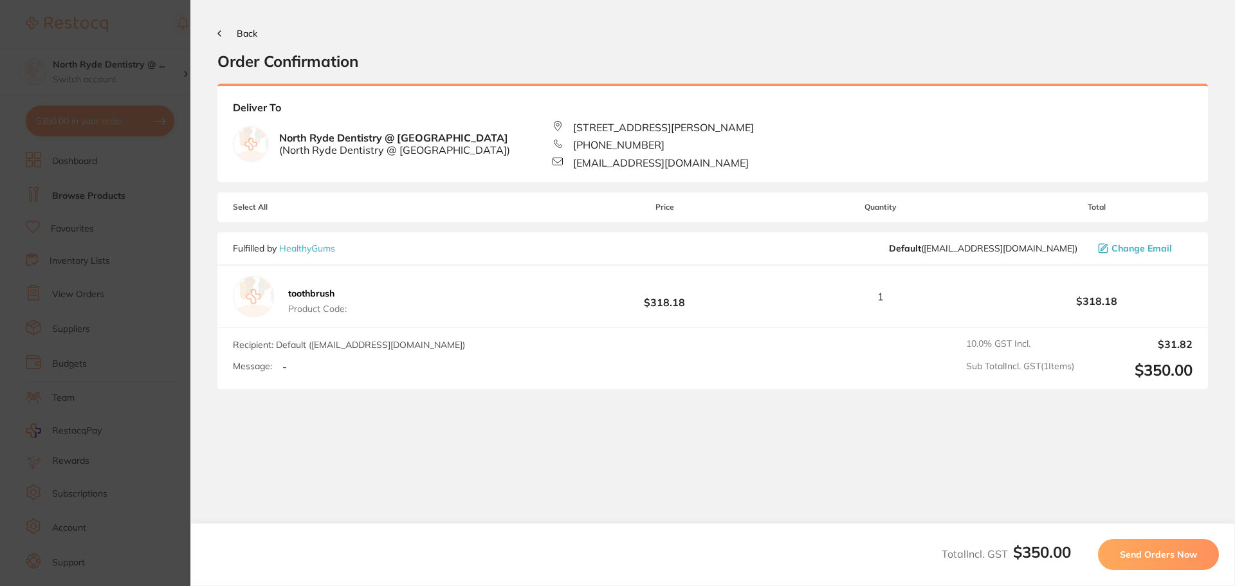
click at [1155, 555] on span "Send Orders Now" at bounding box center [1158, 555] width 77 height 12
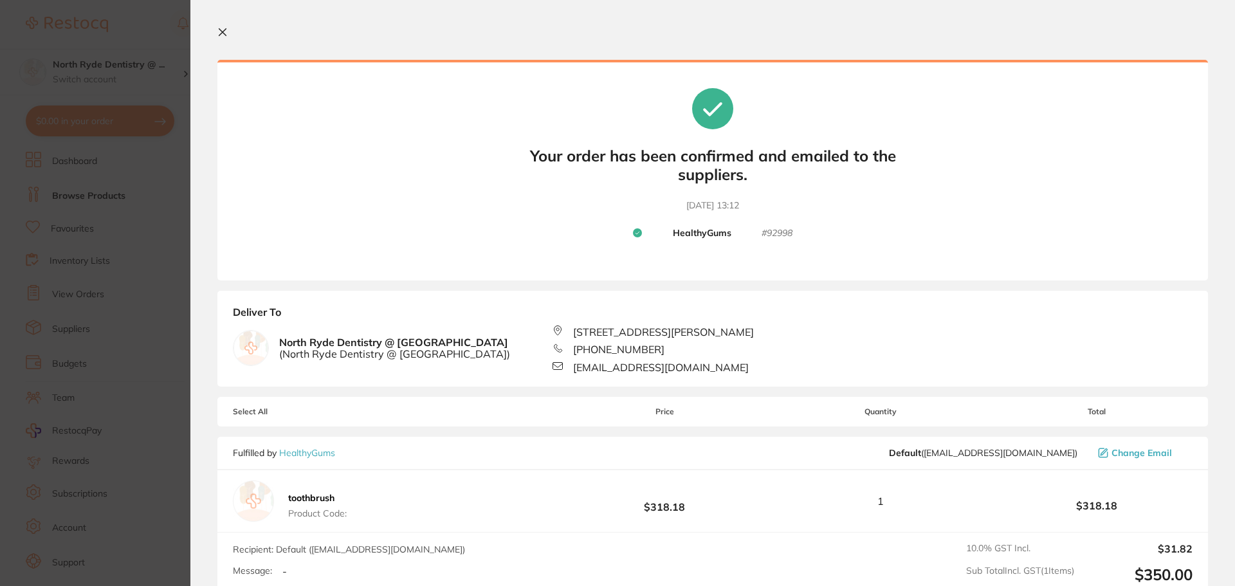
click at [222, 32] on icon at bounding box center [222, 32] width 7 height 7
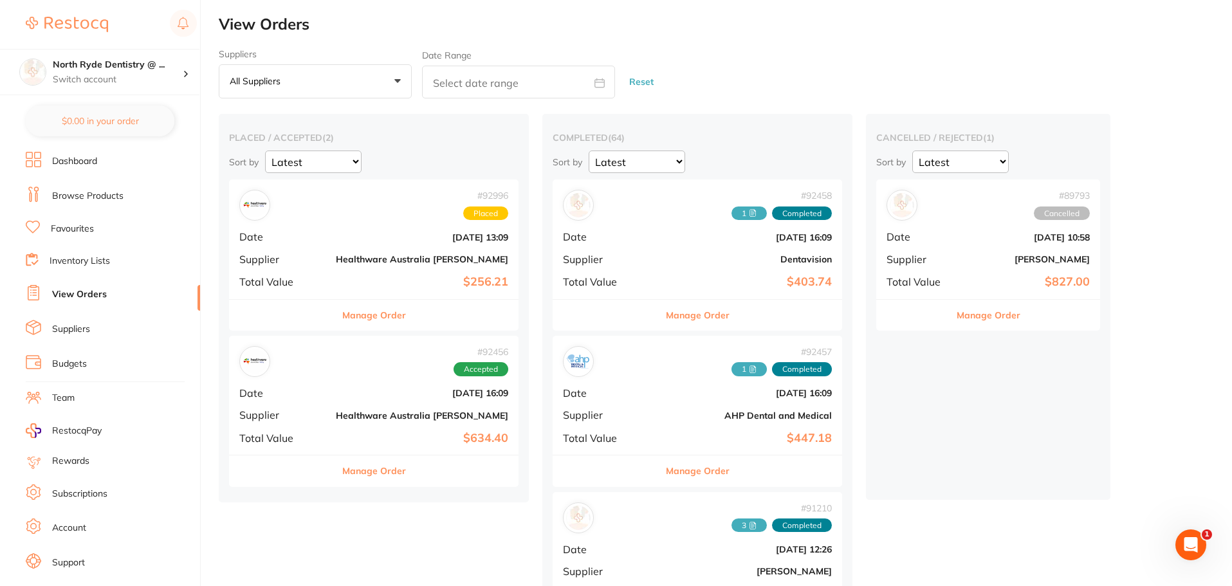
checkbox input "false"
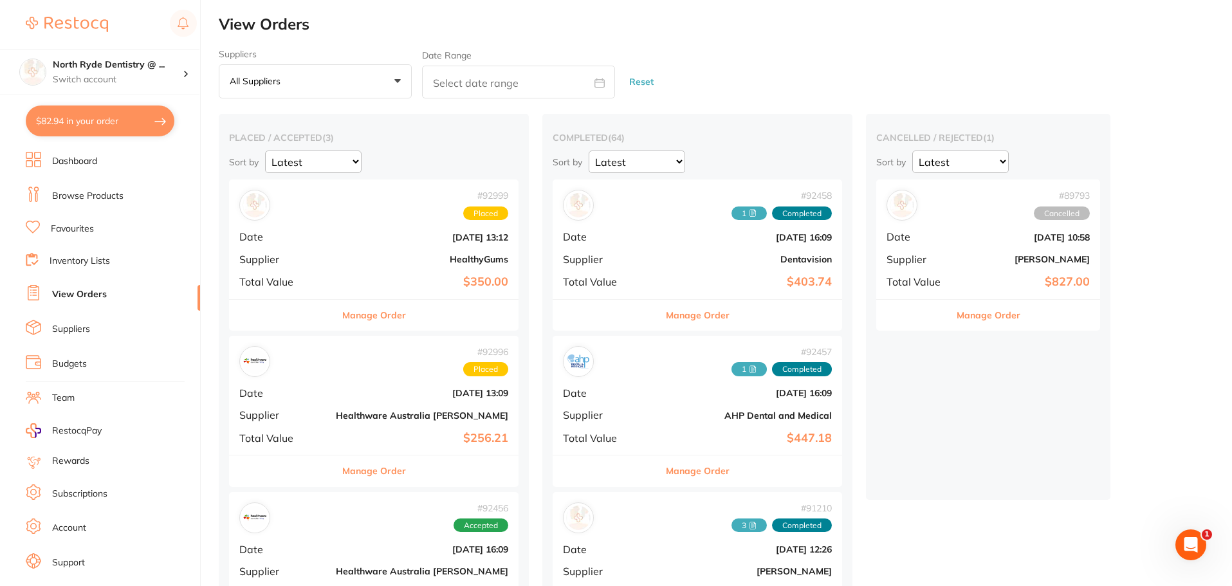
click at [72, 334] on link "Suppliers" at bounding box center [71, 329] width 38 height 13
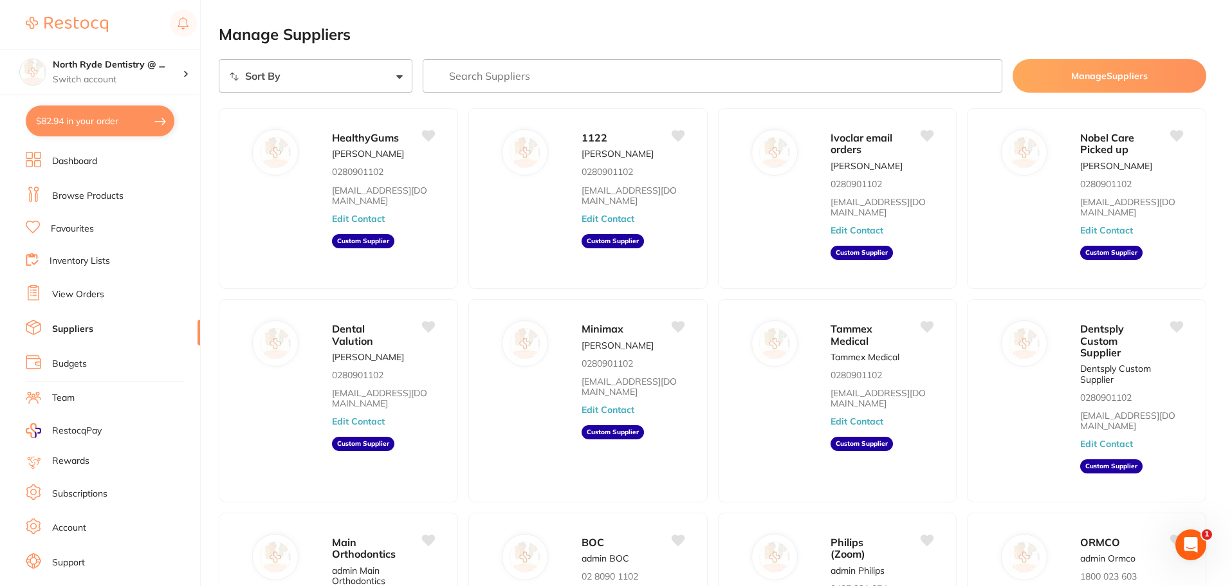
click at [75, 290] on link "View Orders" at bounding box center [78, 294] width 52 height 13
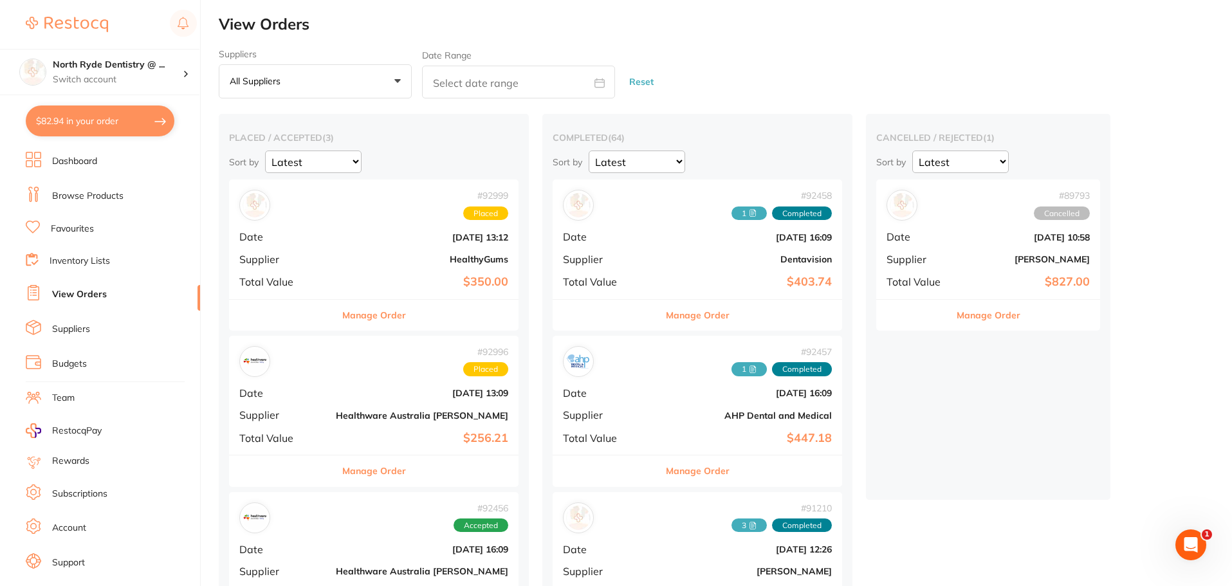
click at [337, 265] on div "# 92999 Placed Date Sept 5 2025, 13:12 Supplier HealthyGums Total Value $350.00" at bounding box center [374, 238] width 290 height 119
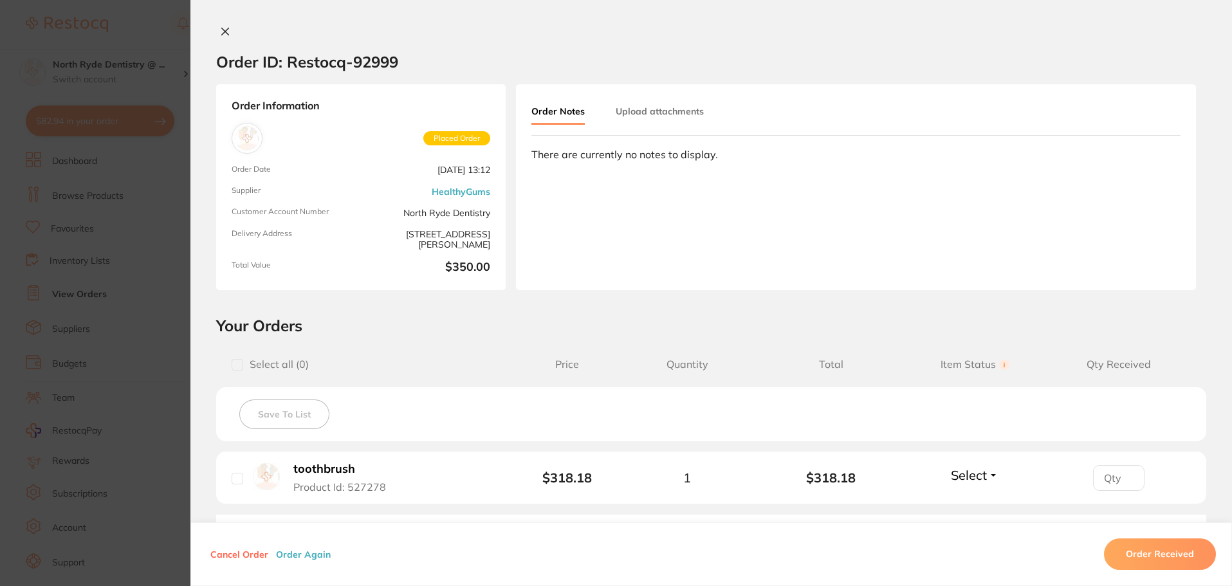
click at [668, 115] on button "Upload attachments" at bounding box center [660, 111] width 88 height 23
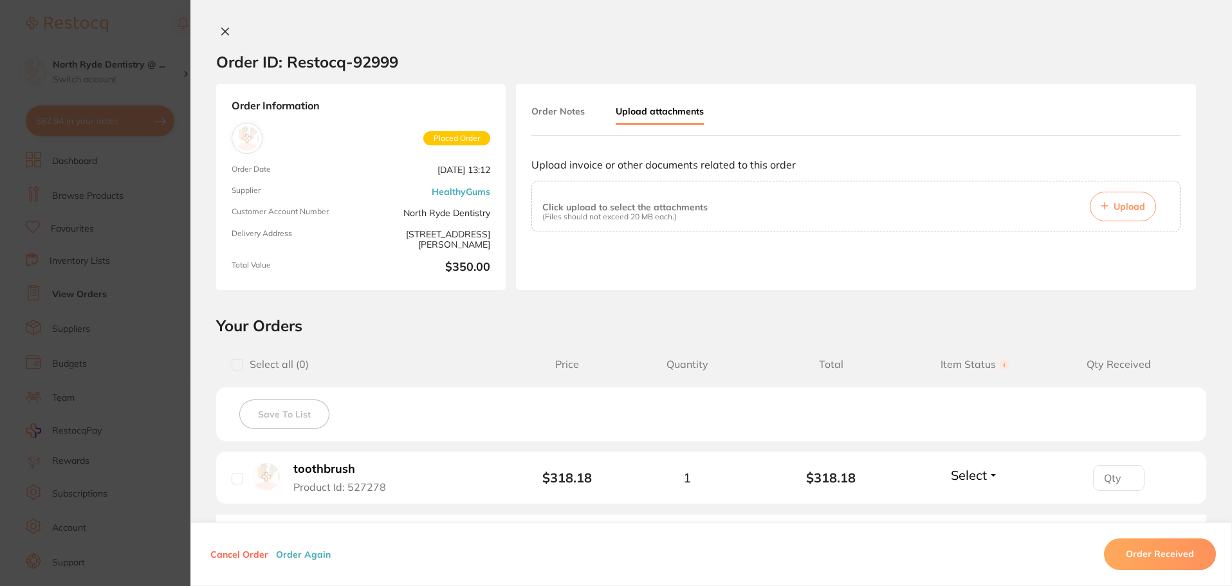
click at [1114, 215] on button "Upload" at bounding box center [1123, 207] width 66 height 30
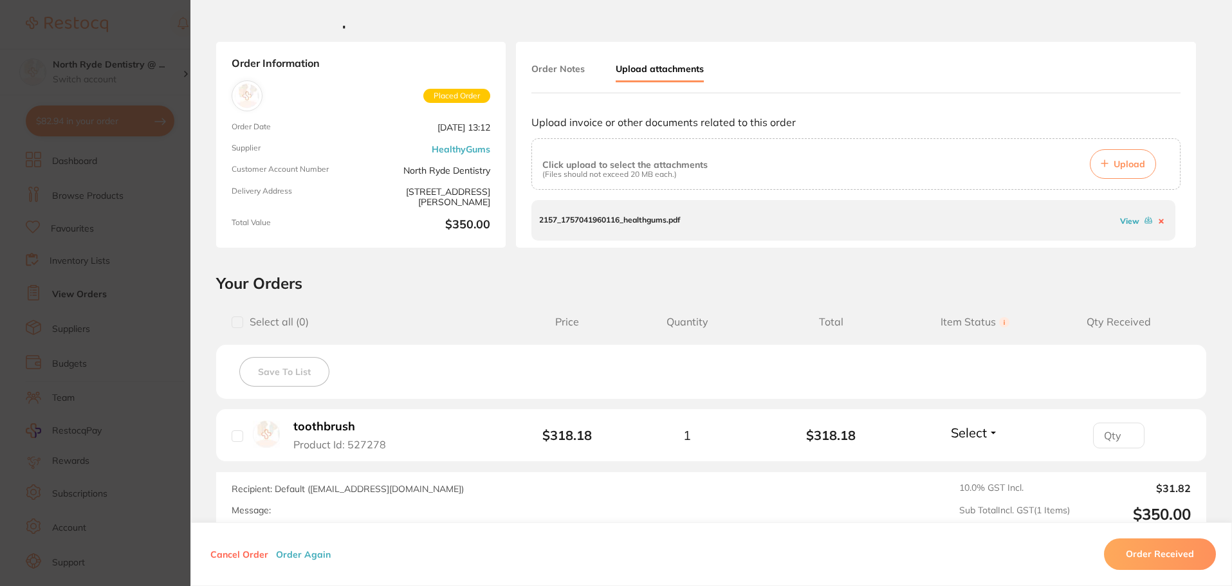
scroll to position [64, 0]
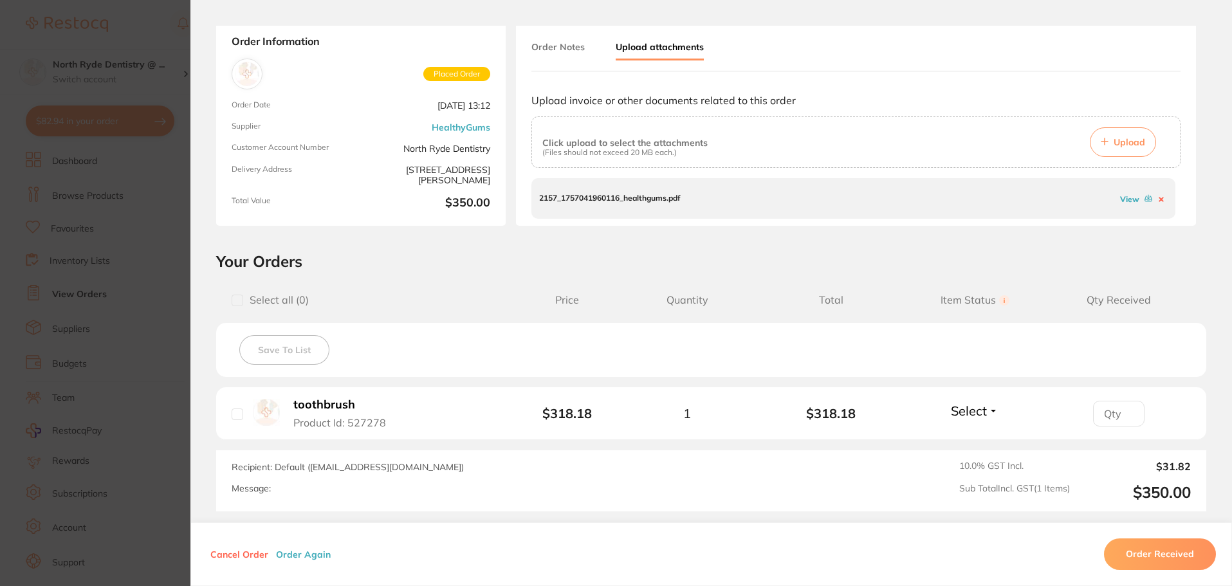
click at [237, 414] on input "checkbox" at bounding box center [238, 415] width 12 height 12
checkbox input "true"
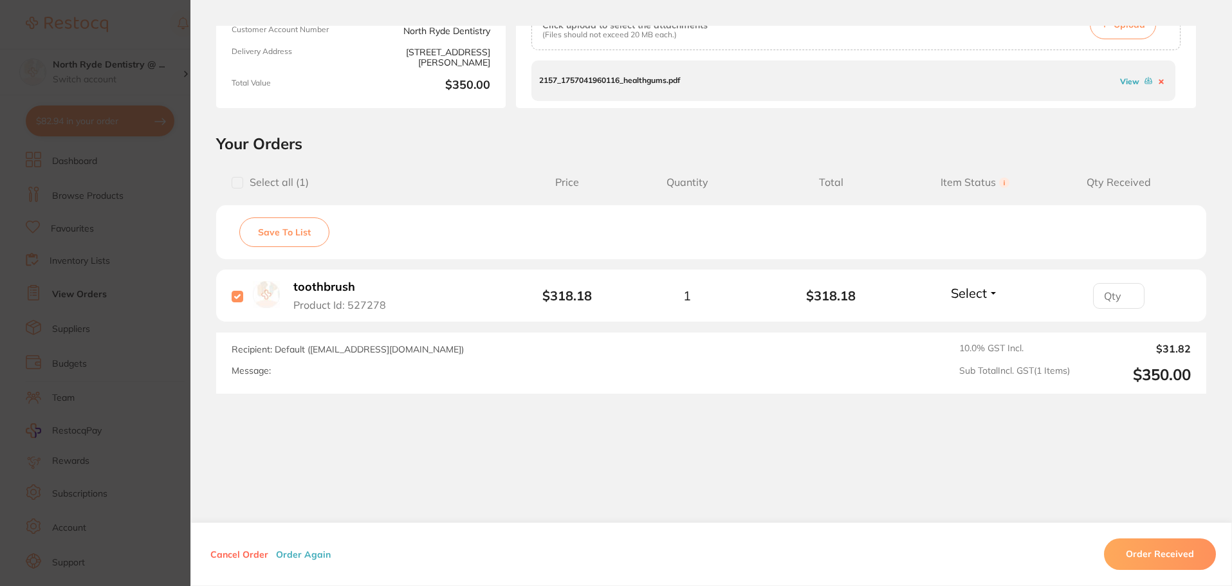
click at [1157, 553] on button "Order Received" at bounding box center [1160, 553] width 112 height 31
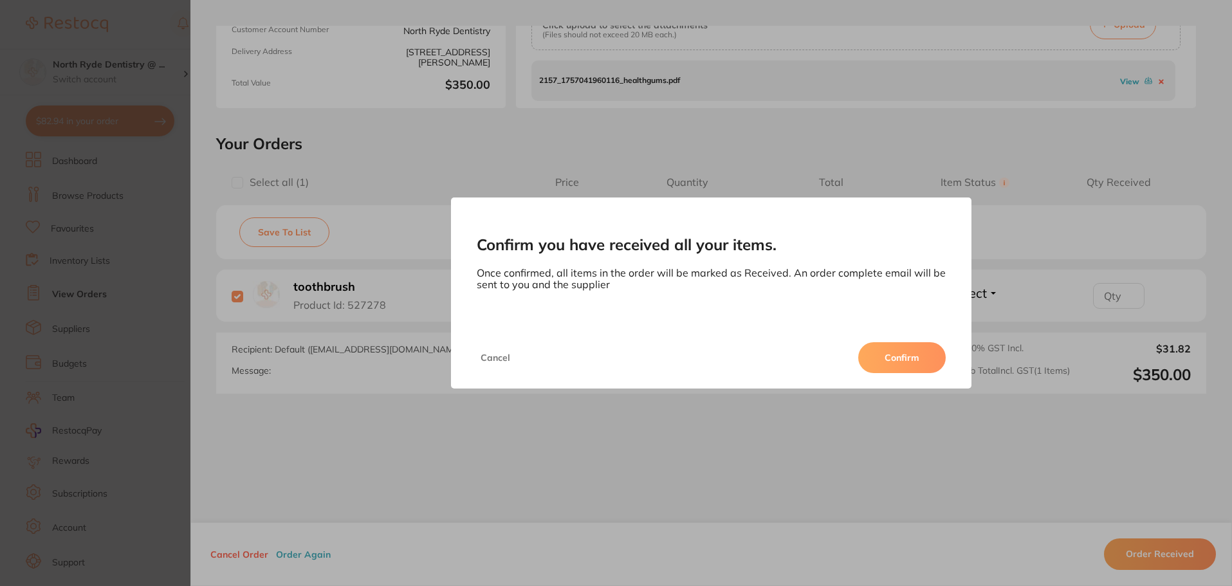
click at [934, 361] on button "Confirm" at bounding box center [901, 357] width 87 height 31
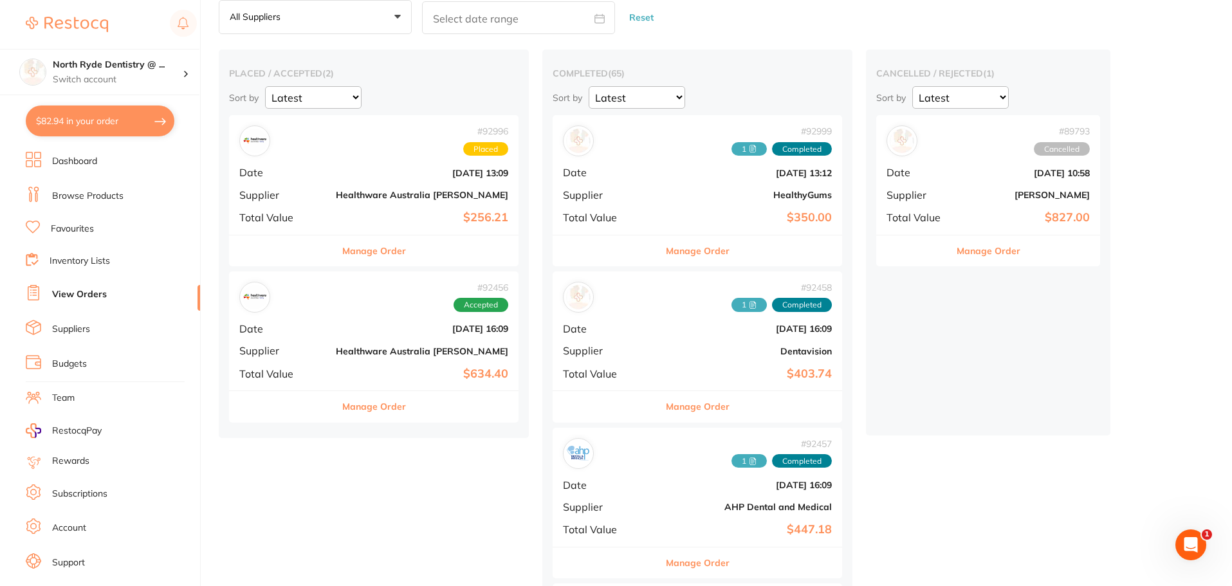
click at [329, 179] on div "# 92996 Placed Date Sept 5 2025, 13:09 Supplier Healthware Australia Ridley Tot…" at bounding box center [374, 174] width 290 height 119
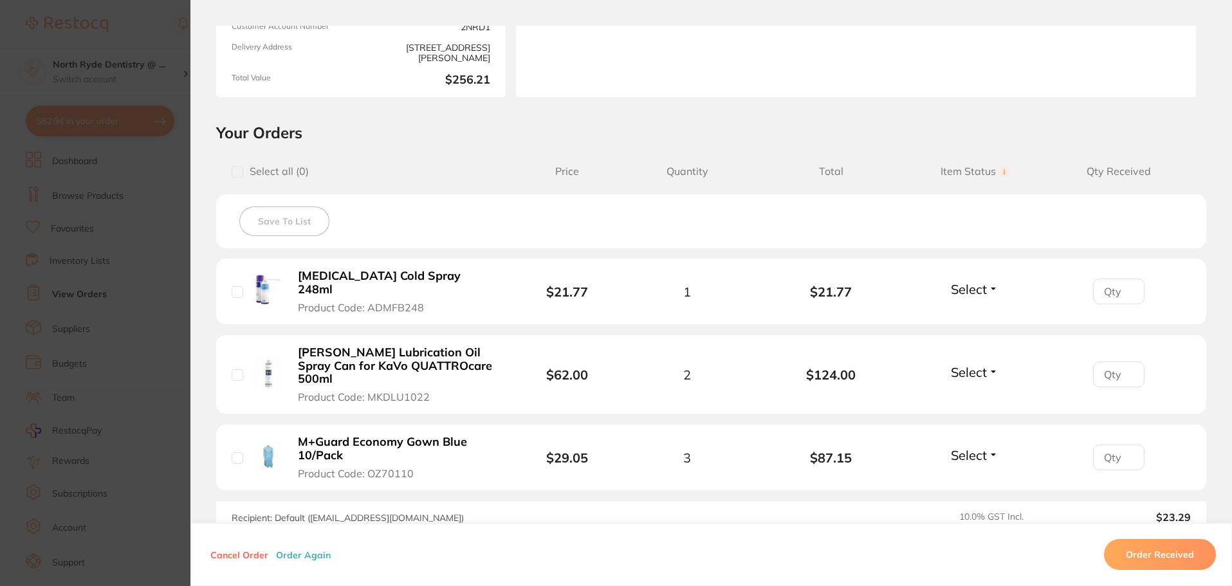
click at [234, 288] on input "checkbox" at bounding box center [238, 292] width 12 height 12
checkbox input "true"
click at [236, 369] on input "checkbox" at bounding box center [238, 375] width 12 height 12
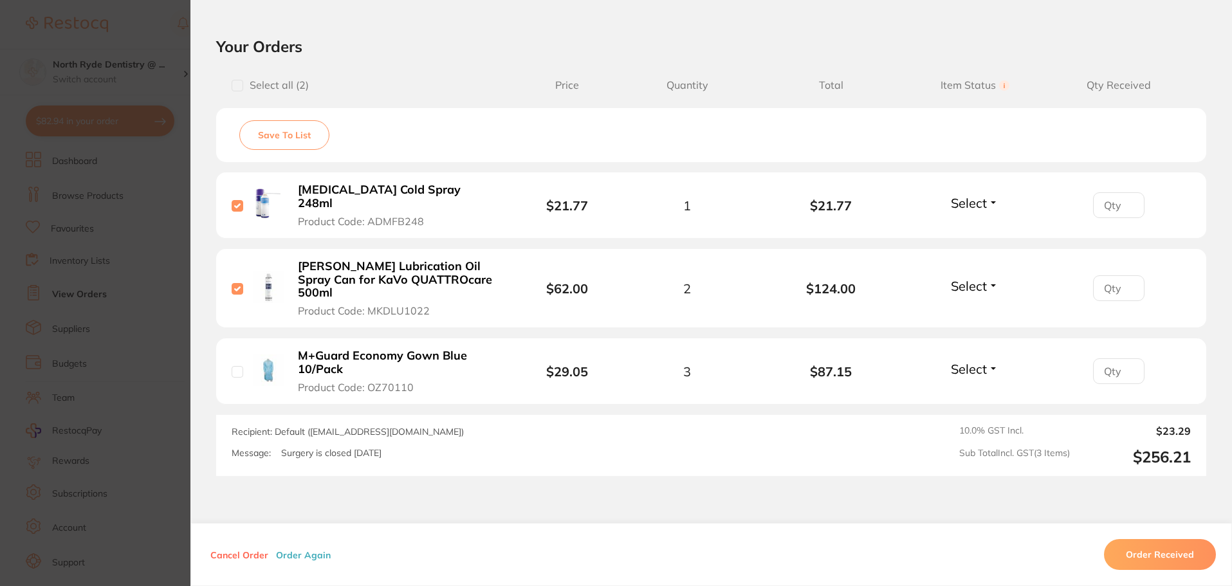
scroll to position [257, 0]
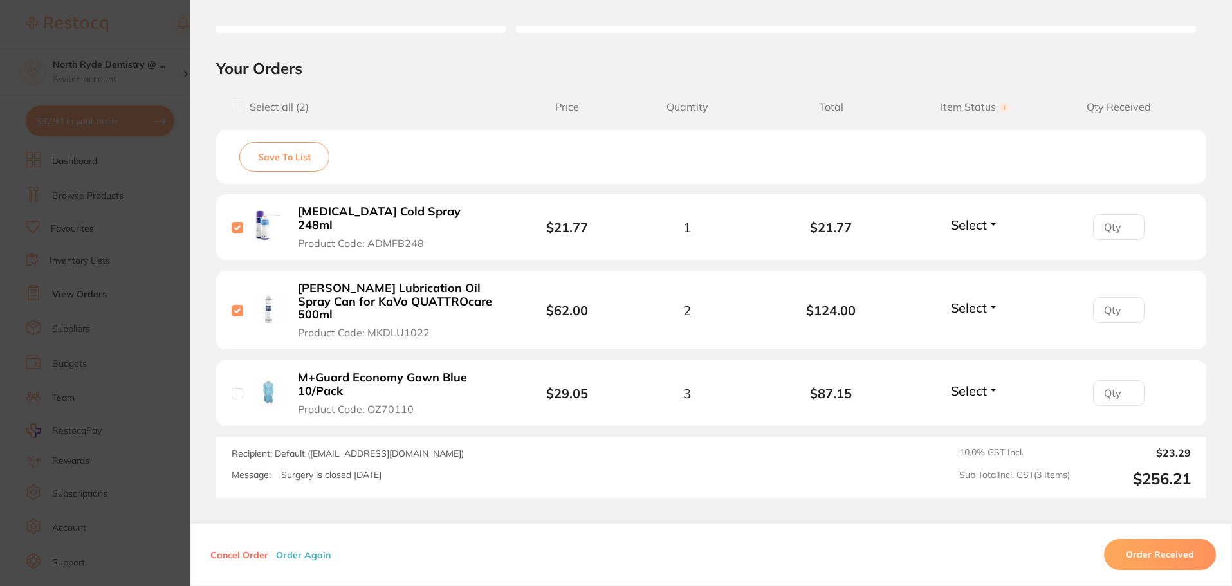
click at [237, 305] on input "checkbox" at bounding box center [238, 311] width 12 height 12
checkbox input "false"
click at [235, 214] on div "Frostbite Cold Spray 248ml Product Code: ADMFB248" at bounding box center [376, 227] width 288 height 45
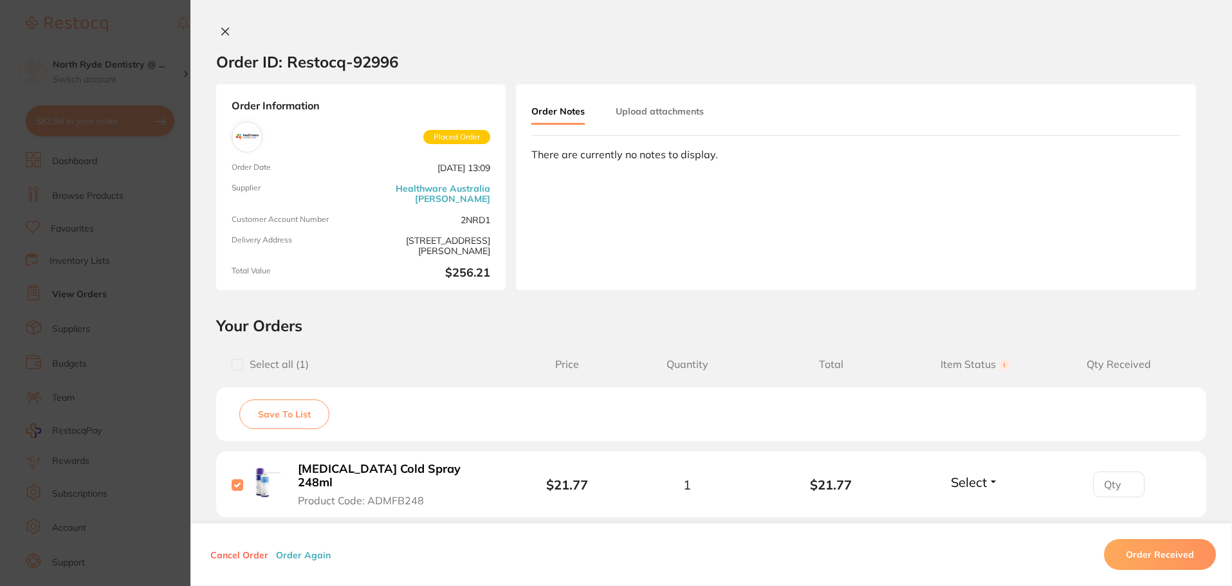
scroll to position [0, 0]
click at [223, 31] on icon at bounding box center [225, 31] width 7 height 7
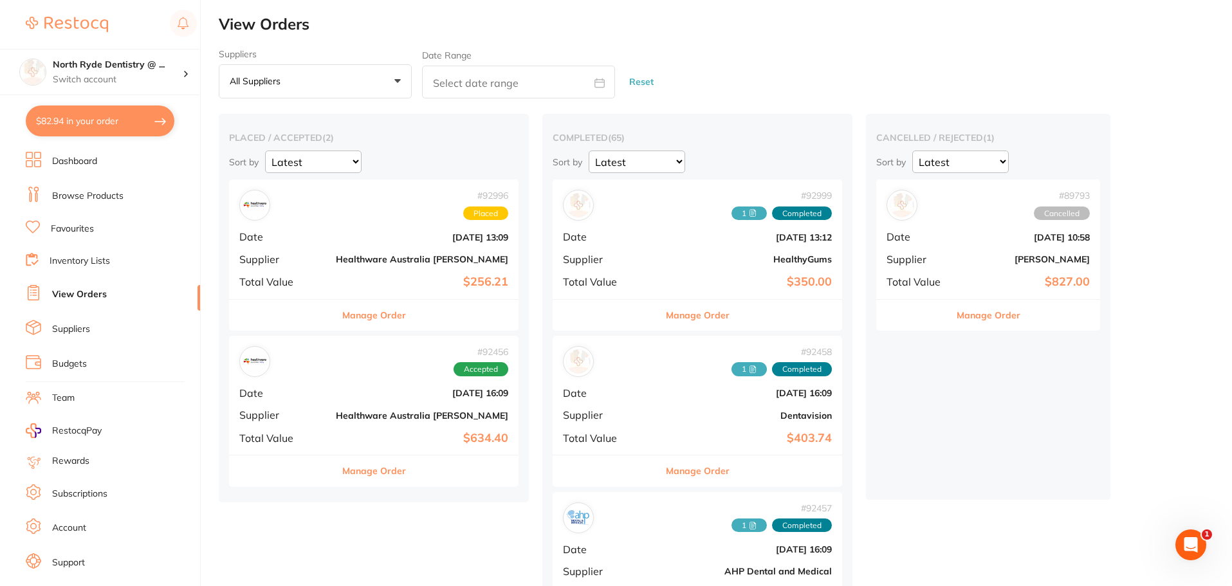
click at [320, 378] on div "# 92456 Accepted Date [DATE] 16:09 Supplier Healthware [GEOGRAPHIC_DATA] [PERSO…" at bounding box center [374, 395] width 290 height 119
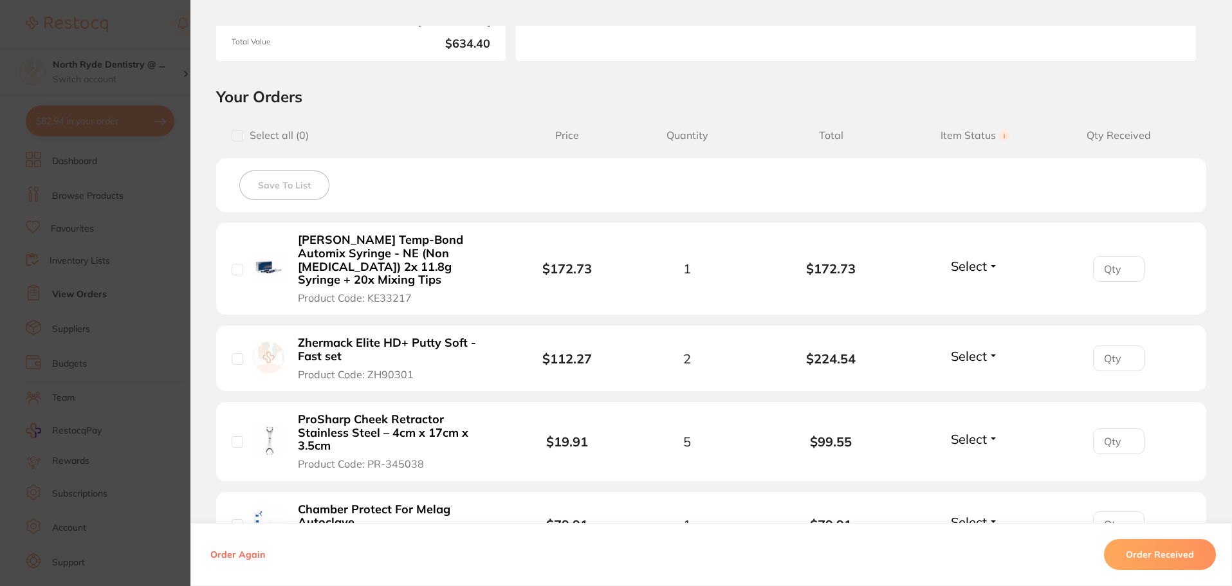
scroll to position [257, 0]
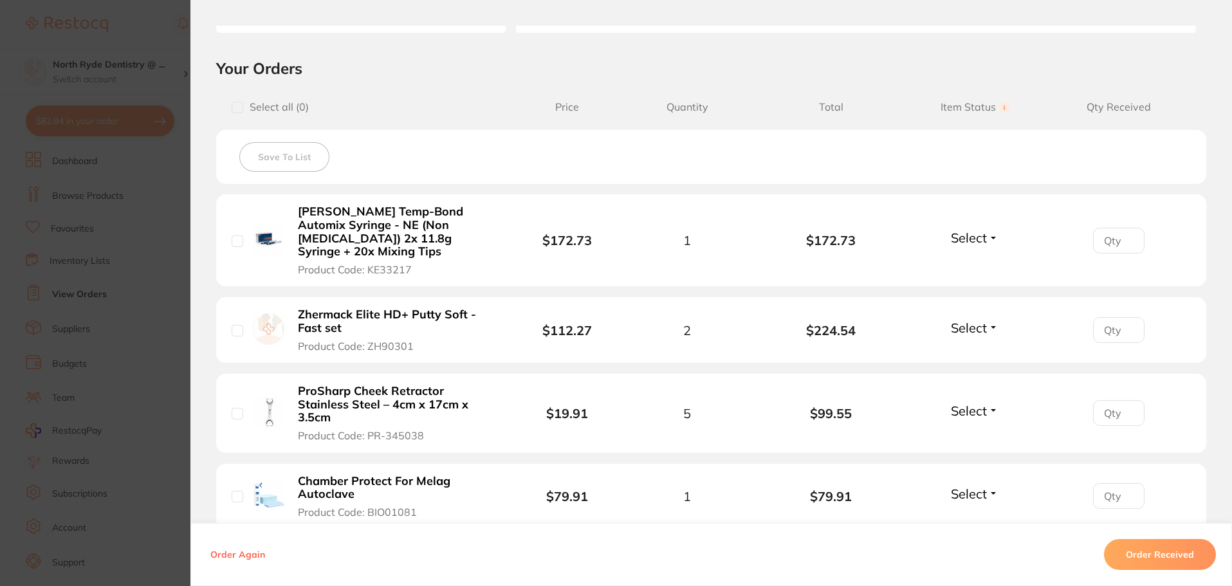
click at [235, 325] on input "checkbox" at bounding box center [238, 331] width 12 height 12
checkbox input "true"
click at [236, 408] on input "checkbox" at bounding box center [238, 414] width 12 height 12
checkbox input "true"
click at [232, 476] on div "Chamber Protect For Melag Autoclave Product Code: BIO01081" at bounding box center [376, 496] width 288 height 45
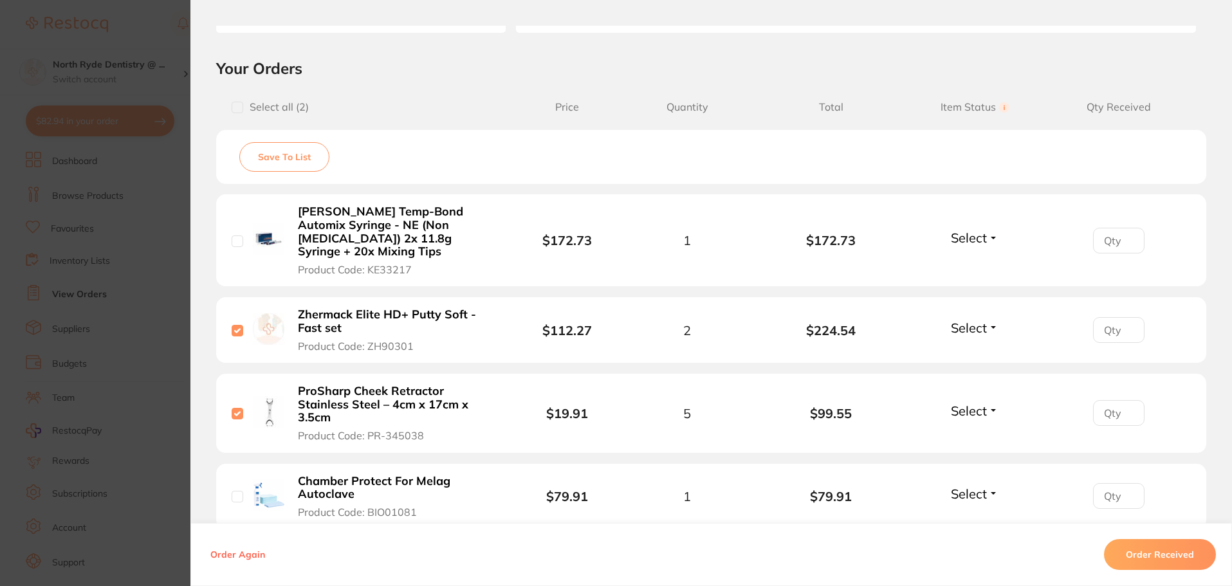
click at [235, 491] on input "checkbox" at bounding box center [238, 497] width 12 height 12
checkbox input "true"
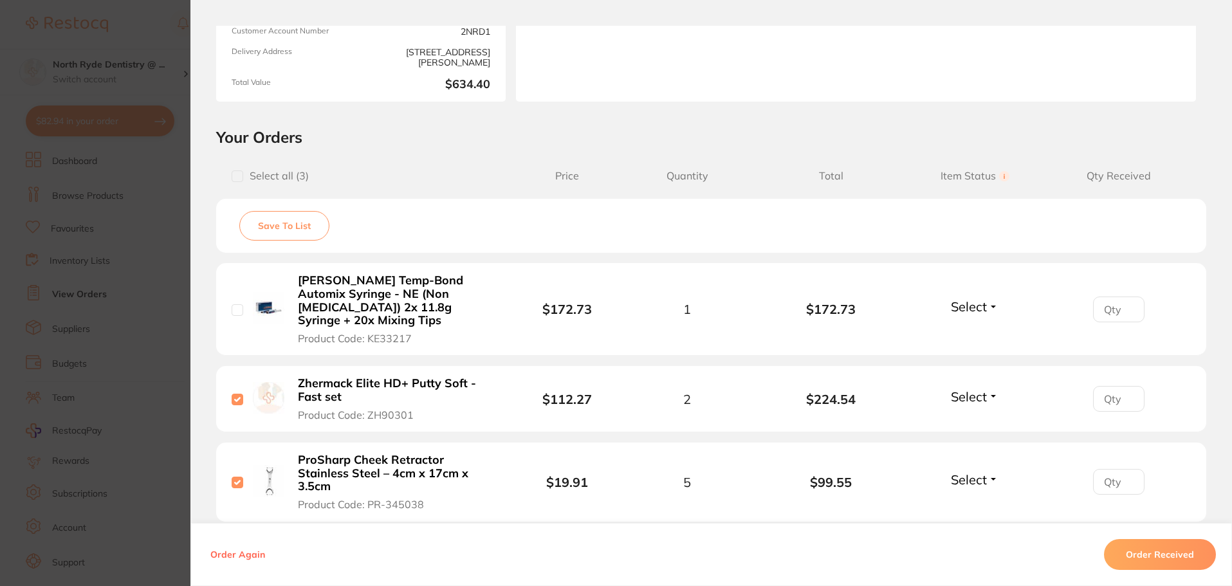
scroll to position [0, 0]
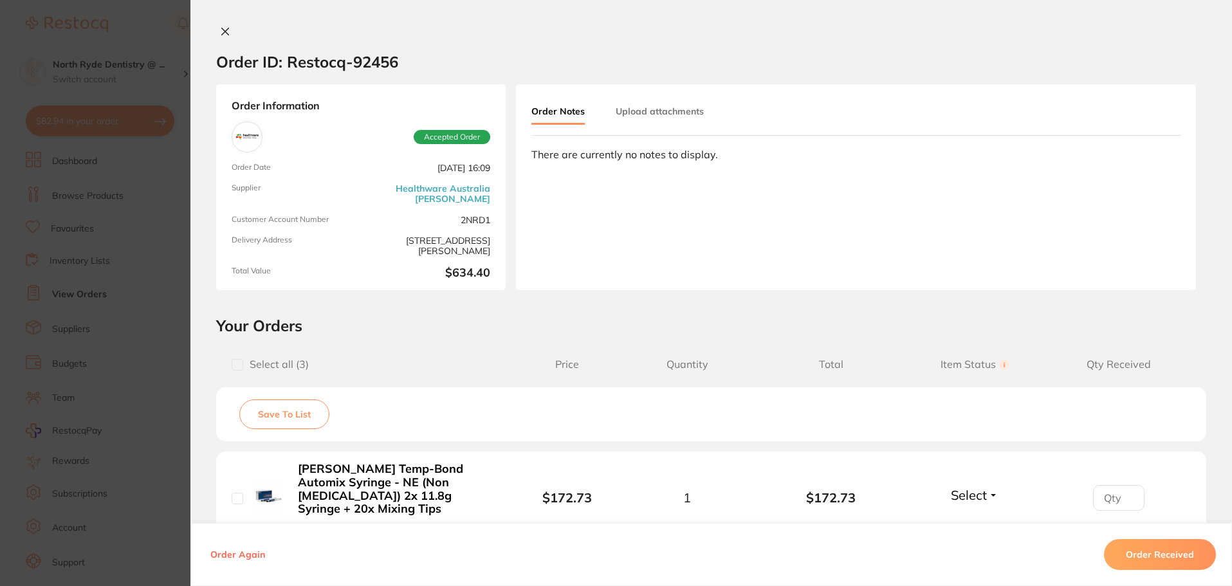
click at [666, 117] on button "Upload attachments" at bounding box center [660, 111] width 88 height 23
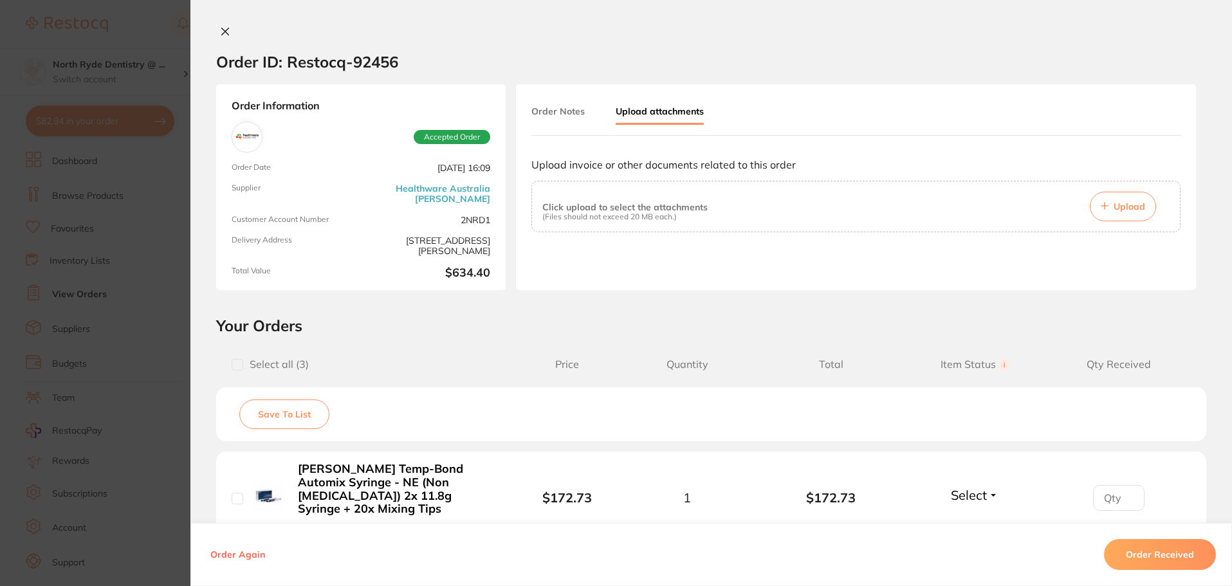
click at [1121, 214] on button "Upload" at bounding box center [1123, 207] width 66 height 30
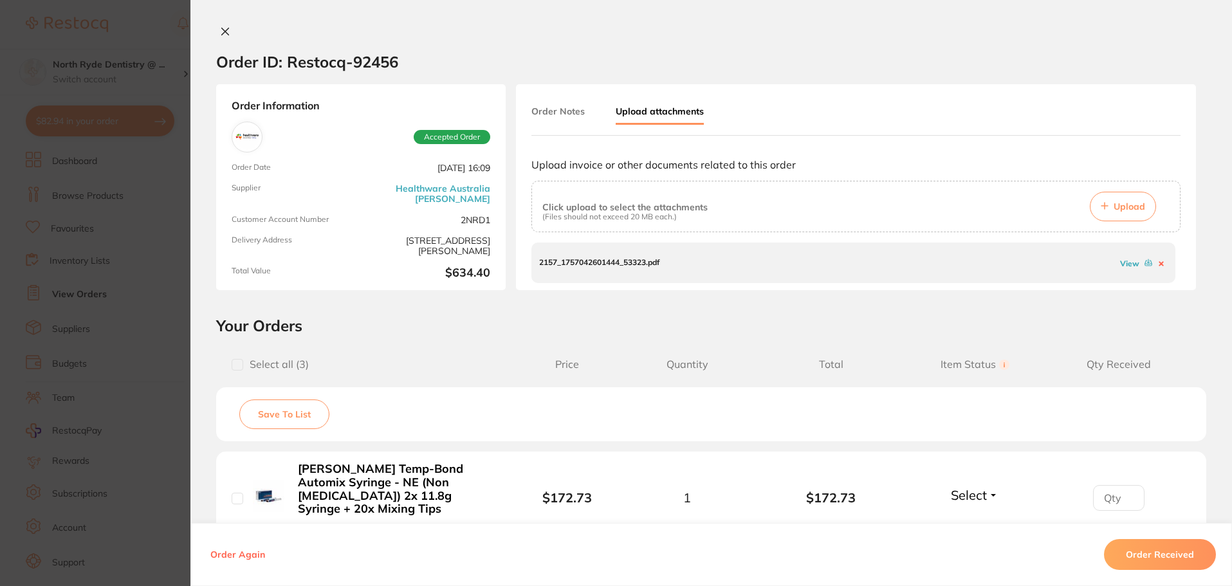
click at [937, 95] on div "Order Notes Upload attachments Upload invoice or other documents related to thi…" at bounding box center [856, 187] width 680 height 206
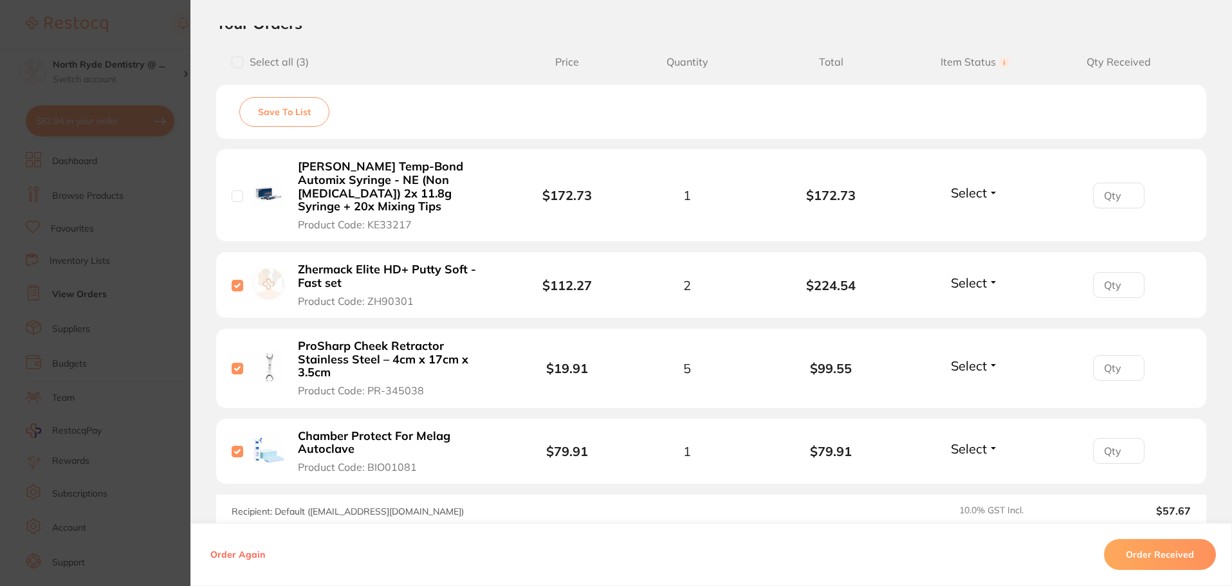
scroll to position [322, 0]
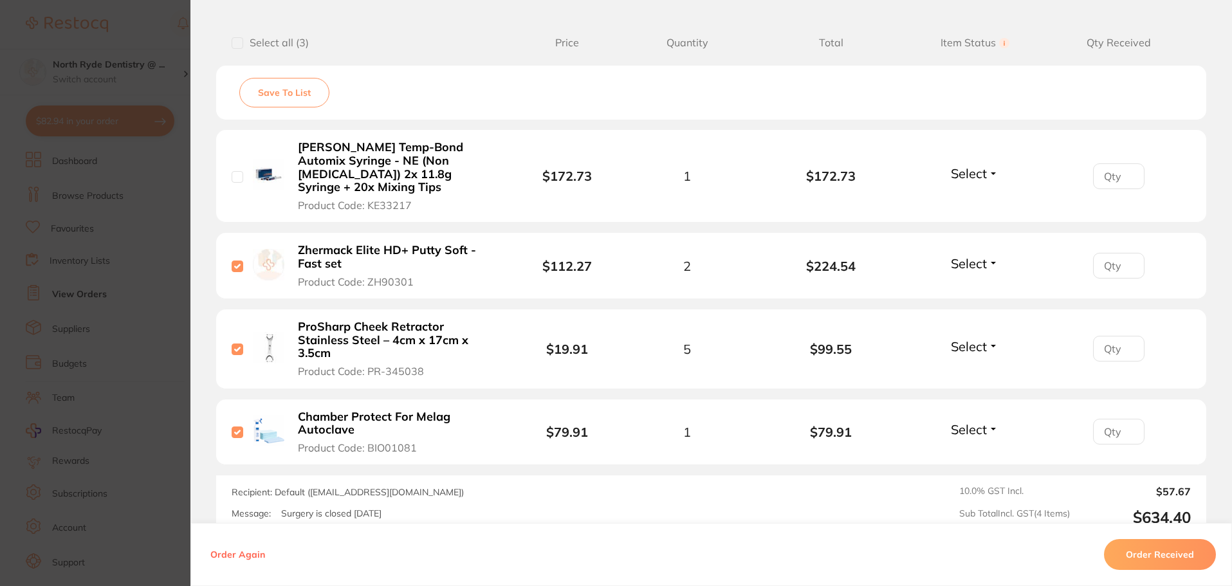
click at [1138, 556] on button "Order Received" at bounding box center [1160, 554] width 112 height 31
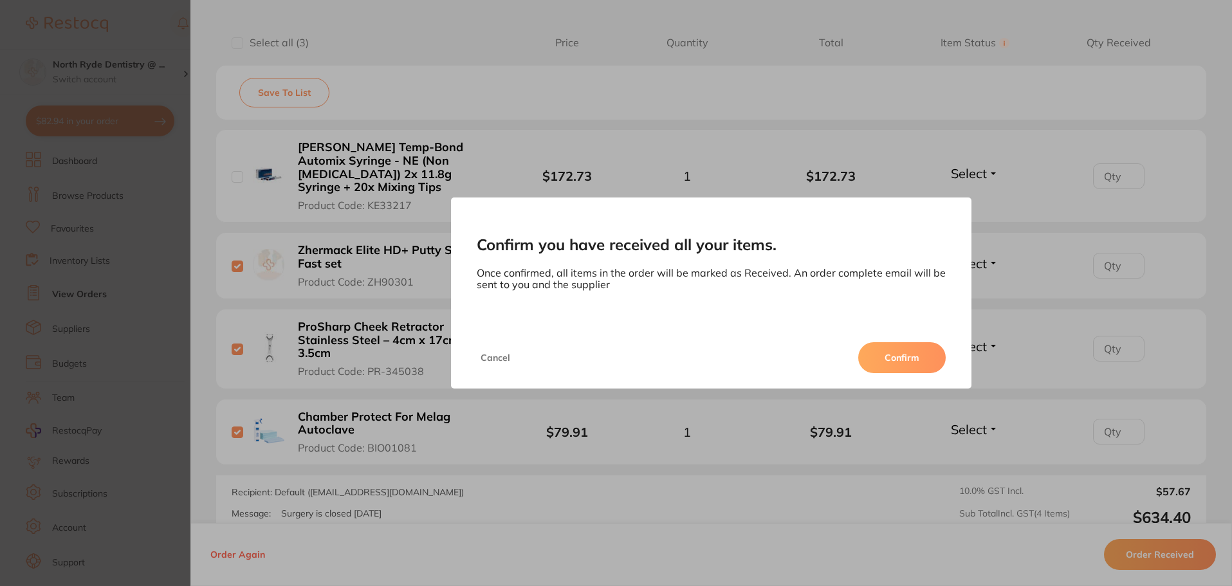
click at [499, 359] on button "Cancel" at bounding box center [495, 357] width 37 height 31
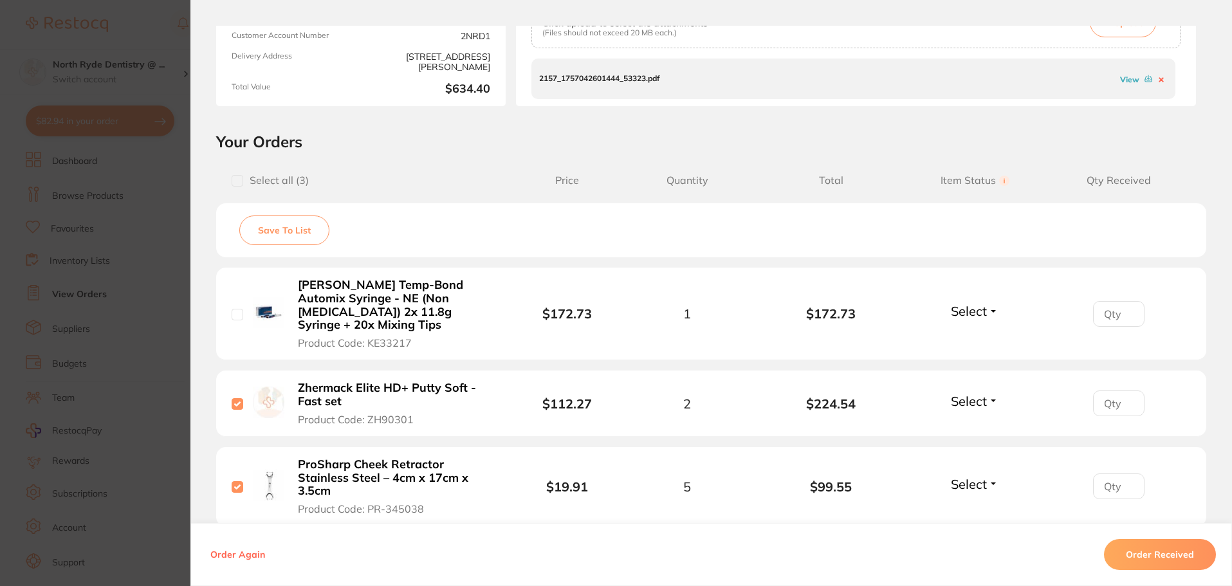
scroll to position [0, 0]
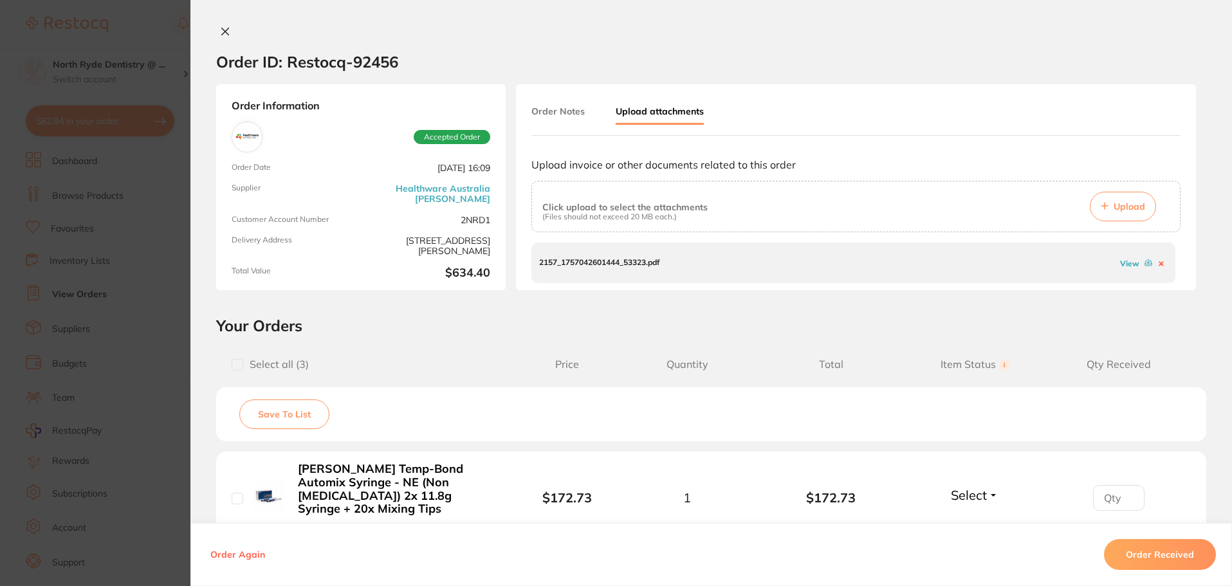
click at [216, 31] on button at bounding box center [225, 33] width 18 height 14
